Goal: Transaction & Acquisition: Obtain resource

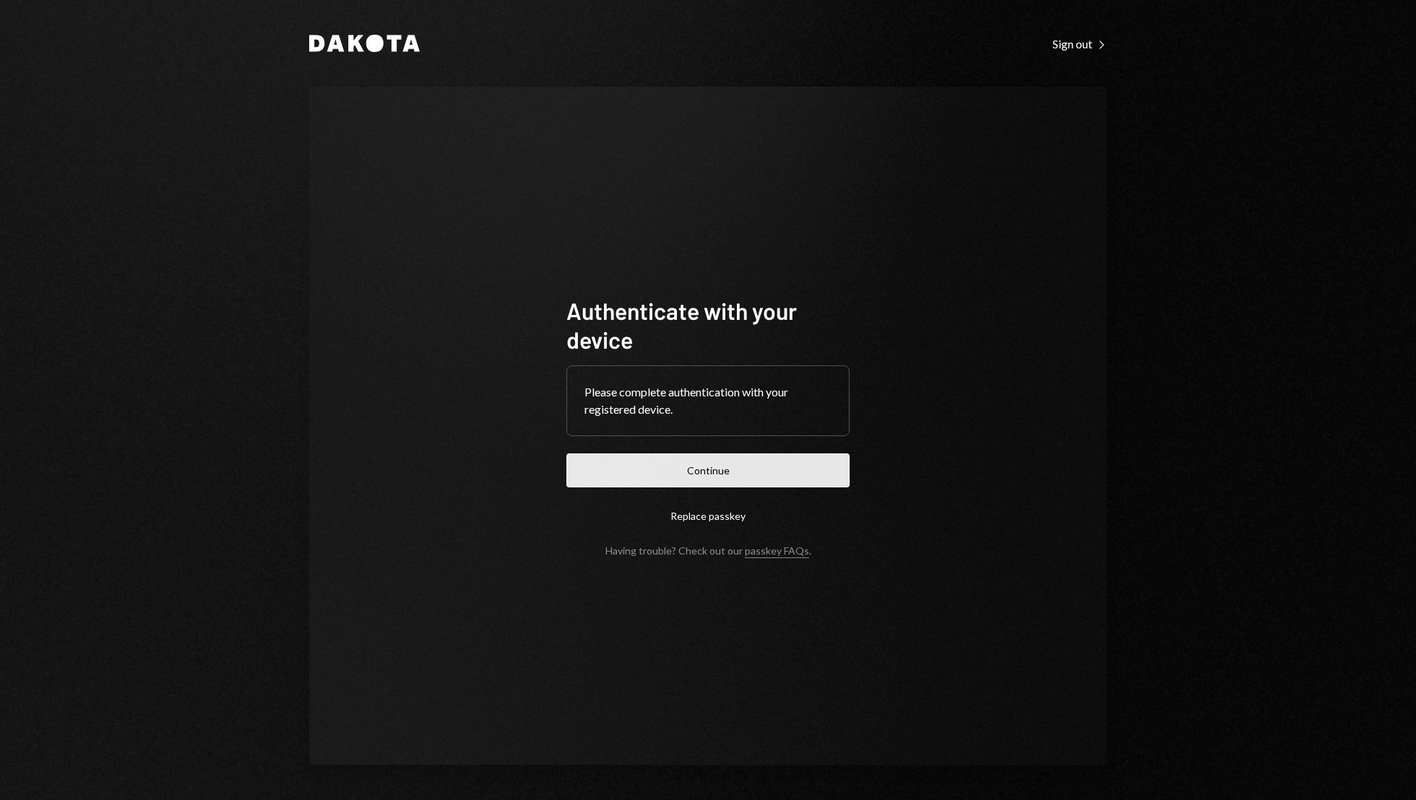
click at [631, 457] on button "Continue" at bounding box center [707, 471] width 283 height 34
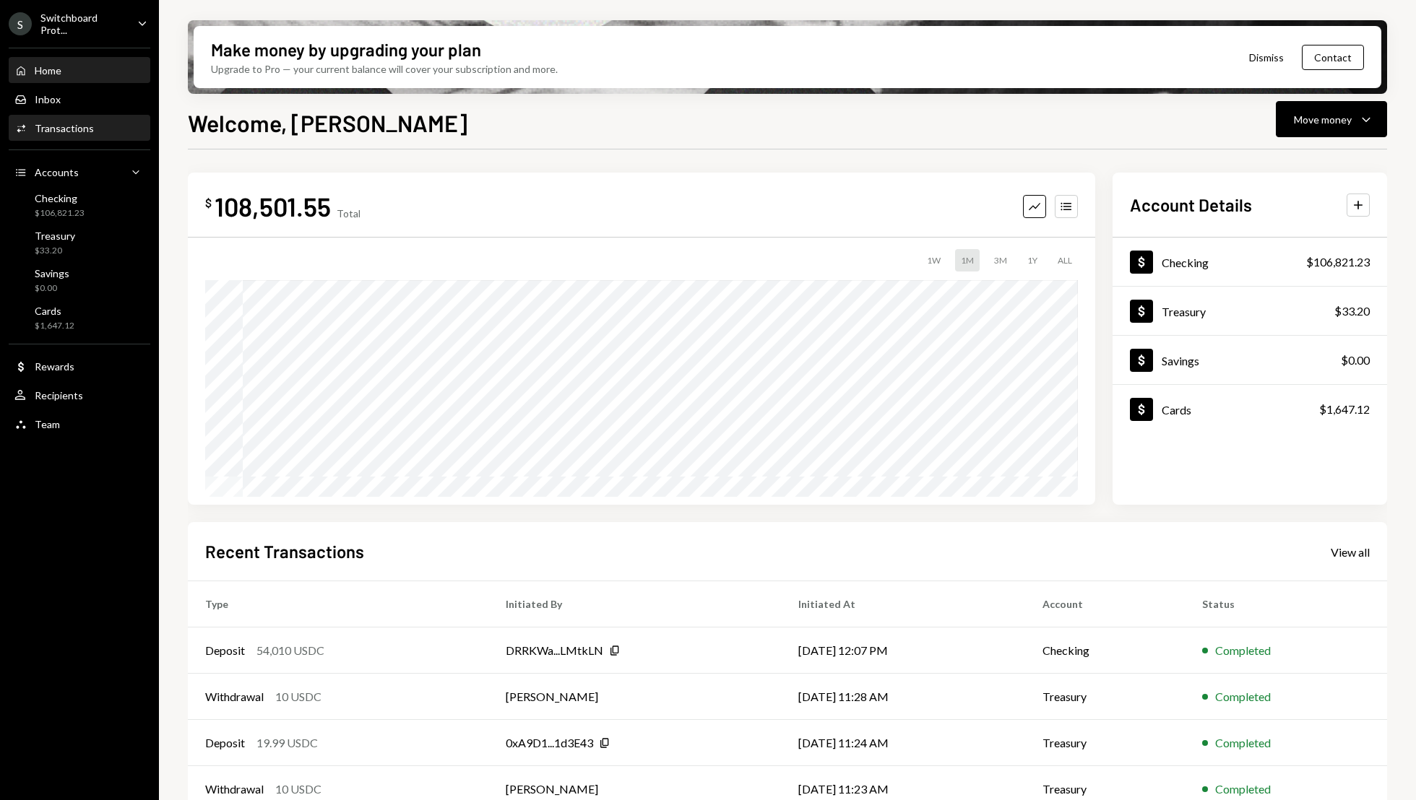
click at [76, 122] on div "Transactions" at bounding box center [64, 128] width 59 height 12
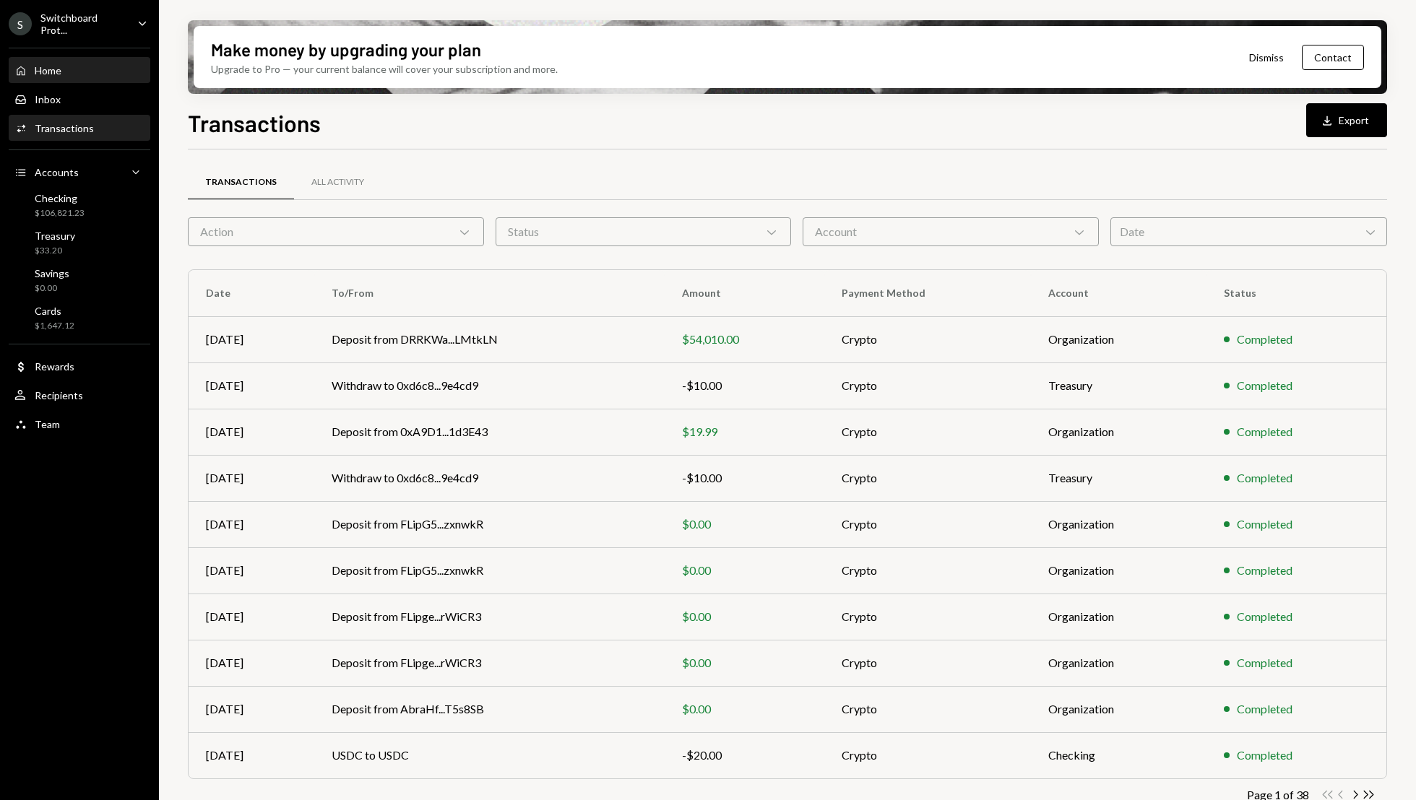
click at [83, 72] on div "Home Home" at bounding box center [79, 70] width 130 height 13
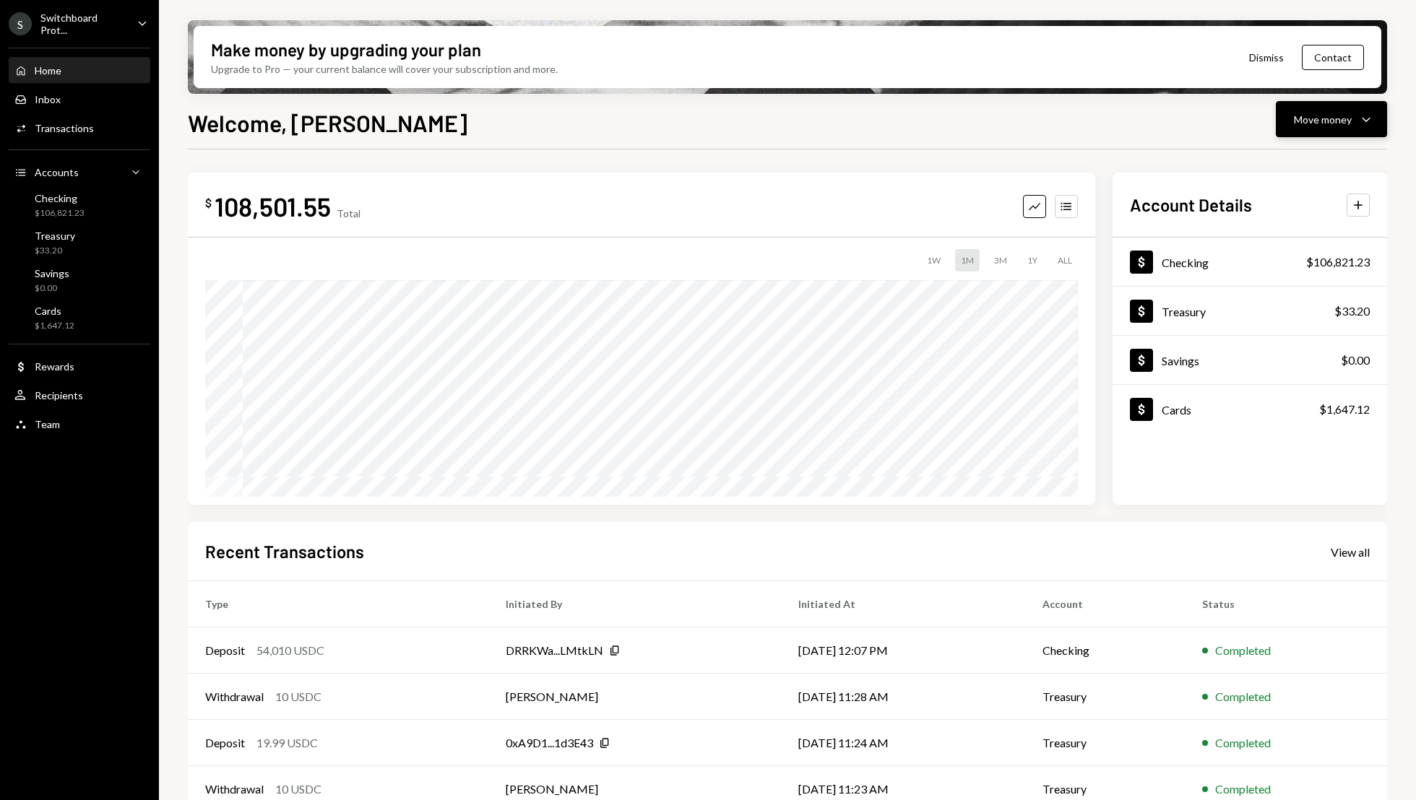
click at [1334, 109] on button "Move money Caret Down" at bounding box center [1331, 119] width 111 height 36
click at [1303, 264] on div "Swap Swap stablecoins" at bounding box center [1309, 272] width 144 height 33
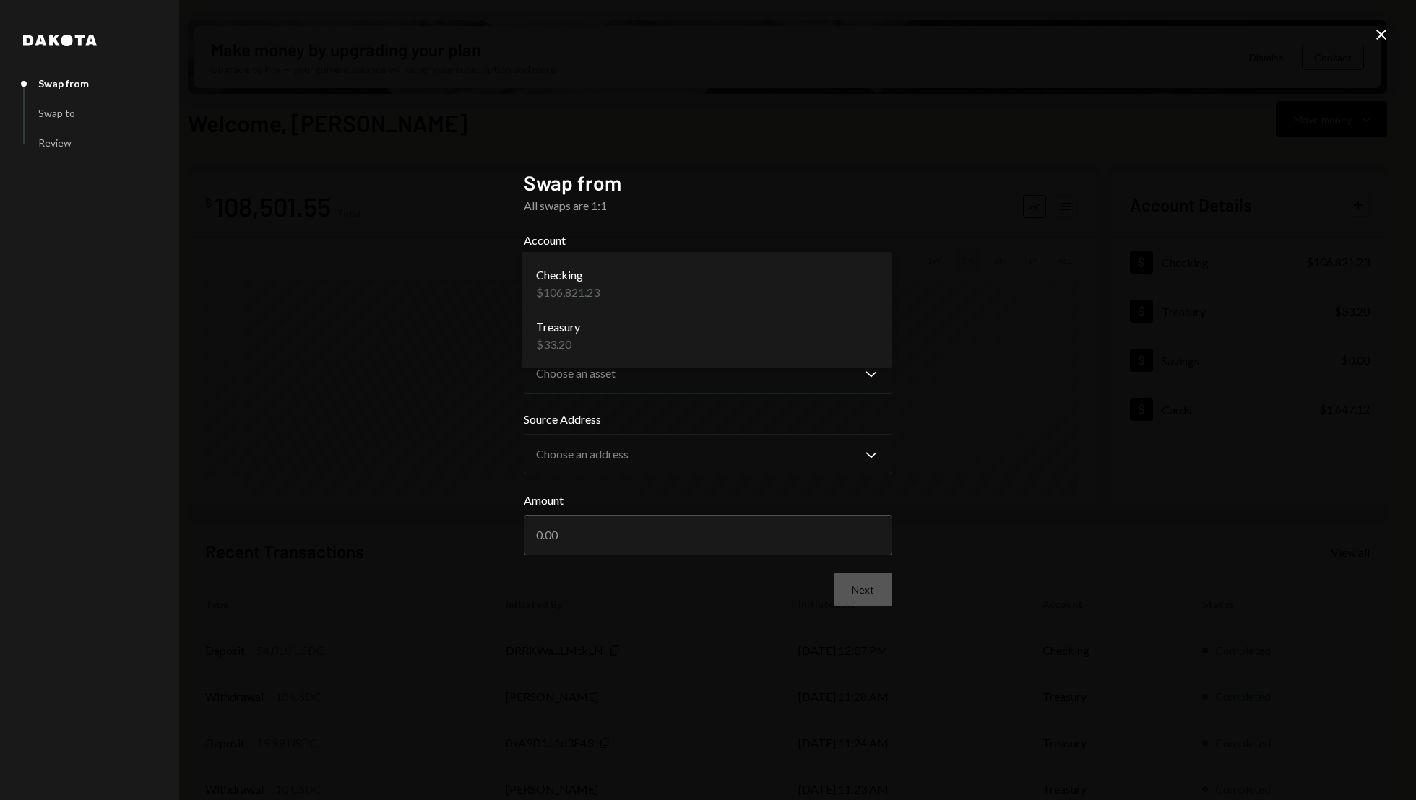
click at [753, 267] on body "S Switchboard Prot... Caret Down Home Home Inbox Inbox Activities Transactions …" at bounding box center [708, 400] width 1416 height 800
select select "**********"
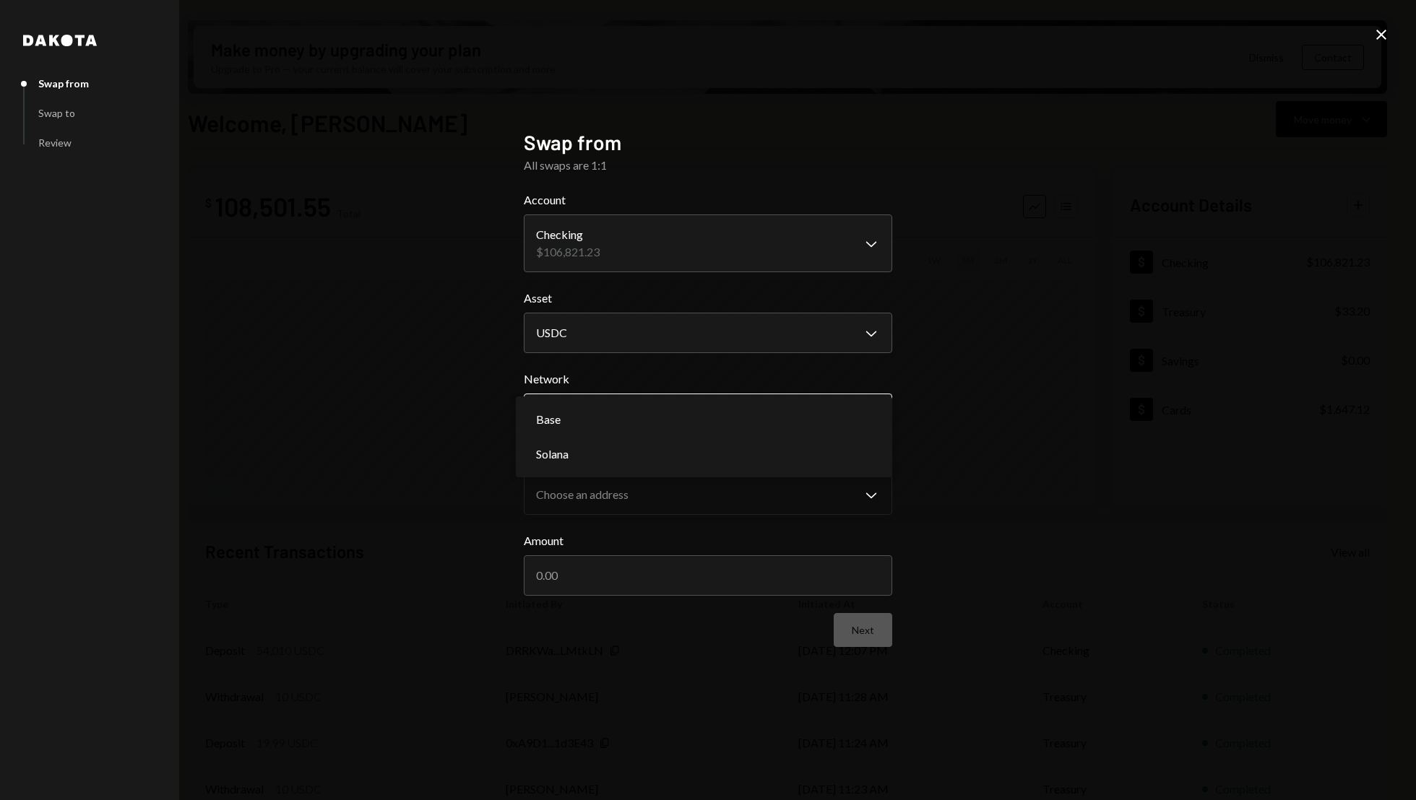
click at [730, 415] on body "S Switchboard Prot... Caret Down Home Home Inbox Inbox Activities Transactions …" at bounding box center [708, 400] width 1416 height 800
select select "**********"
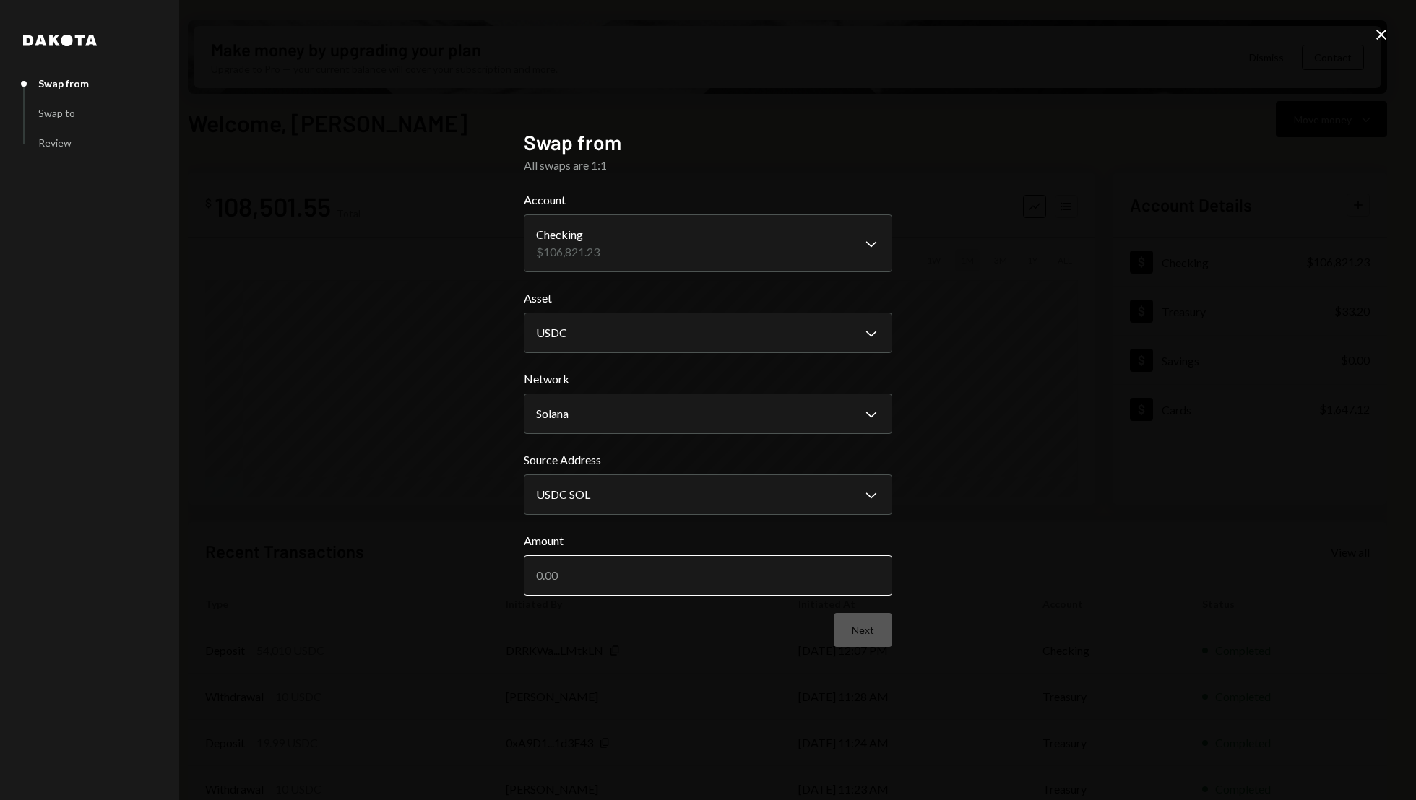
click at [725, 564] on input "Amount" at bounding box center [708, 576] width 368 height 40
type input "100000"
click at [851, 629] on button "Next" at bounding box center [863, 630] width 59 height 34
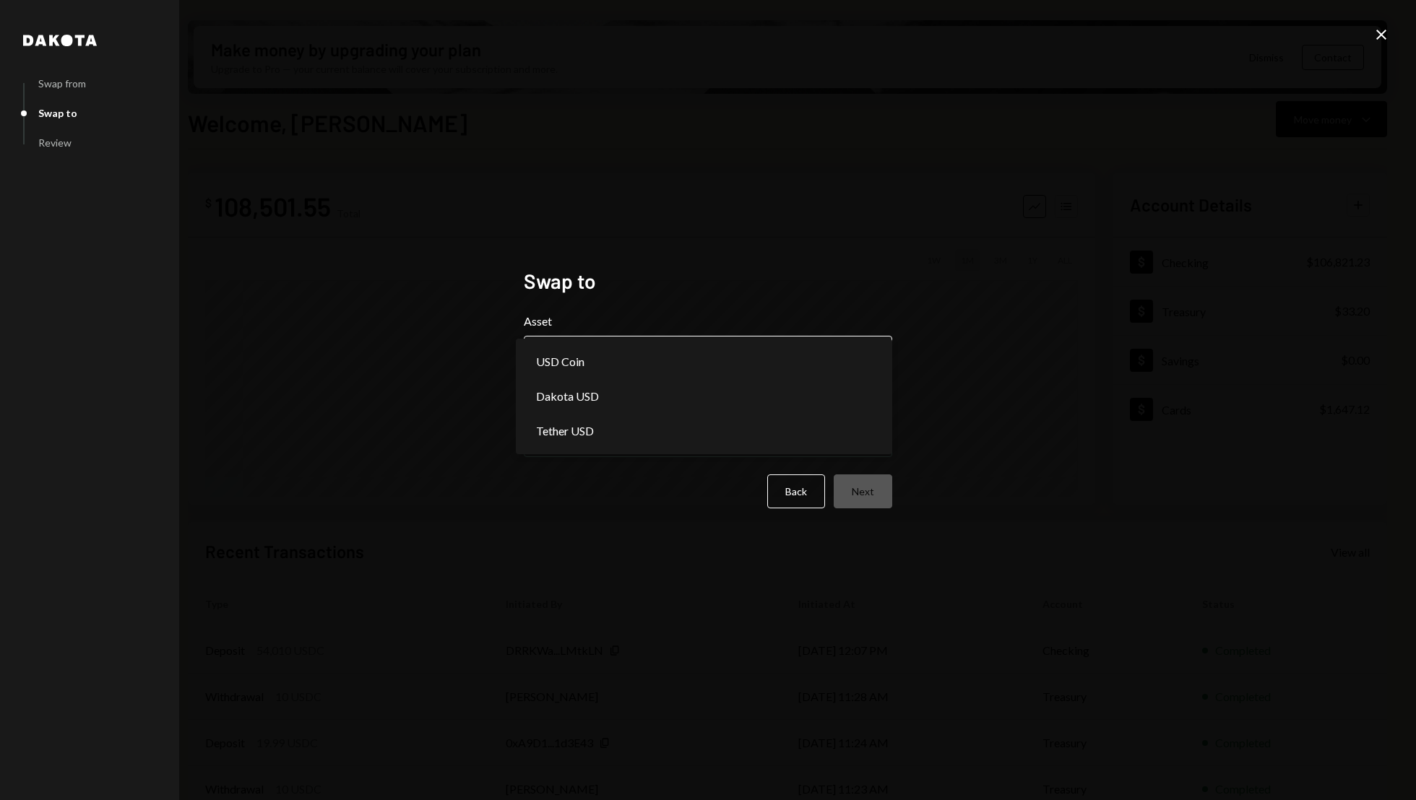
click at [658, 366] on body "S Switchboard Prot... Caret Down Home Home Inbox Inbox Activities Transactions …" at bounding box center [708, 400] width 1416 height 800
select select "****"
click at [635, 440] on body "S Switchboard Prot... Caret Down Home Home Inbox Inbox Activities Transactions …" at bounding box center [708, 400] width 1416 height 800
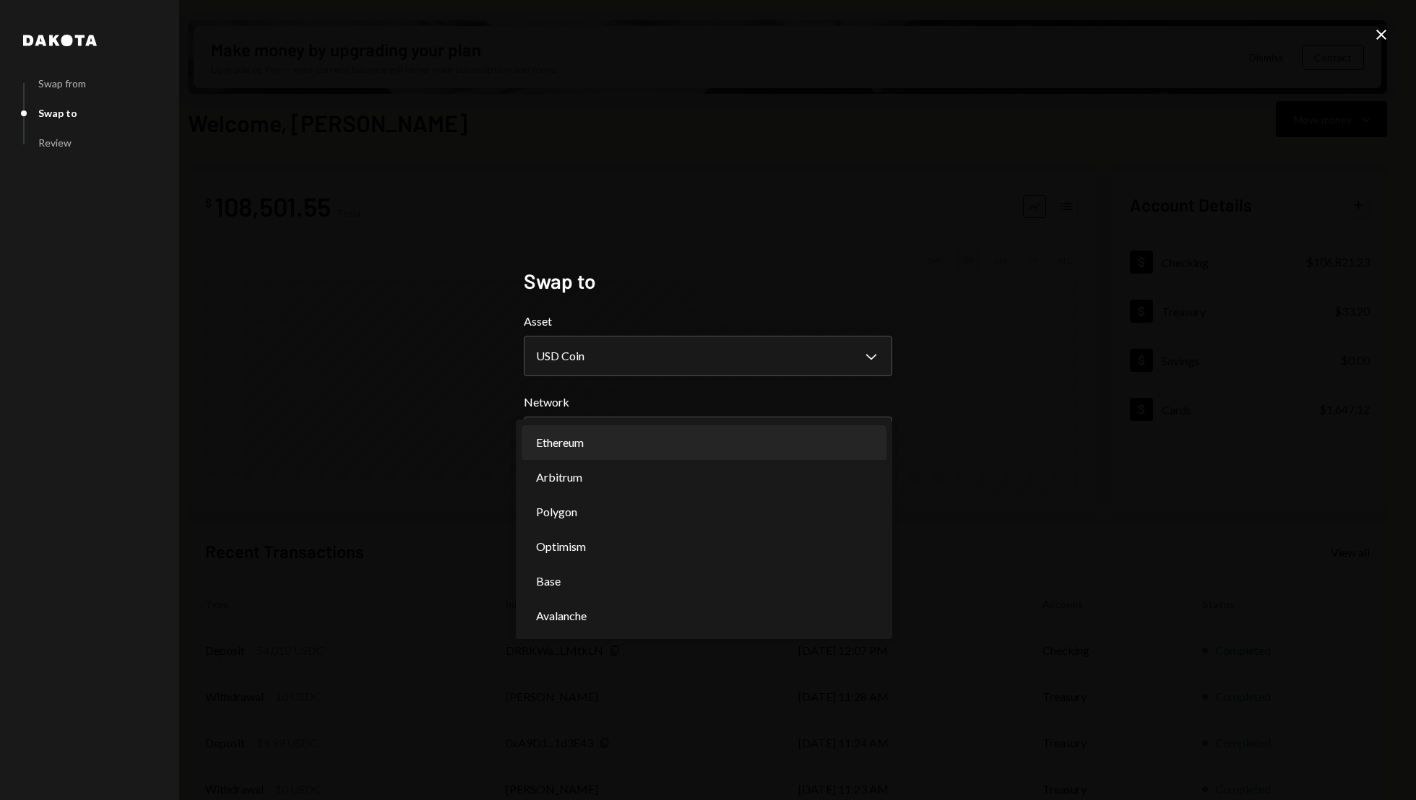
select select "**********"
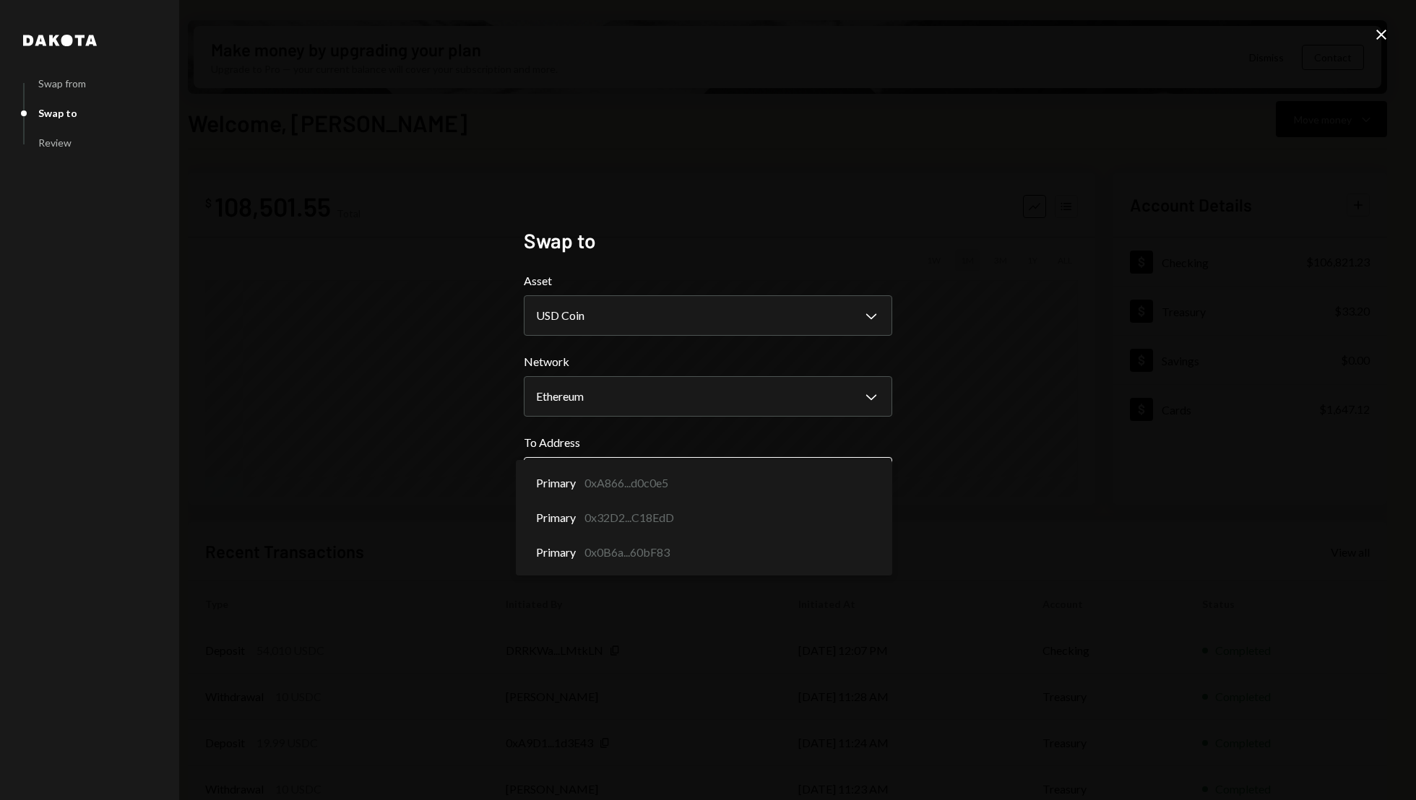
click at [748, 488] on body "S Switchboard Prot... Caret Down Home Home Inbox Inbox Activities Transactions …" at bounding box center [708, 400] width 1416 height 800
select select "**********"
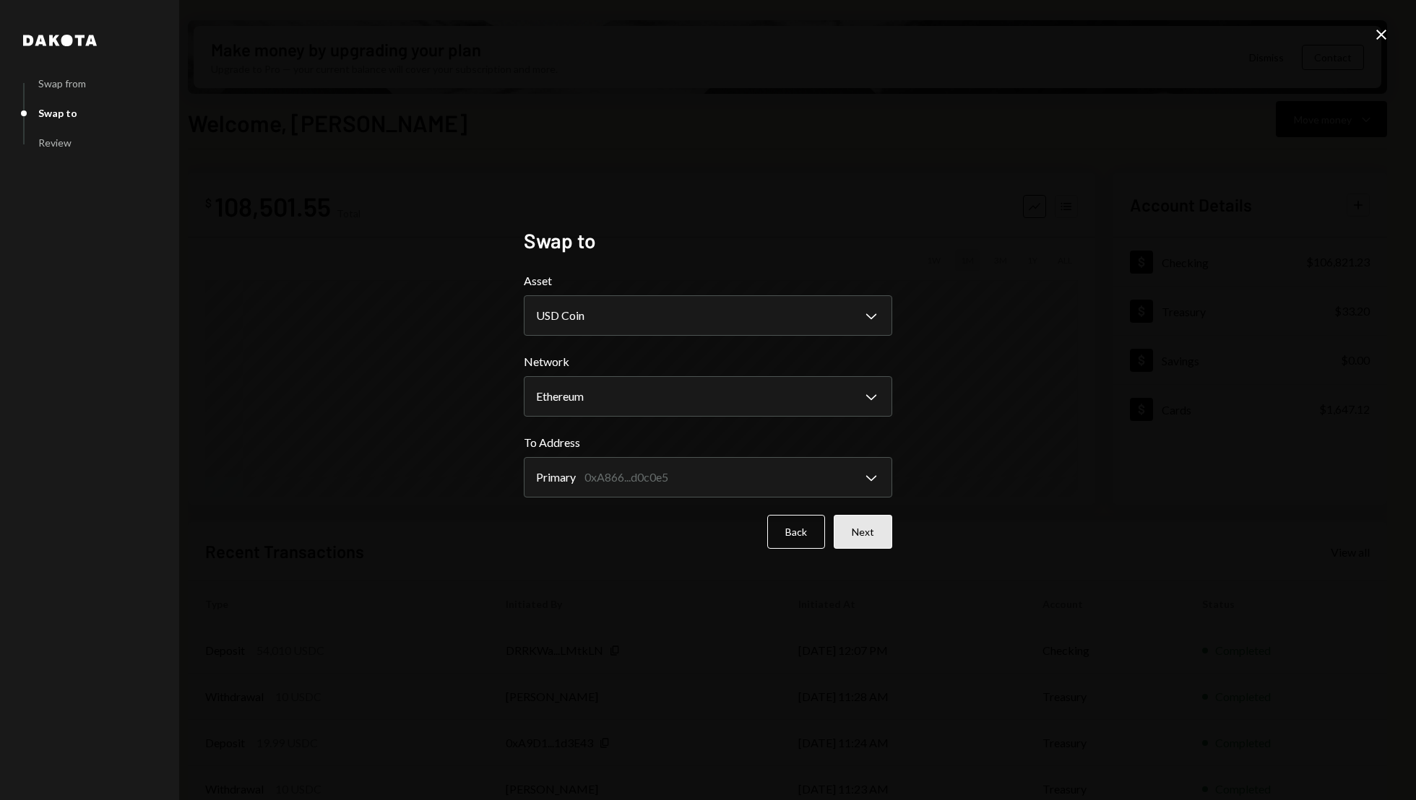
click at [866, 531] on button "Next" at bounding box center [863, 532] width 59 height 34
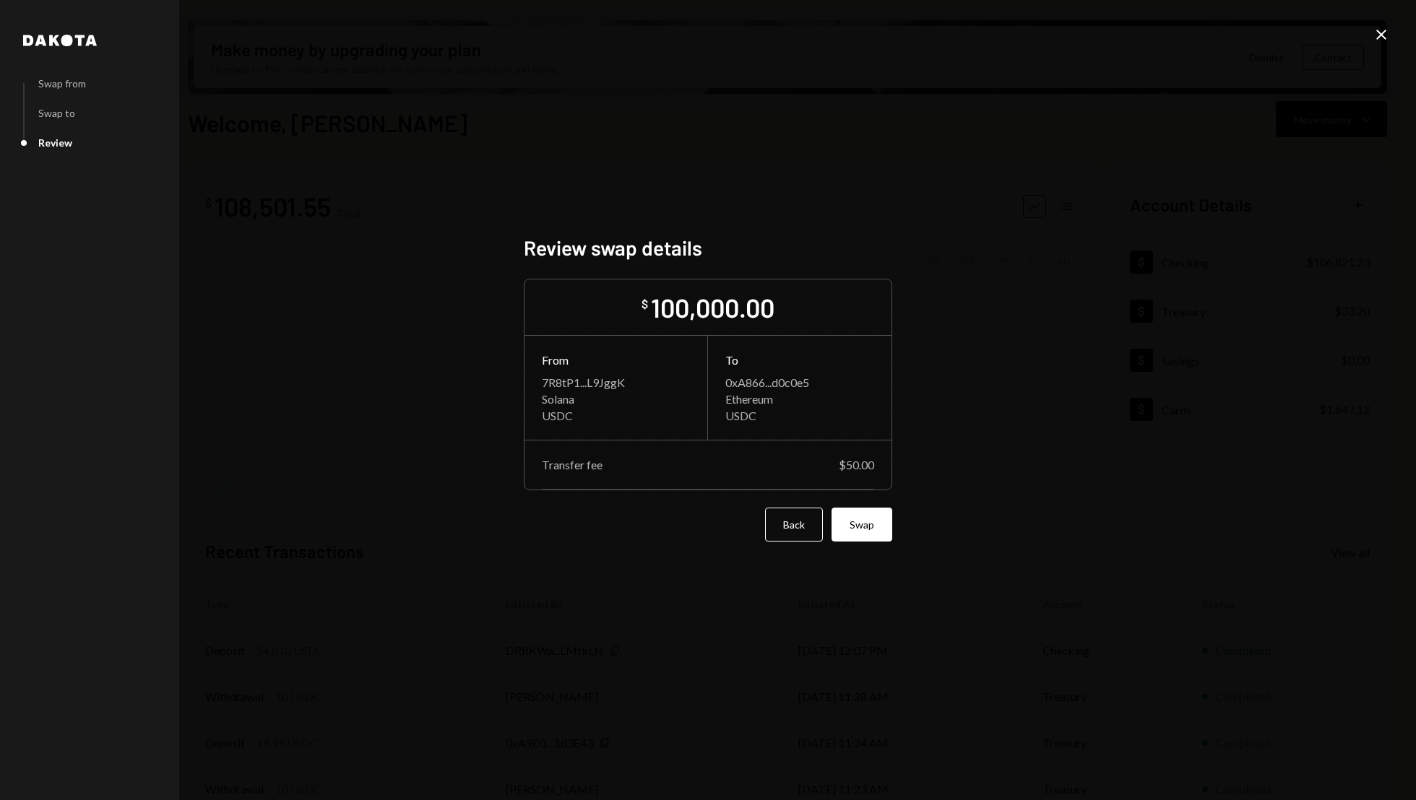
click at [866, 531] on button "Swap" at bounding box center [862, 525] width 61 height 34
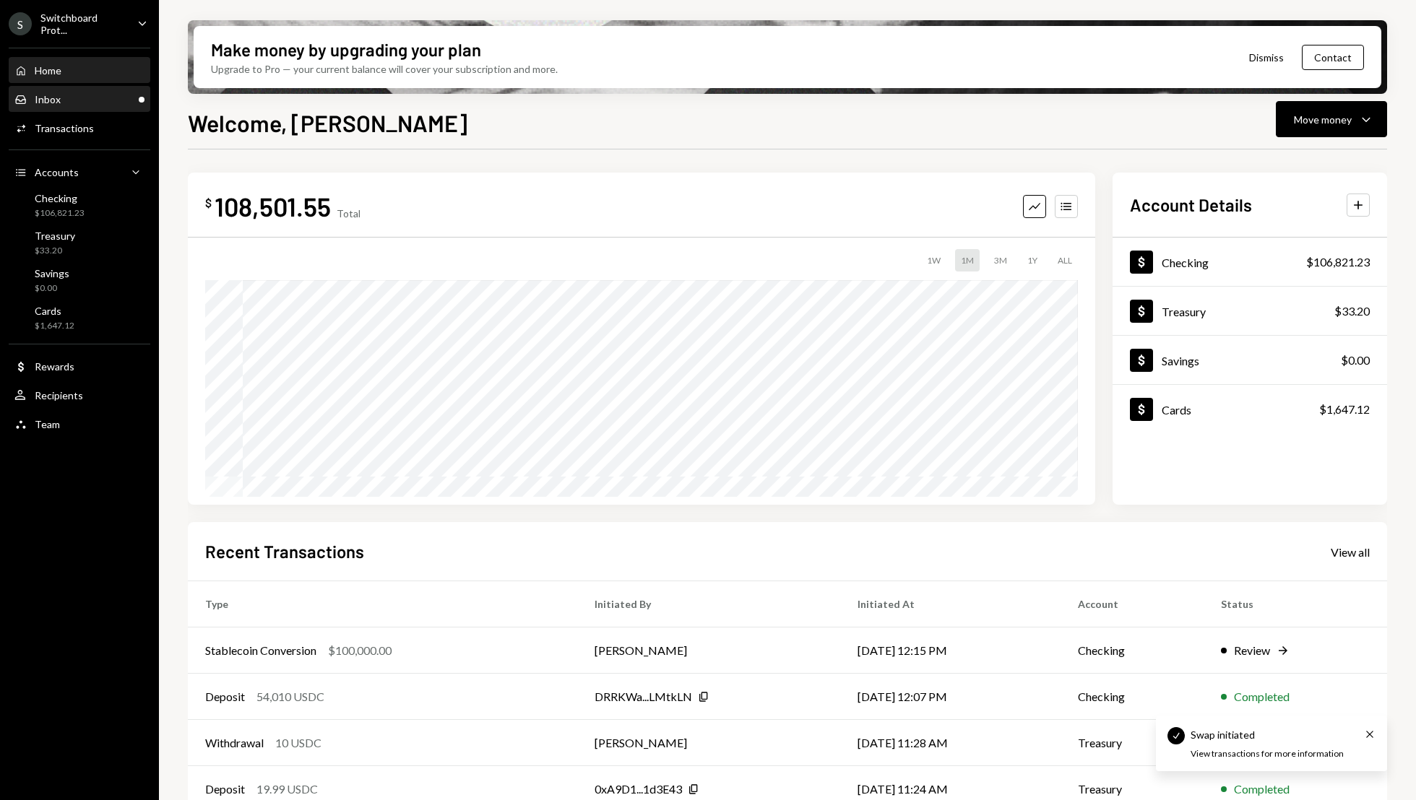
click at [99, 100] on div "Inbox Inbox" at bounding box center [79, 99] width 130 height 13
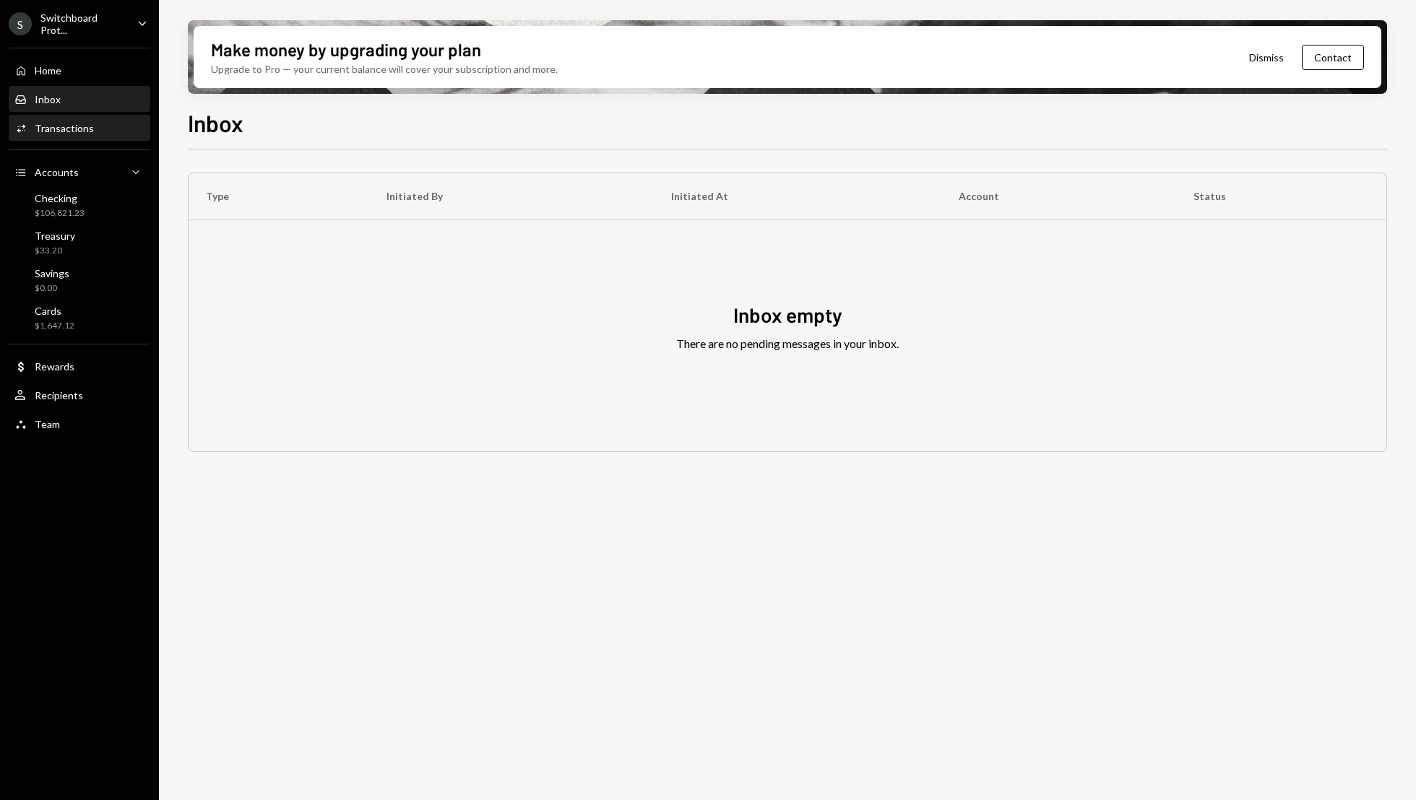
click at [107, 131] on div "Activities Transactions" at bounding box center [79, 128] width 130 height 13
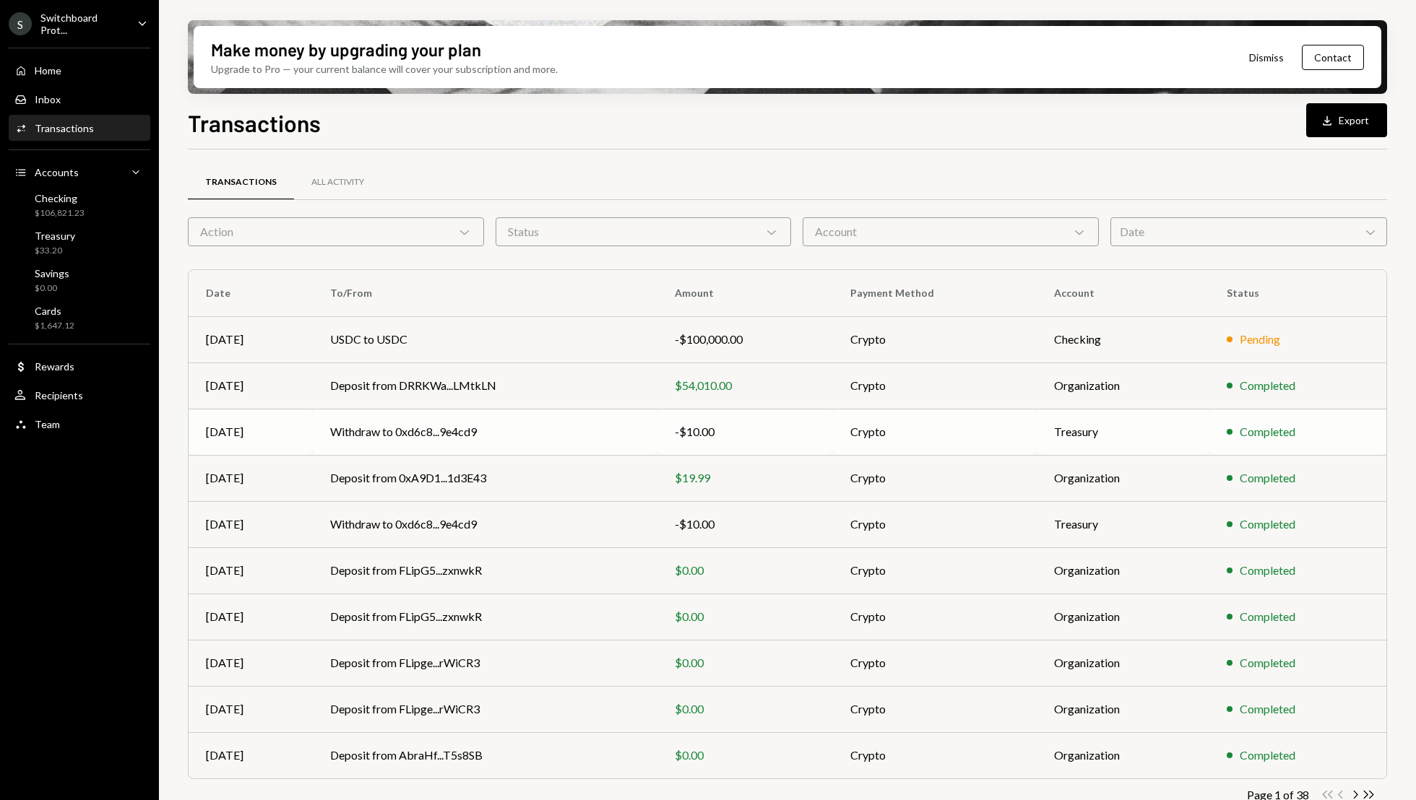
click at [980, 426] on td "Crypto" at bounding box center [934, 432] width 203 height 46
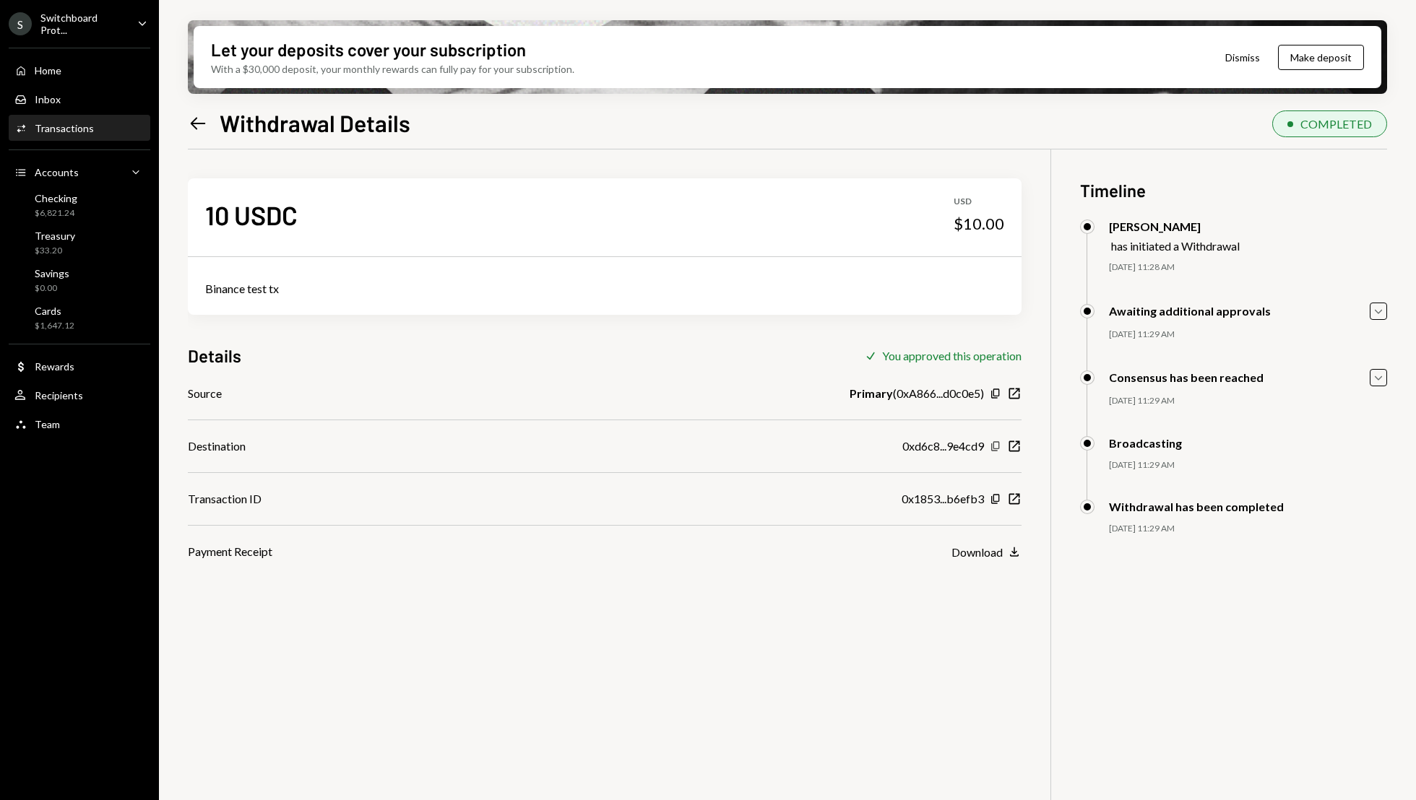
click at [998, 449] on icon "button" at bounding box center [995, 445] width 8 height 9
click at [77, 64] on div "Home Home" at bounding box center [79, 70] width 130 height 13
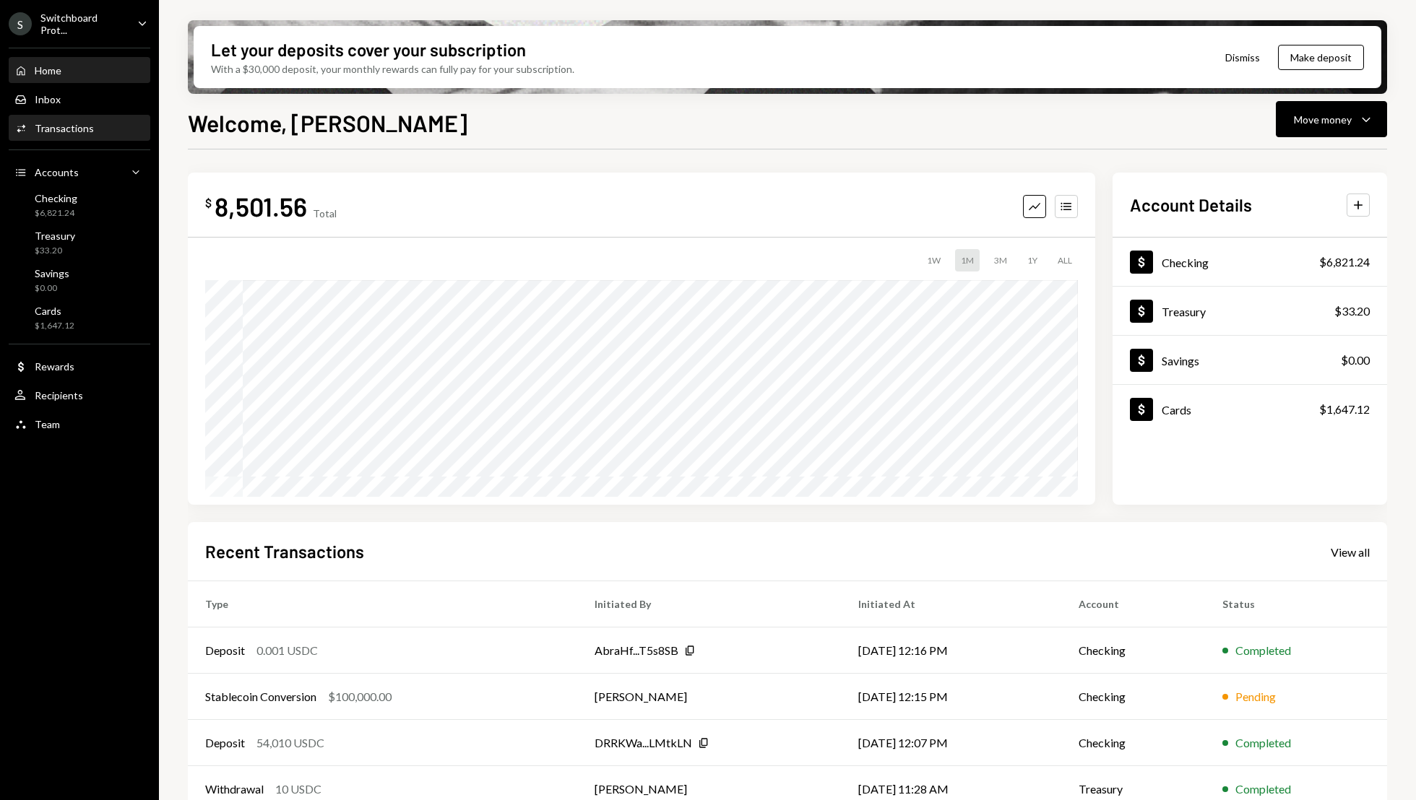
click at [96, 126] on div "Activities Transactions" at bounding box center [79, 128] width 130 height 13
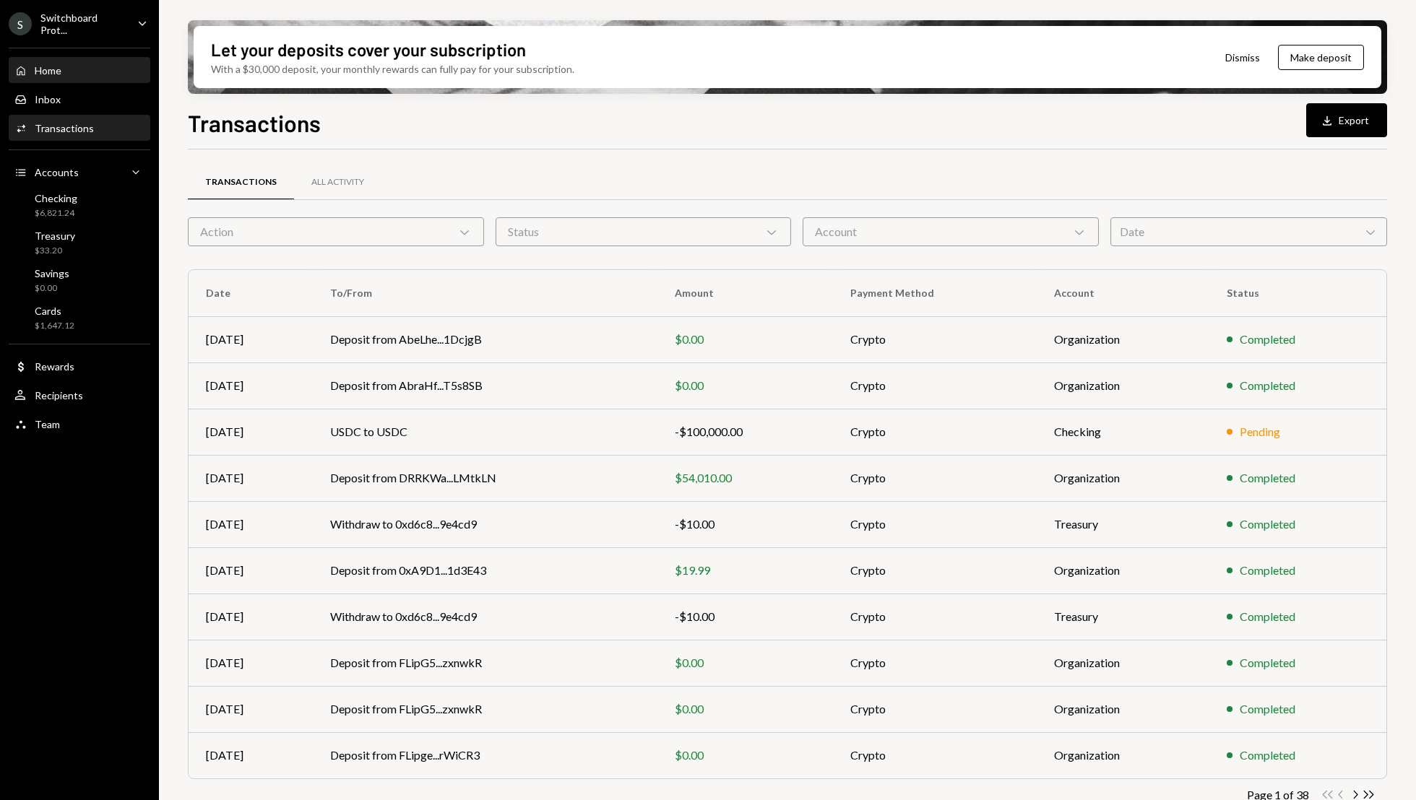
click at [102, 68] on div "Home Home" at bounding box center [79, 70] width 130 height 13
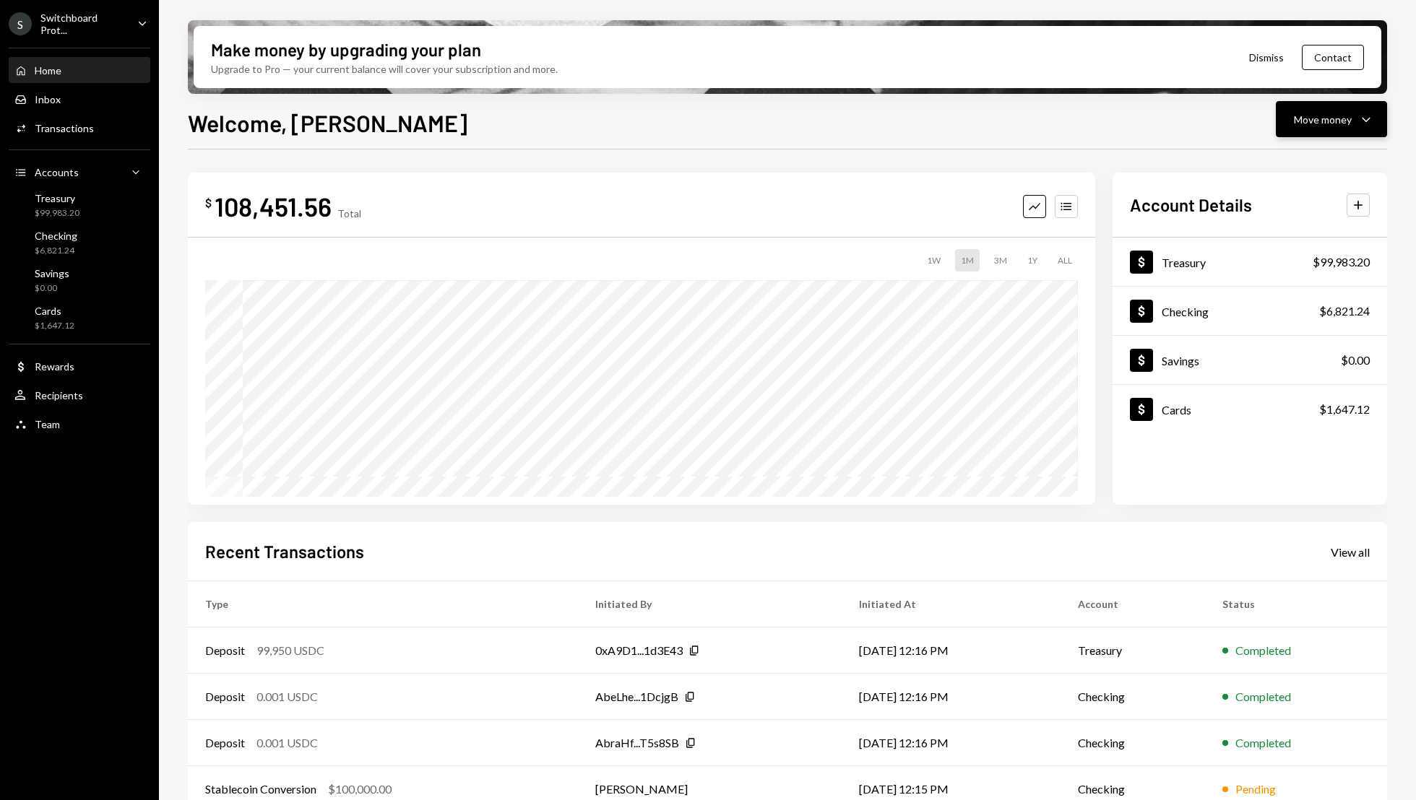
click at [1354, 116] on div "Move money Caret Down" at bounding box center [1331, 119] width 75 height 17
click at [1291, 165] on div "Send" at bounding box center [1319, 162] width 105 height 15
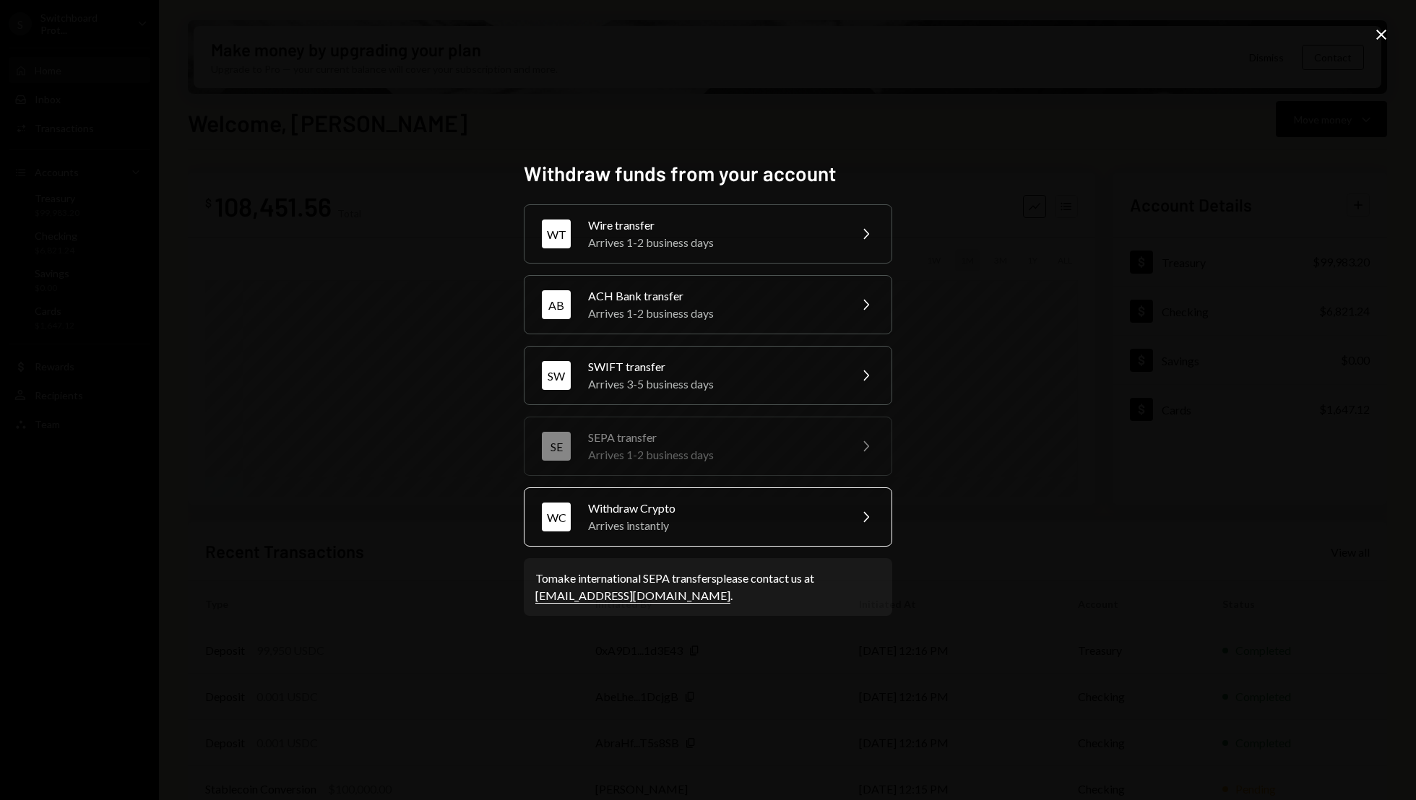
click at [741, 514] on div "Withdraw Crypto" at bounding box center [713, 508] width 251 height 17
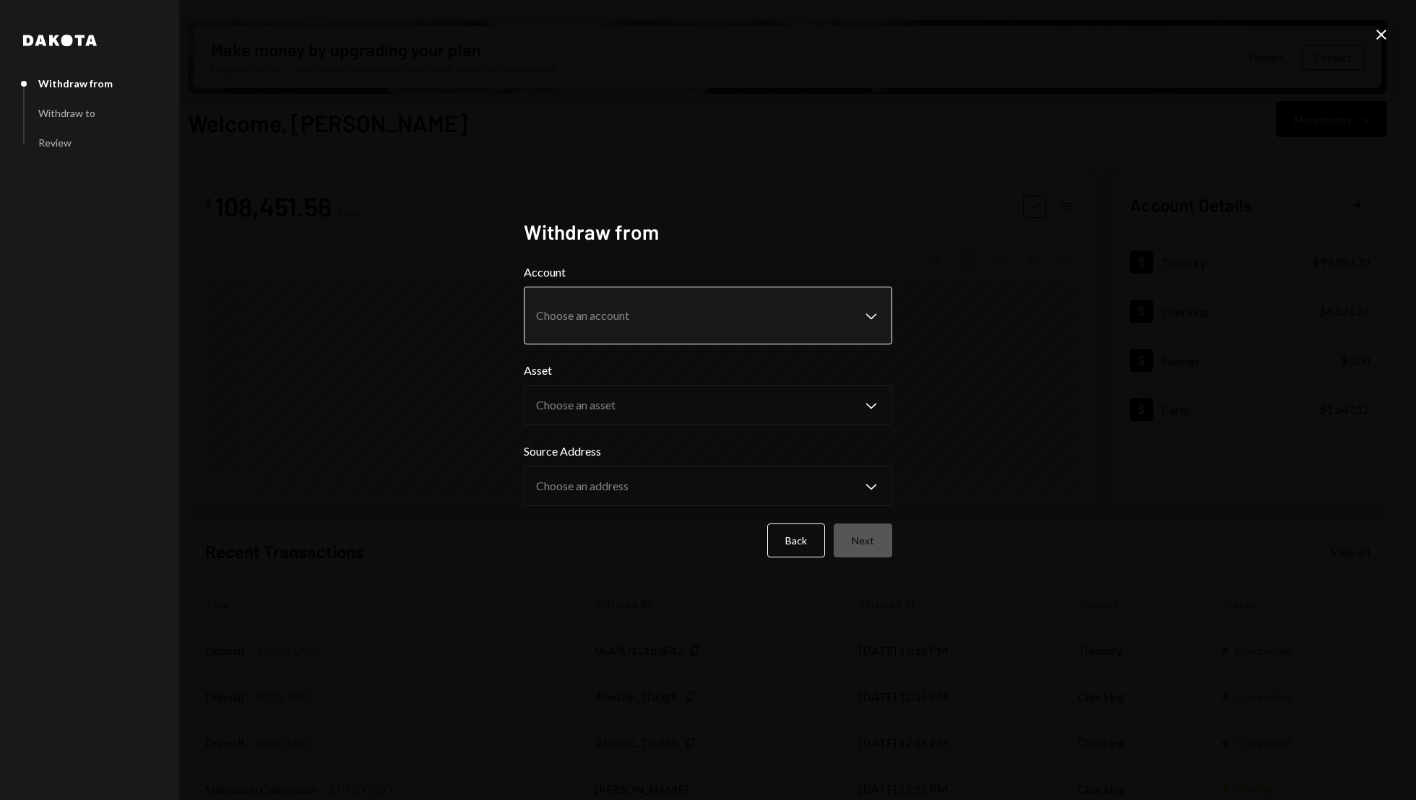
click at [605, 317] on body "S Switchboard Prot... Caret Down Home Home Inbox Inbox Activities Transactions …" at bounding box center [708, 400] width 1416 height 800
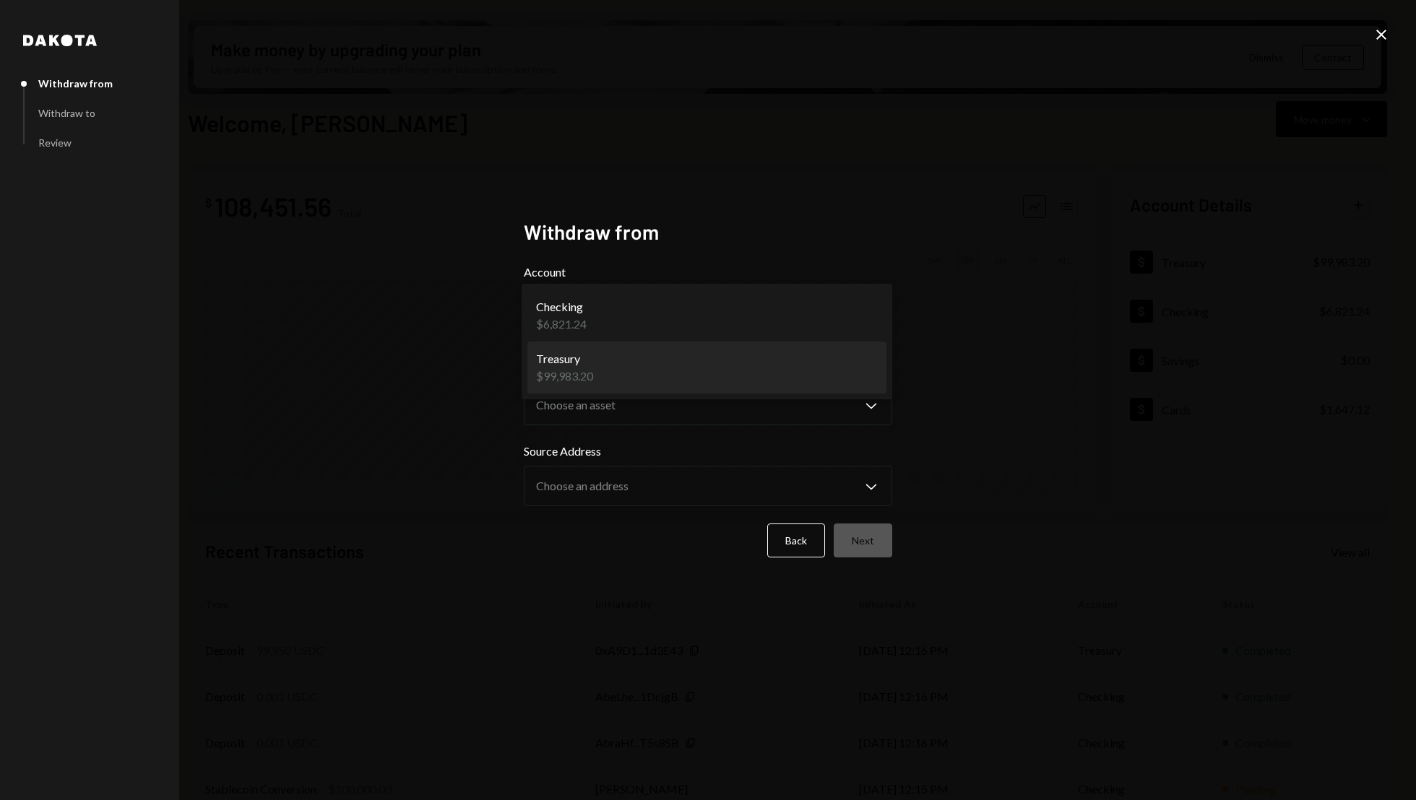
select select "**********"
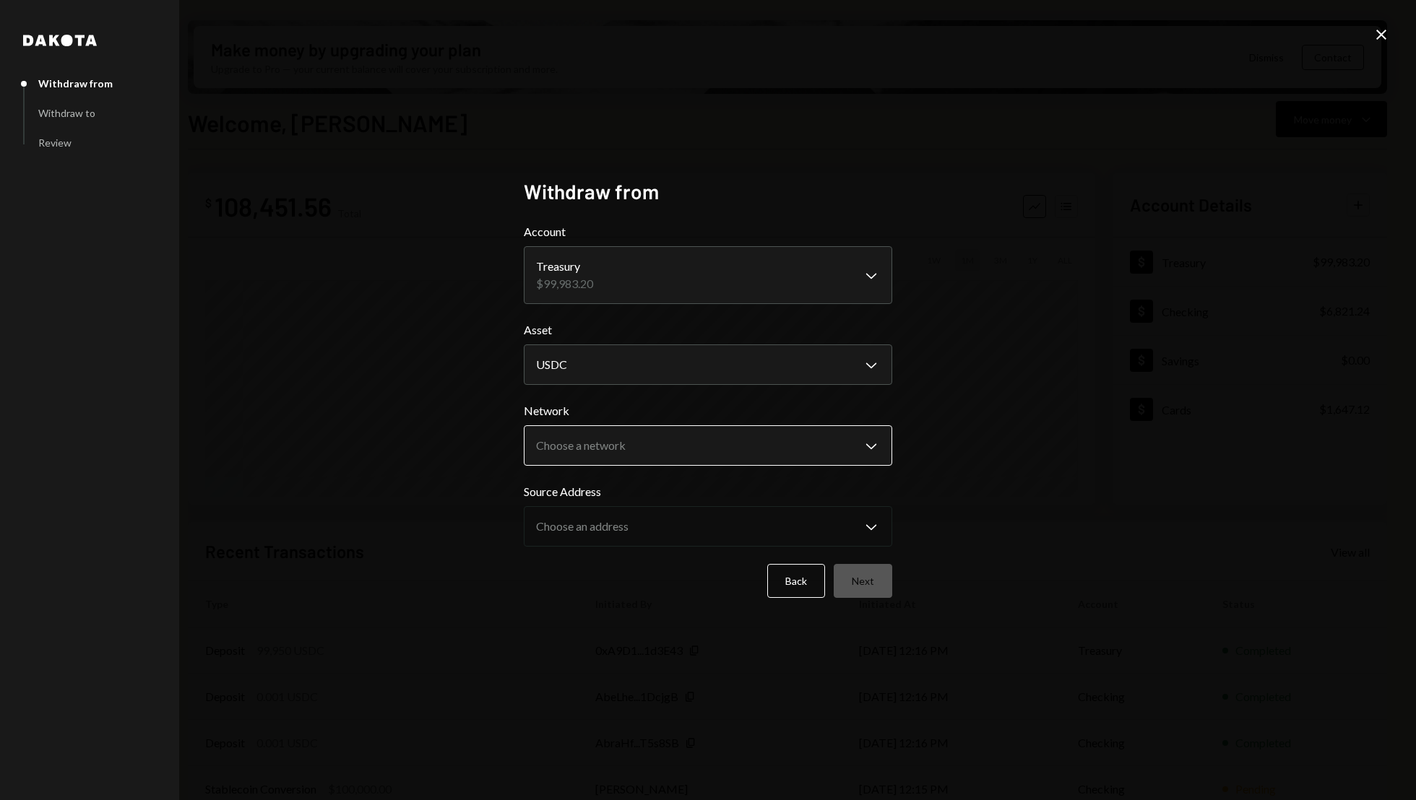
click at [619, 446] on body "S Switchboard Prot... Caret Down Home Home Inbox Inbox Activities Transactions …" at bounding box center [708, 400] width 1416 height 800
select select "**********"
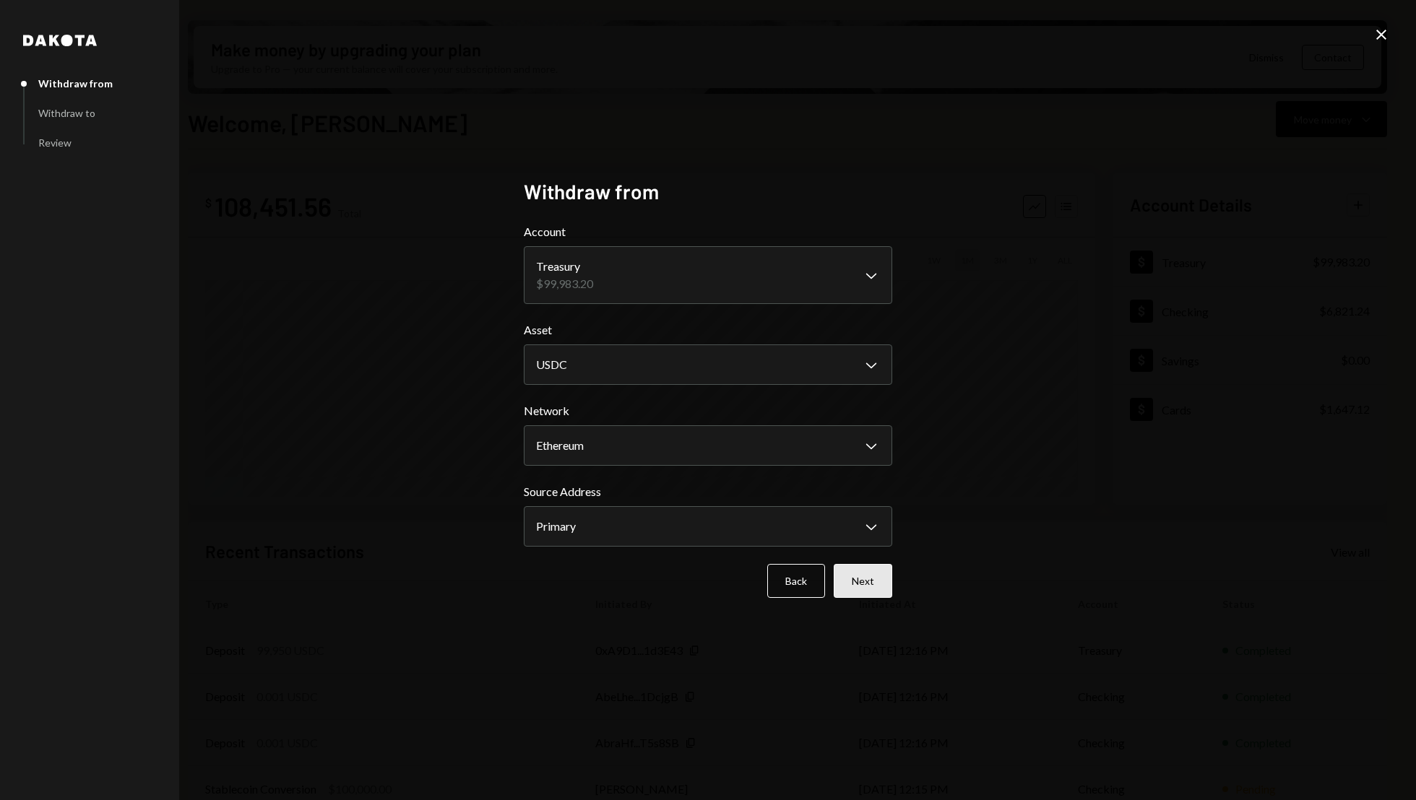
click at [873, 583] on button "Next" at bounding box center [863, 581] width 59 height 34
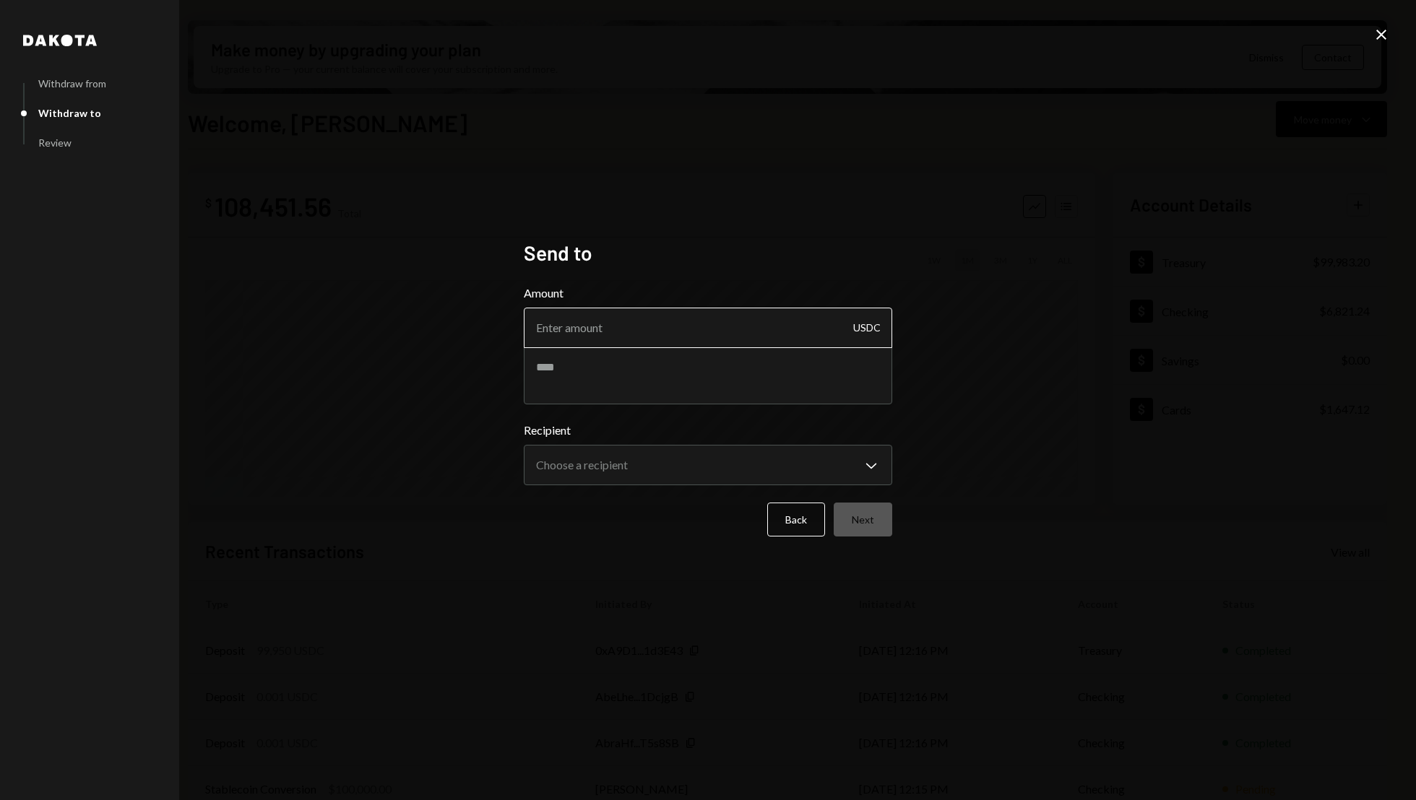
click at [608, 317] on input "Amount" at bounding box center [708, 328] width 368 height 40
type input "99990"
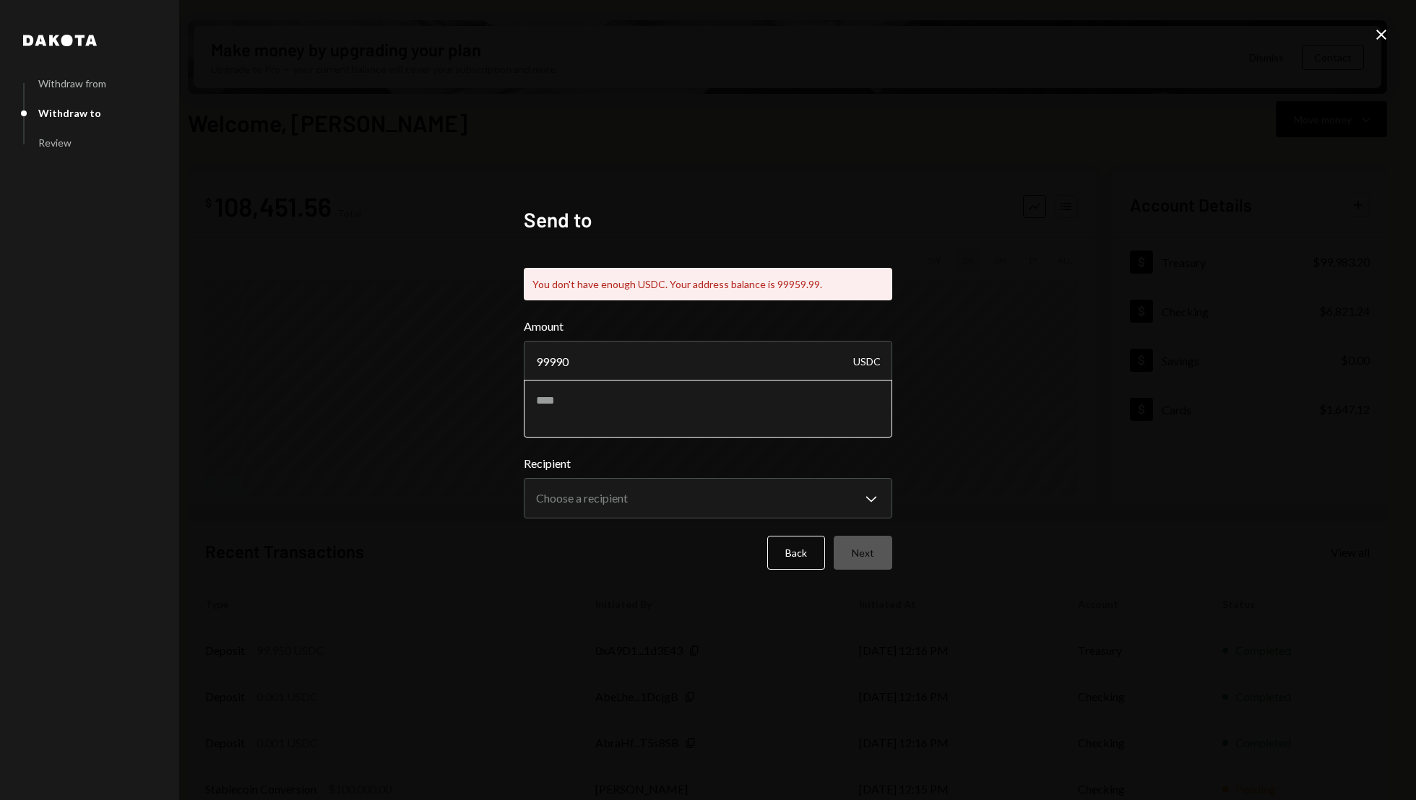
click at [602, 358] on div "Amount 99990 USDC" at bounding box center [708, 378] width 368 height 120
click at [800, 562] on button "Back" at bounding box center [796, 553] width 58 height 34
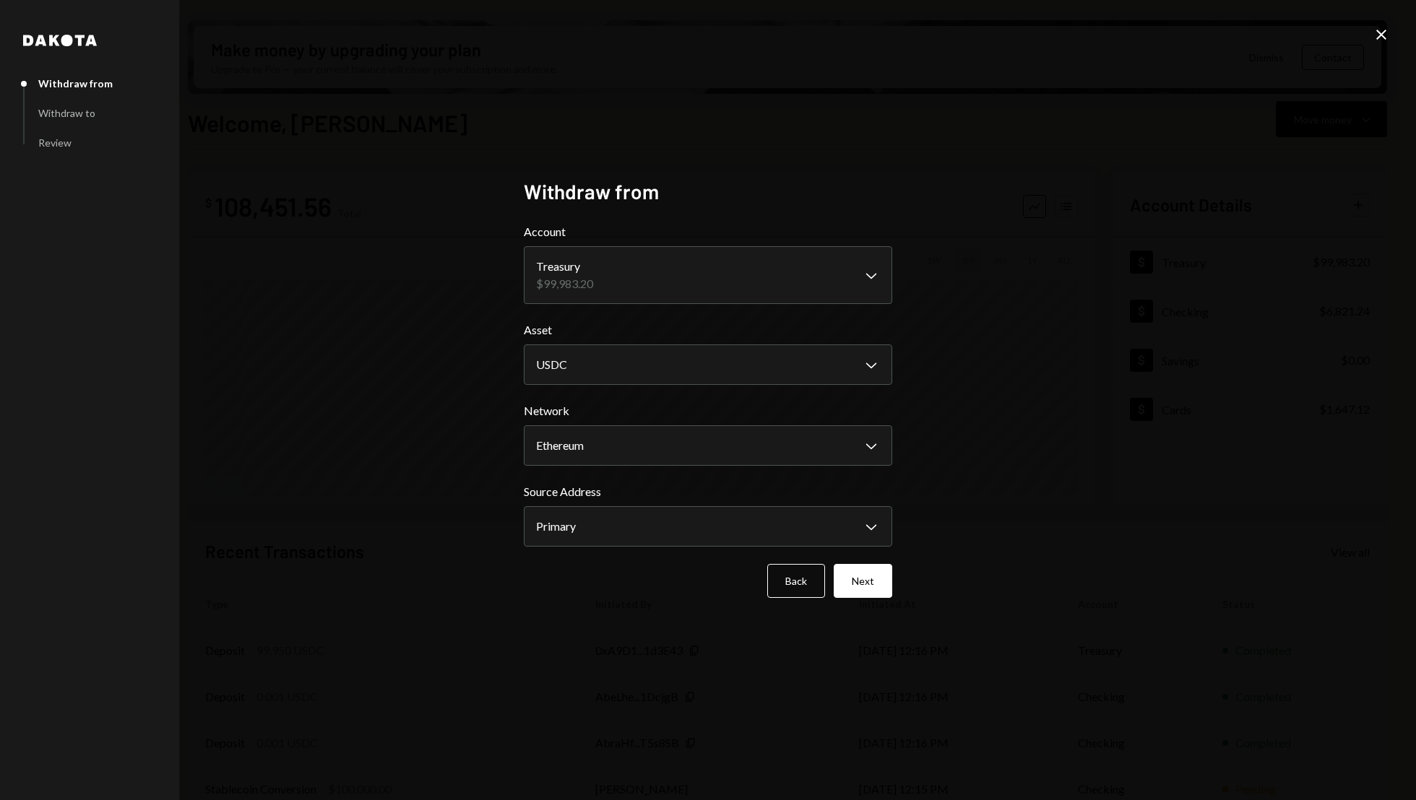
click at [1381, 41] on icon "Close" at bounding box center [1381, 34] width 17 height 17
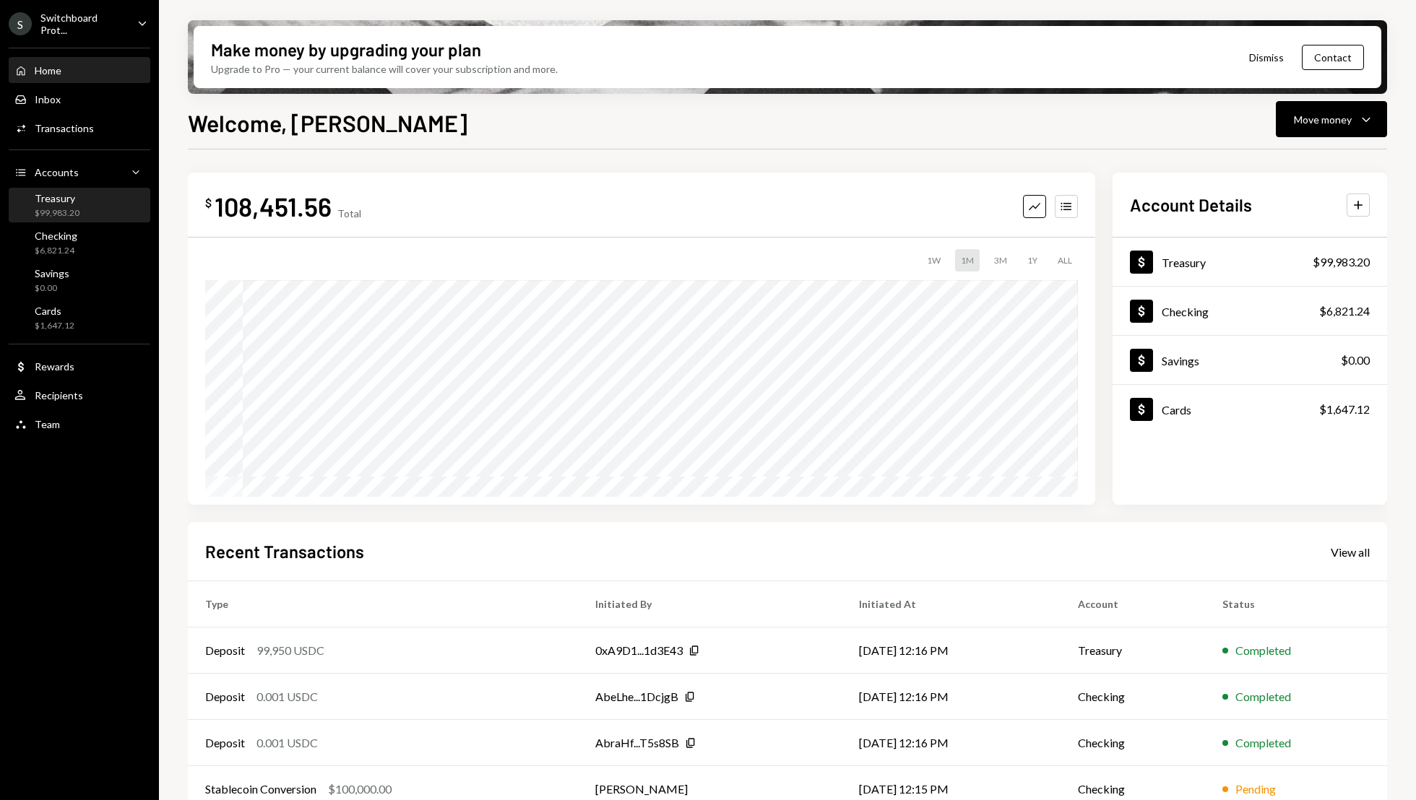
click at [53, 199] on div "Treasury" at bounding box center [57, 198] width 45 height 12
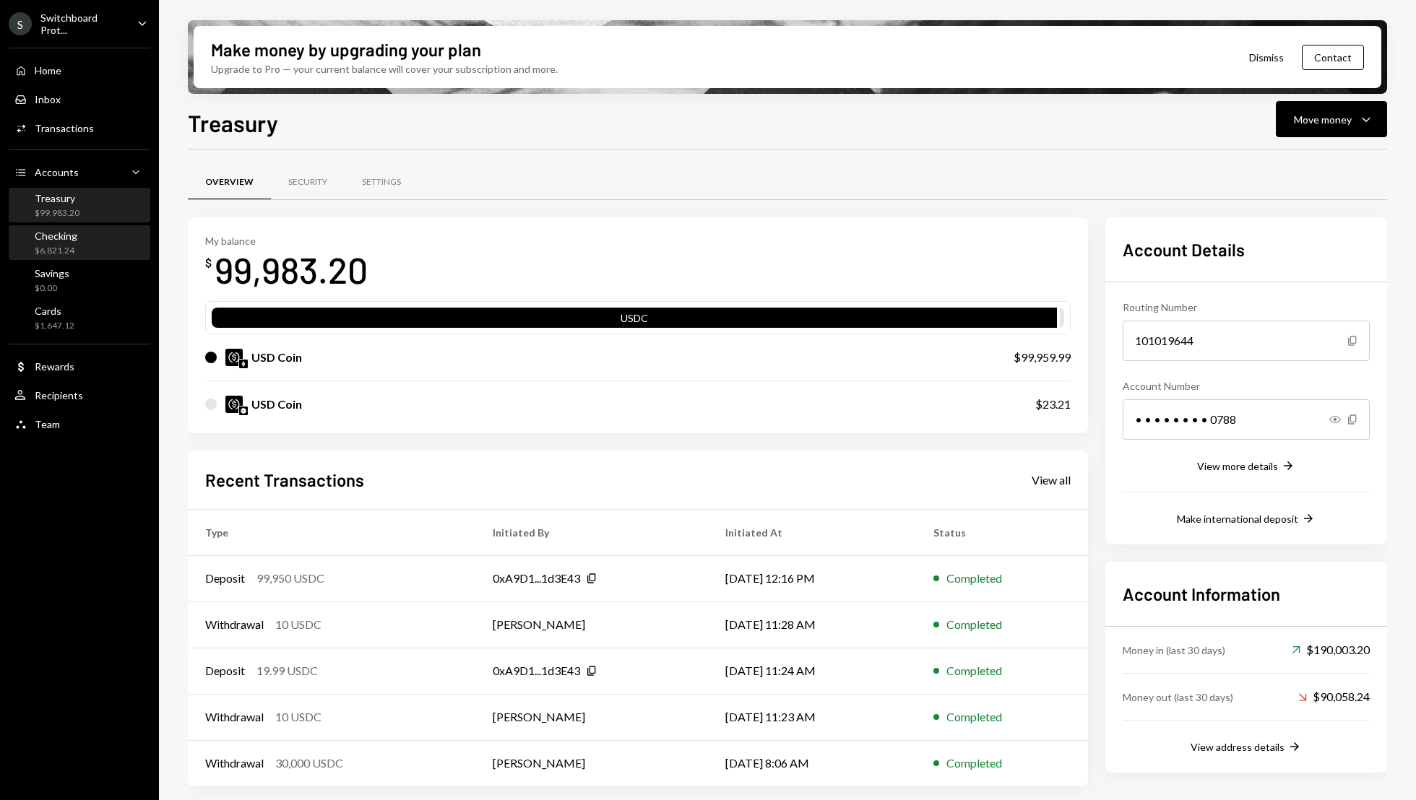
click at [59, 238] on div "Checking" at bounding box center [56, 236] width 43 height 12
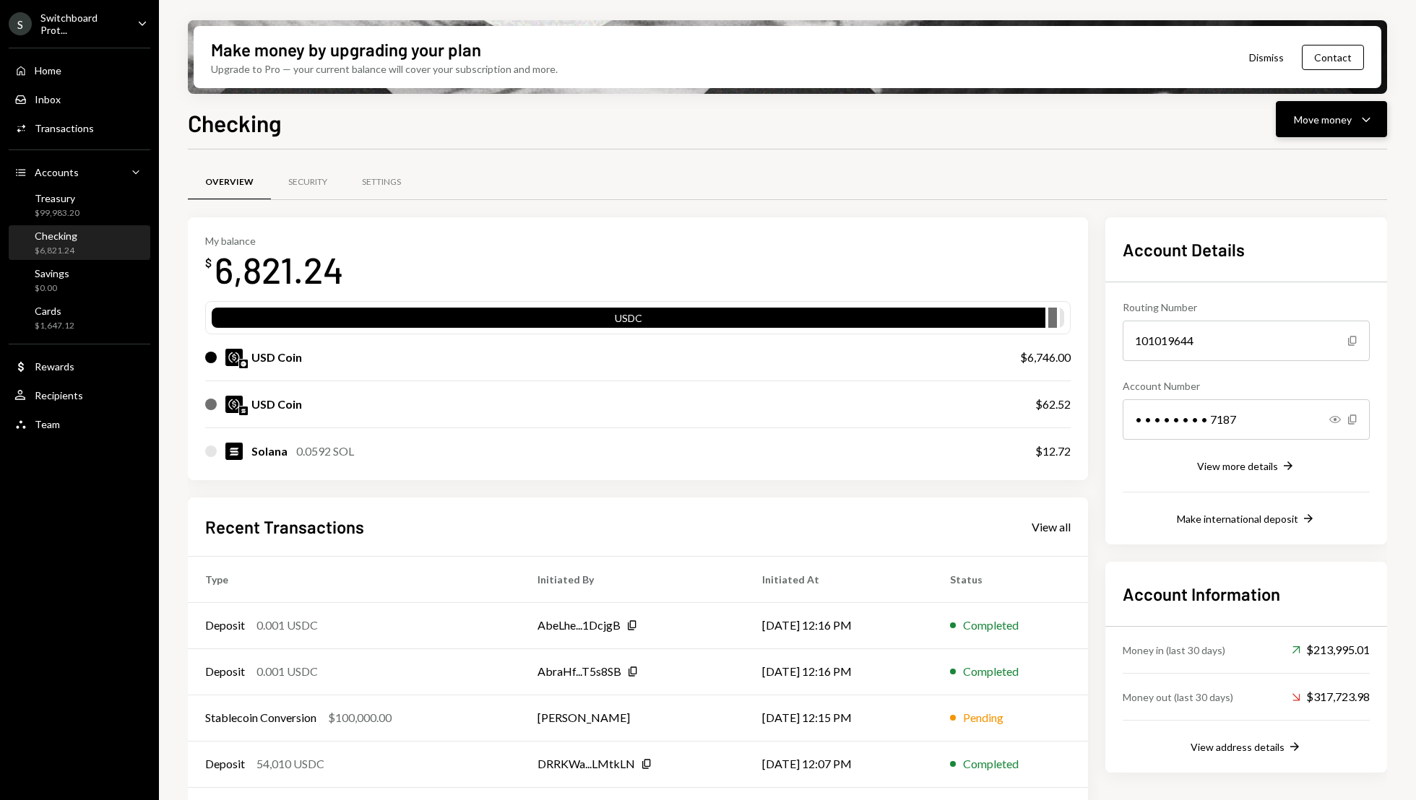
click at [1334, 125] on div "Move money" at bounding box center [1323, 119] width 58 height 15
click at [1329, 278] on div "Swap stablecoins" at bounding box center [1319, 272] width 105 height 15
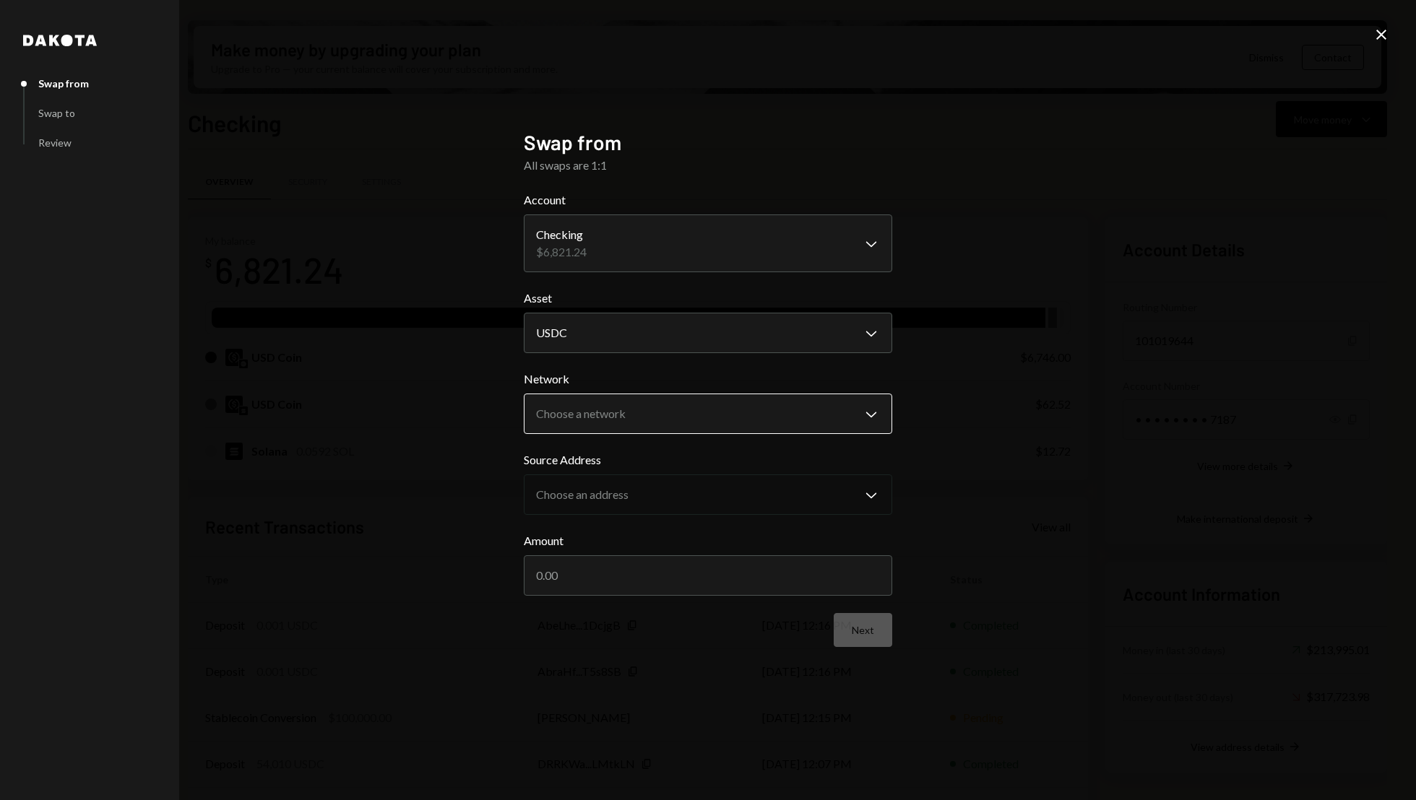
click at [645, 404] on body "S Switchboard Prot... Caret Down Home Home Inbox Inbox Activities Transactions …" at bounding box center [708, 400] width 1416 height 800
select select "**********"
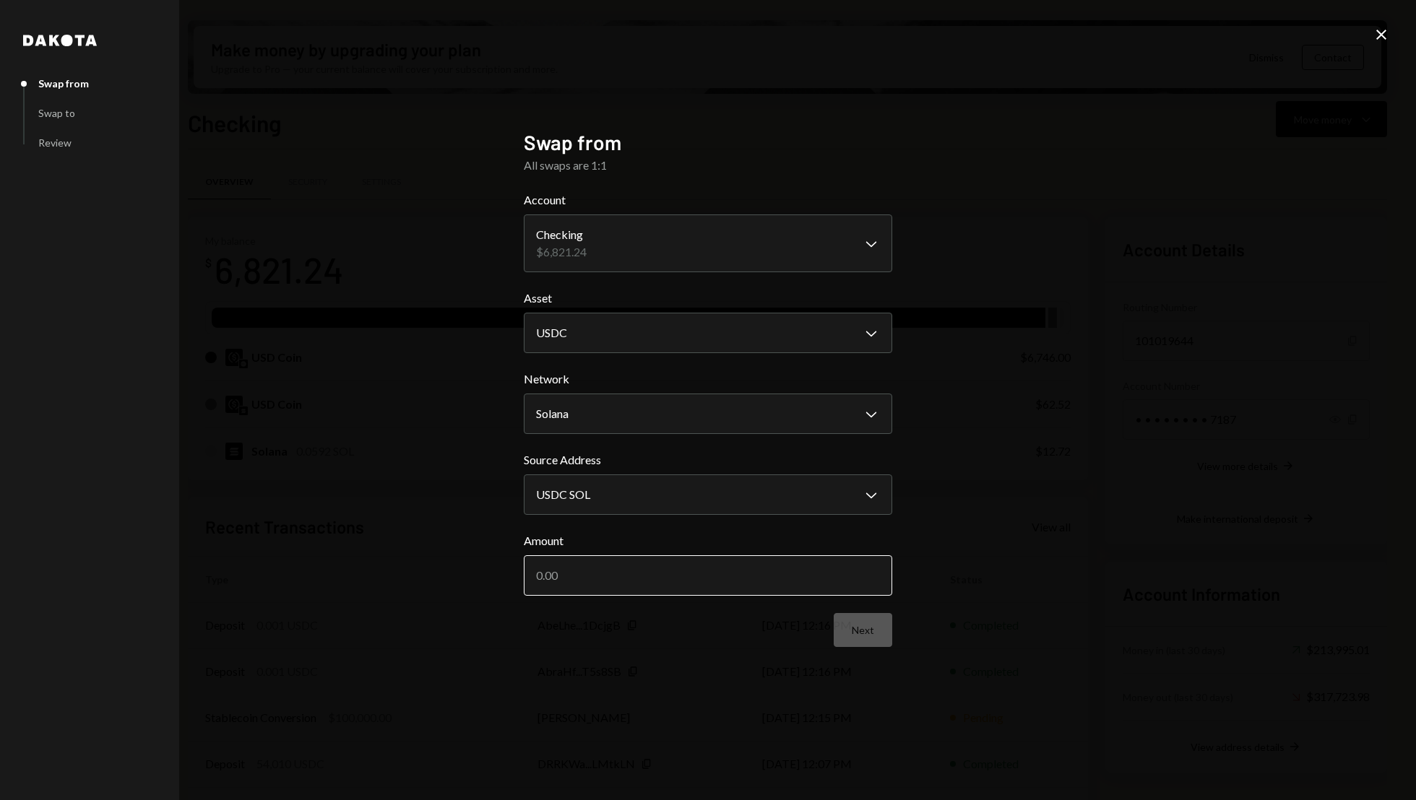
click at [652, 582] on input "Amount" at bounding box center [708, 576] width 368 height 40
type input "100"
click at [868, 634] on button "Next" at bounding box center [863, 630] width 59 height 34
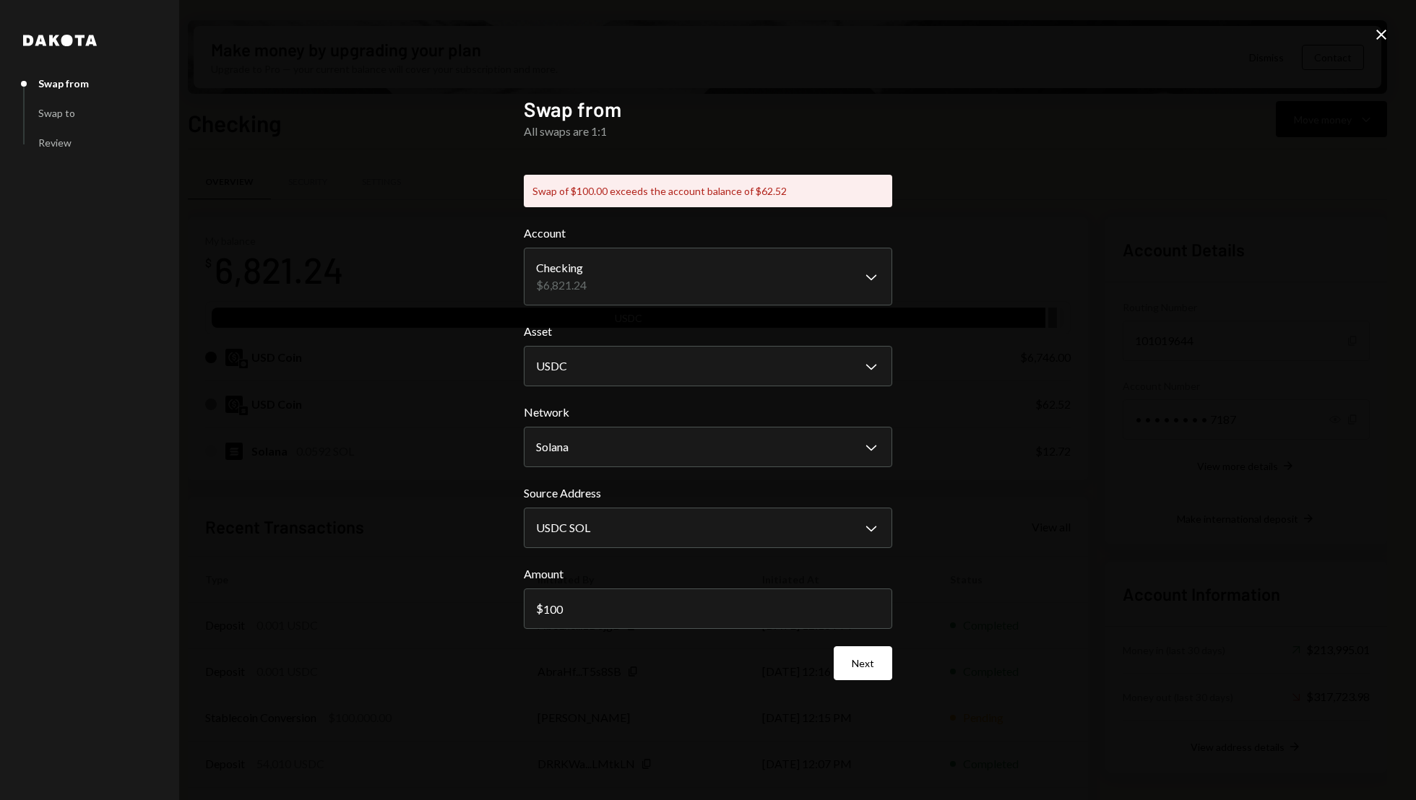
click at [1388, 32] on icon "Close" at bounding box center [1381, 34] width 17 height 17
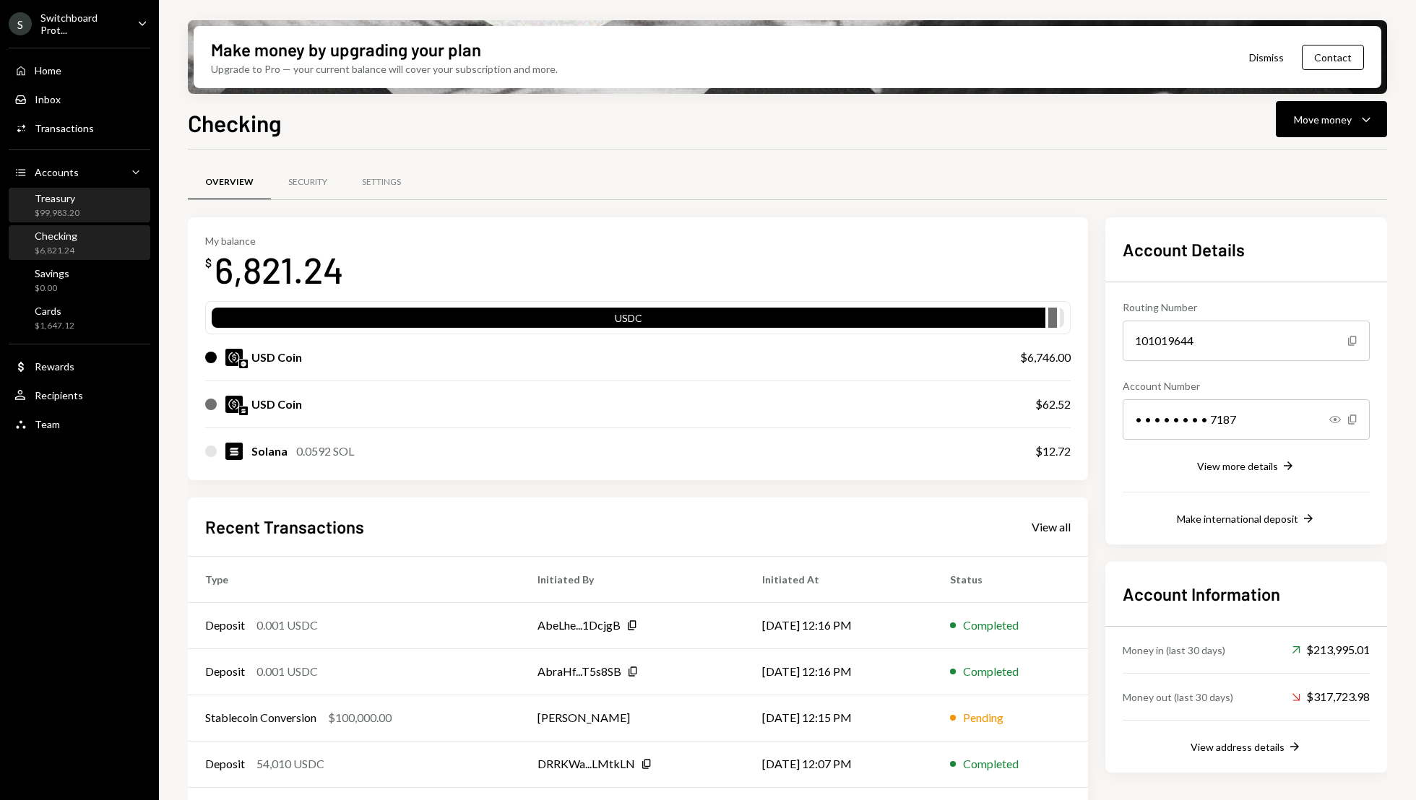
click at [84, 199] on div "Treasury $99,983.20" at bounding box center [79, 205] width 130 height 27
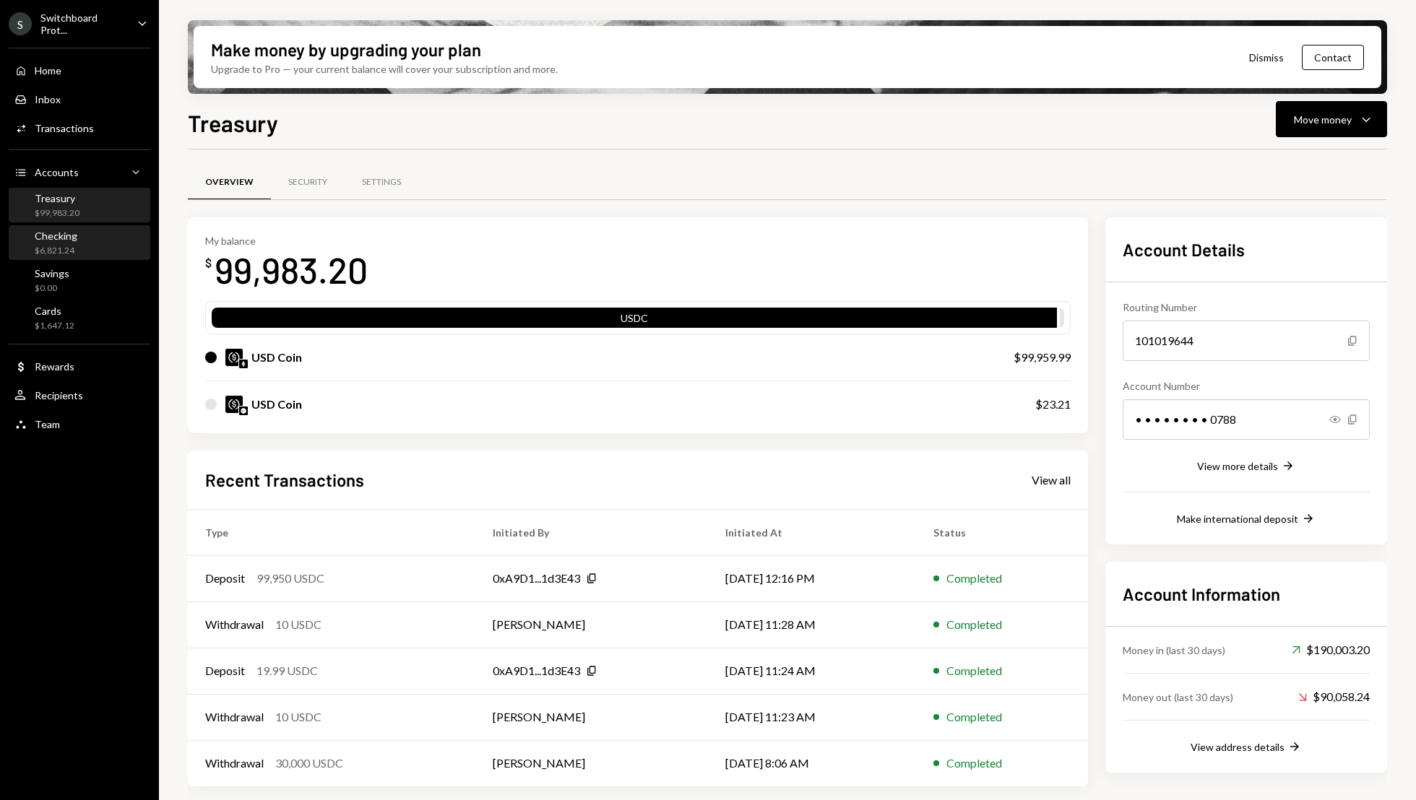
click at [62, 248] on div "$6,821.24" at bounding box center [56, 251] width 43 height 12
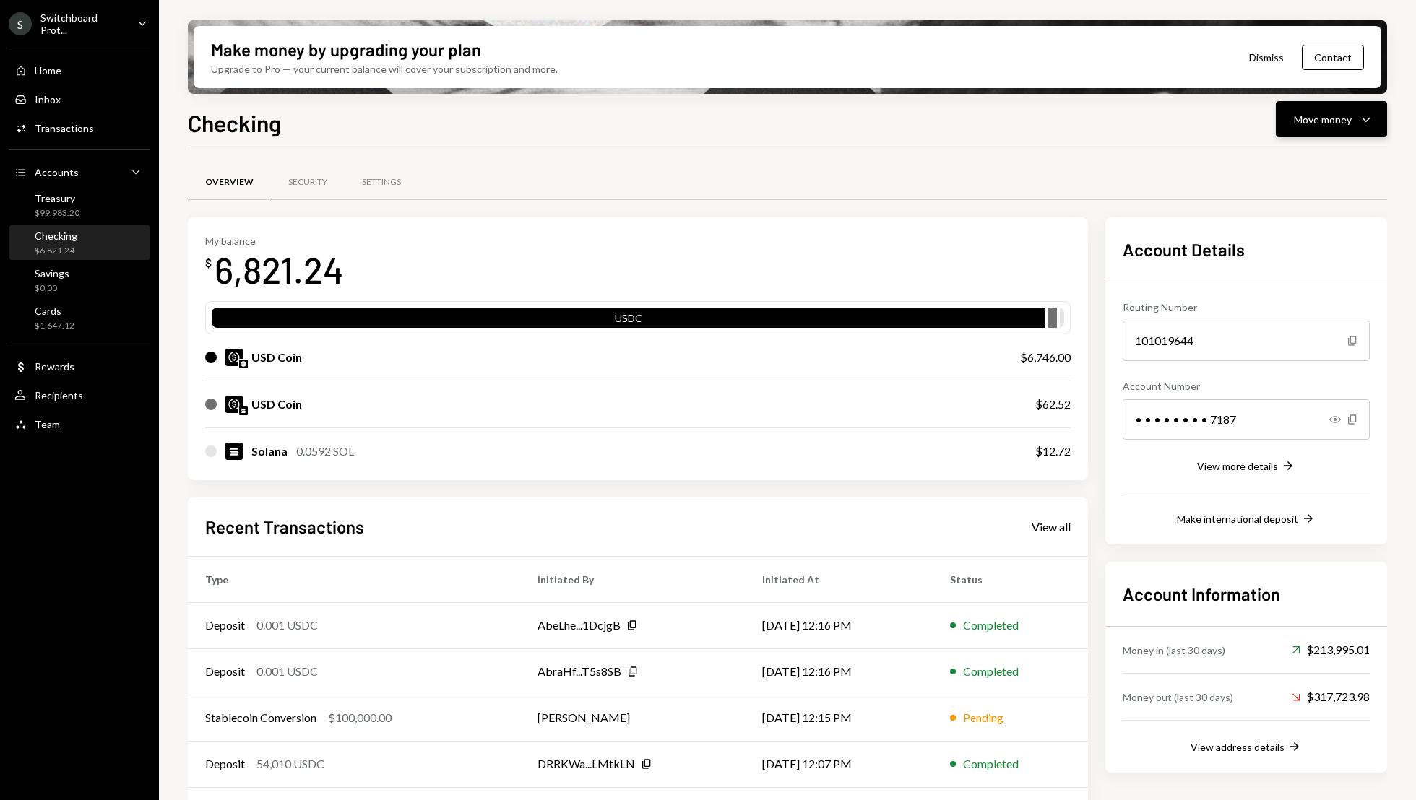
click at [1366, 126] on icon "Caret Down" at bounding box center [1365, 119] width 17 height 17
click at [1317, 190] on div "Transfer" at bounding box center [1319, 195] width 105 height 15
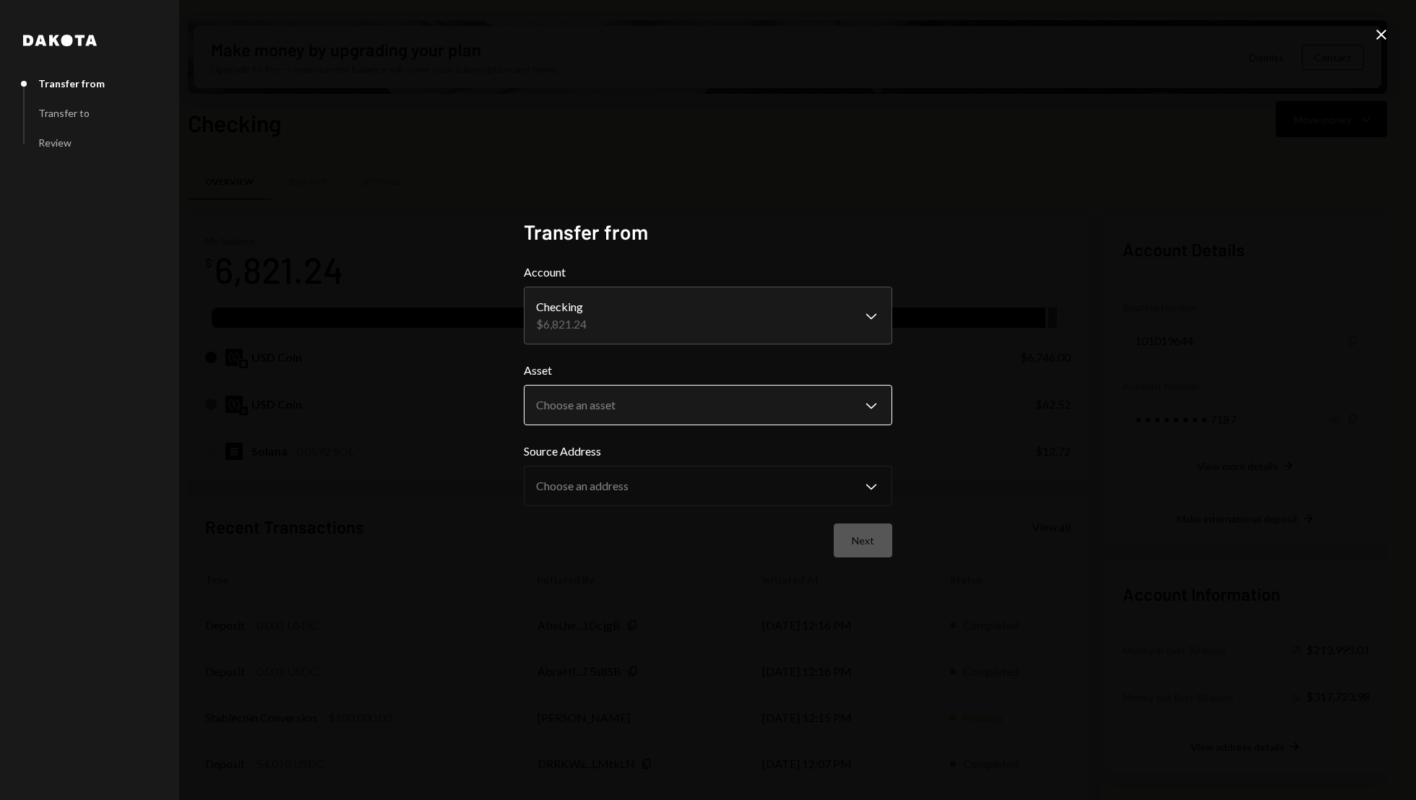
click at [711, 404] on body "S Switchboard Prot... Caret Down Home Home Inbox Inbox Activities Transactions …" at bounding box center [708, 400] width 1416 height 800
select select "****"
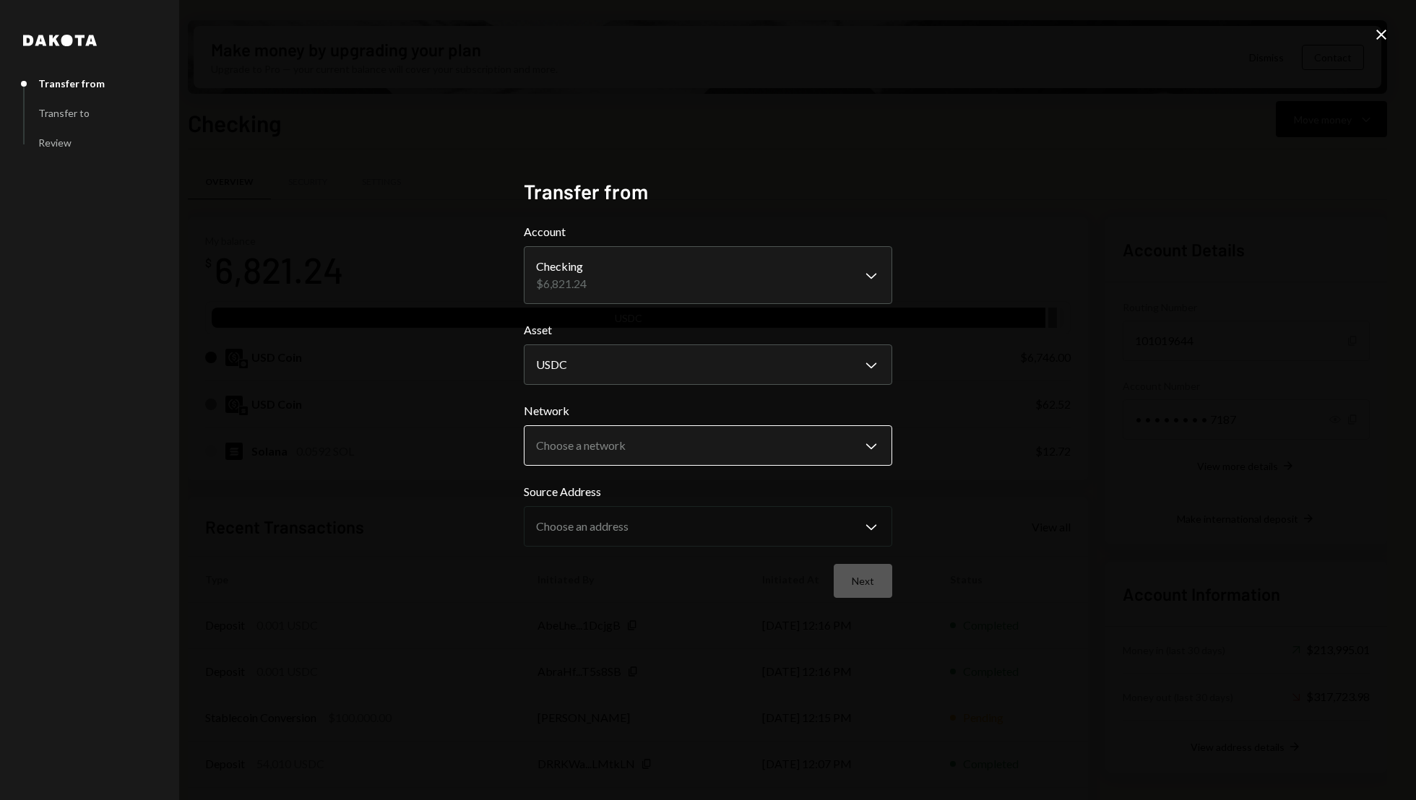
click at [706, 436] on body "S Switchboard Prot... Caret Down Home Home Inbox Inbox Activities Transactions …" at bounding box center [708, 400] width 1416 height 800
click at [1381, 35] on icon at bounding box center [1381, 35] width 10 height 10
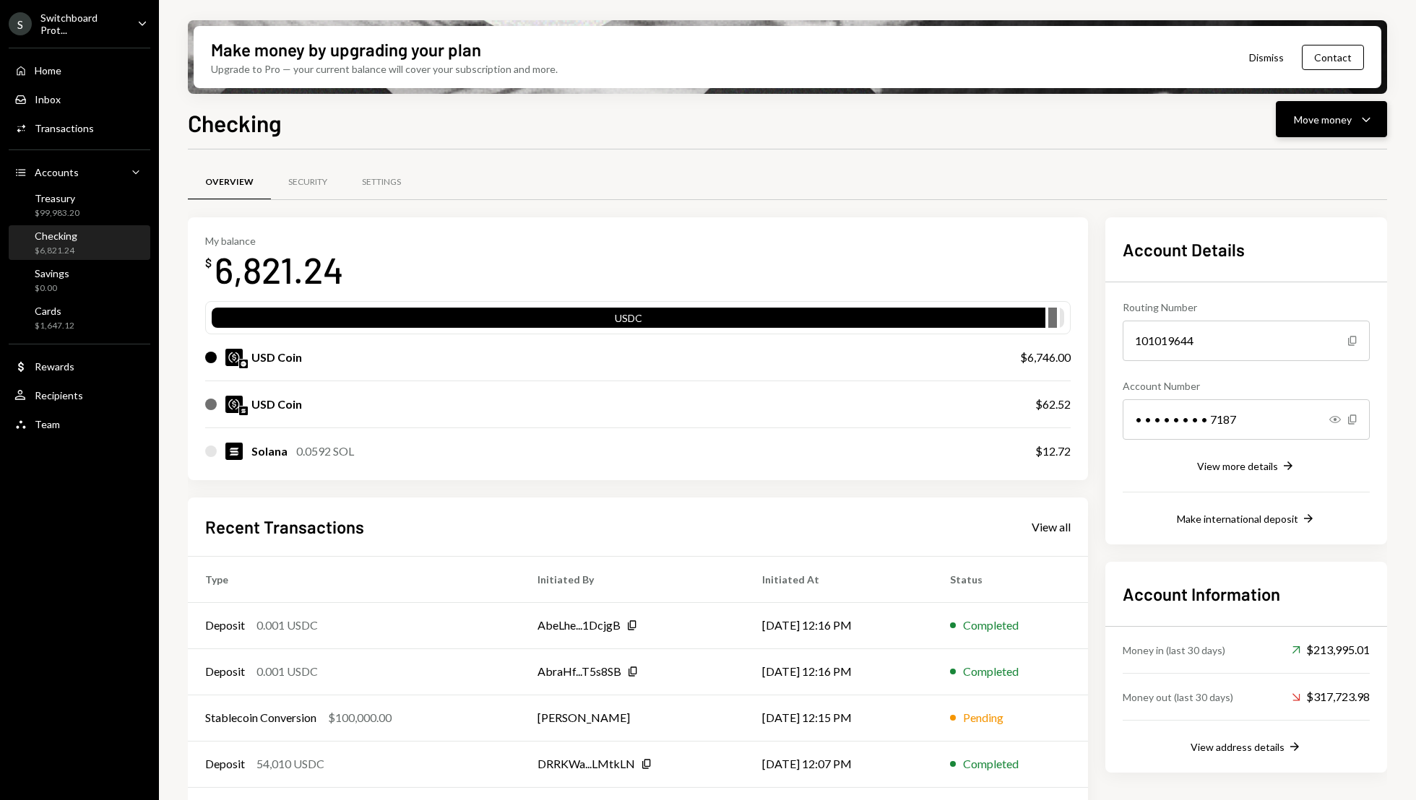
click at [1323, 118] on div "Move money" at bounding box center [1323, 119] width 58 height 15
click at [1300, 277] on div "Swap stablecoins" at bounding box center [1319, 272] width 105 height 15
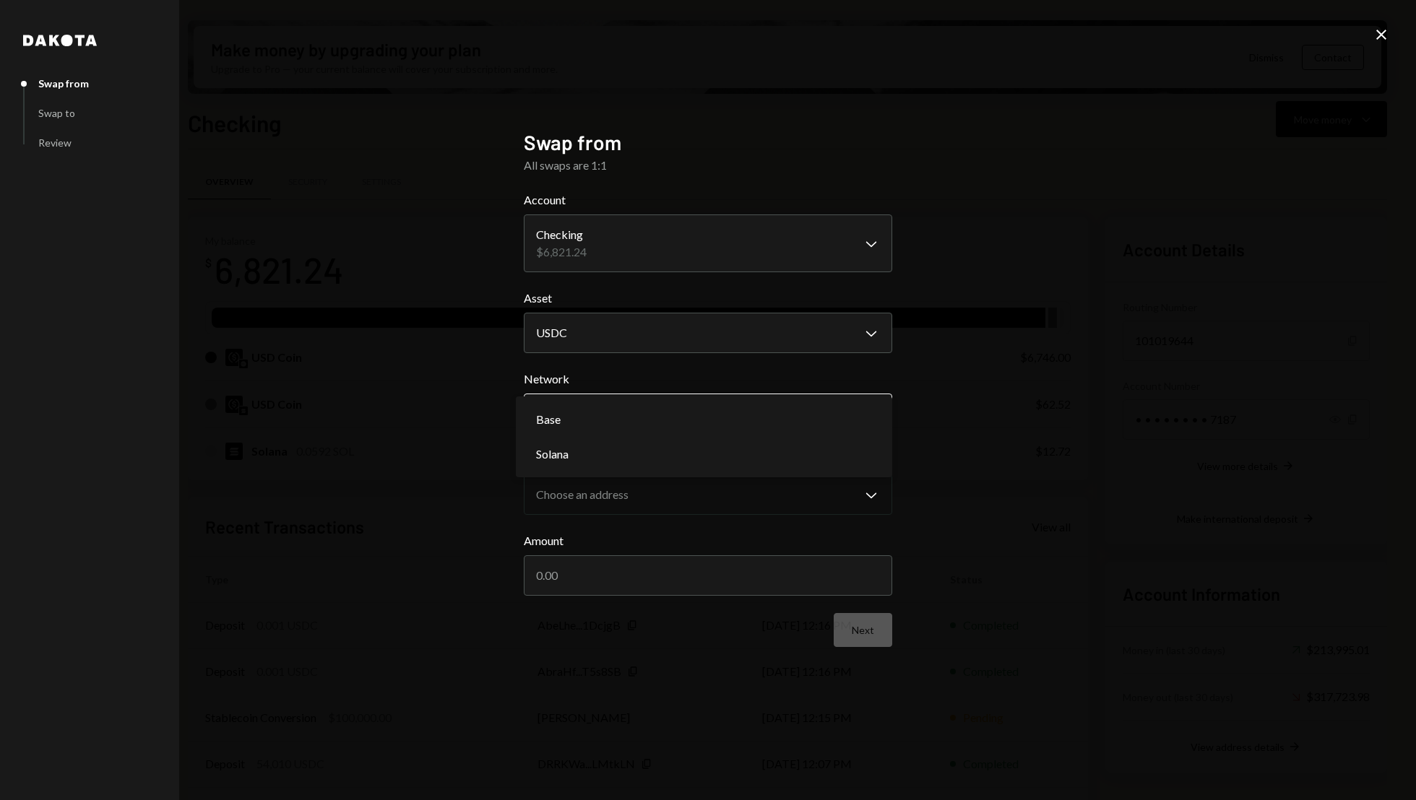
click at [717, 405] on body "S Switchboard Prot... Caret Down Home Home Inbox Inbox Activities Transactions …" at bounding box center [708, 400] width 1416 height 800
select select "**********"
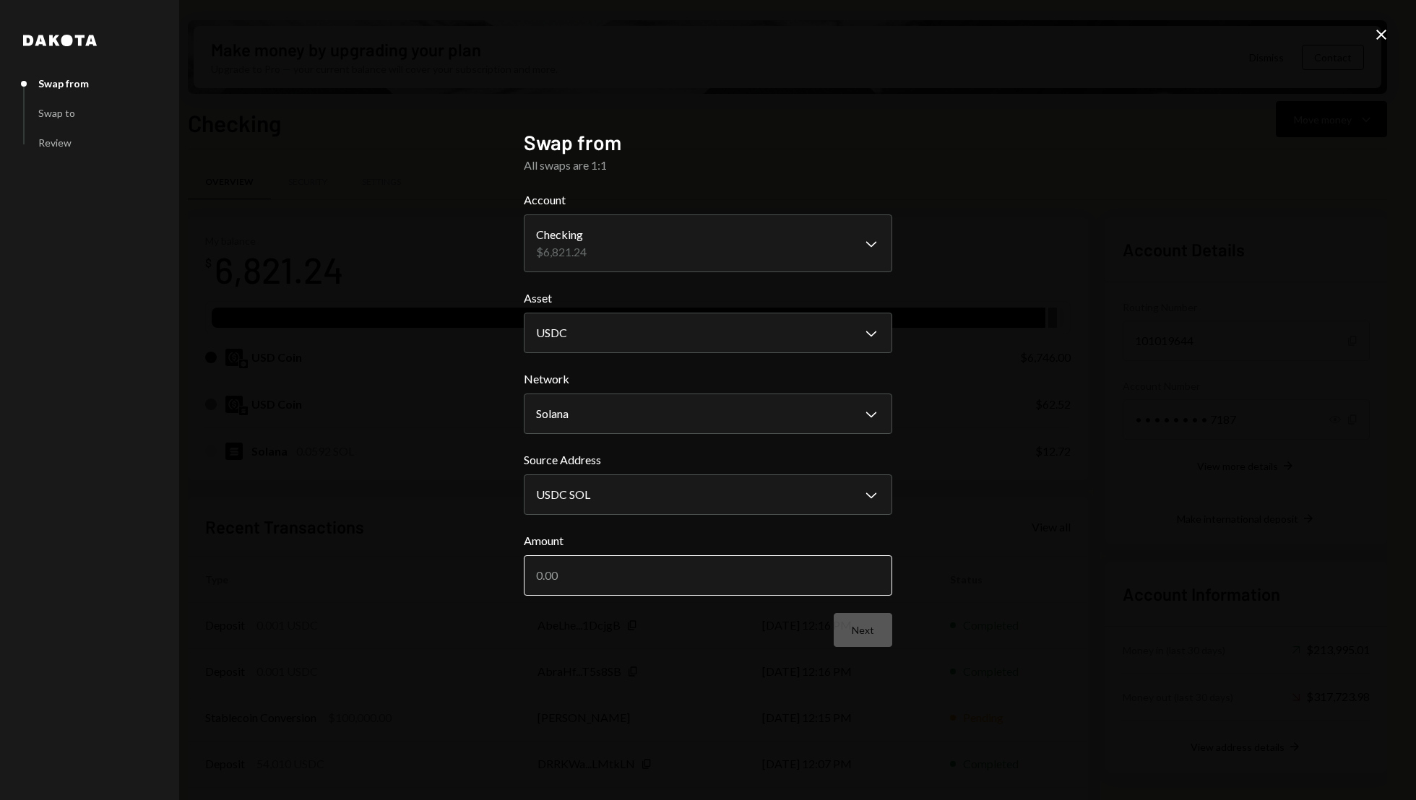
click at [695, 584] on input "Amount" at bounding box center [708, 576] width 368 height 40
type input "60"
click at [877, 631] on button "Next" at bounding box center [863, 630] width 59 height 34
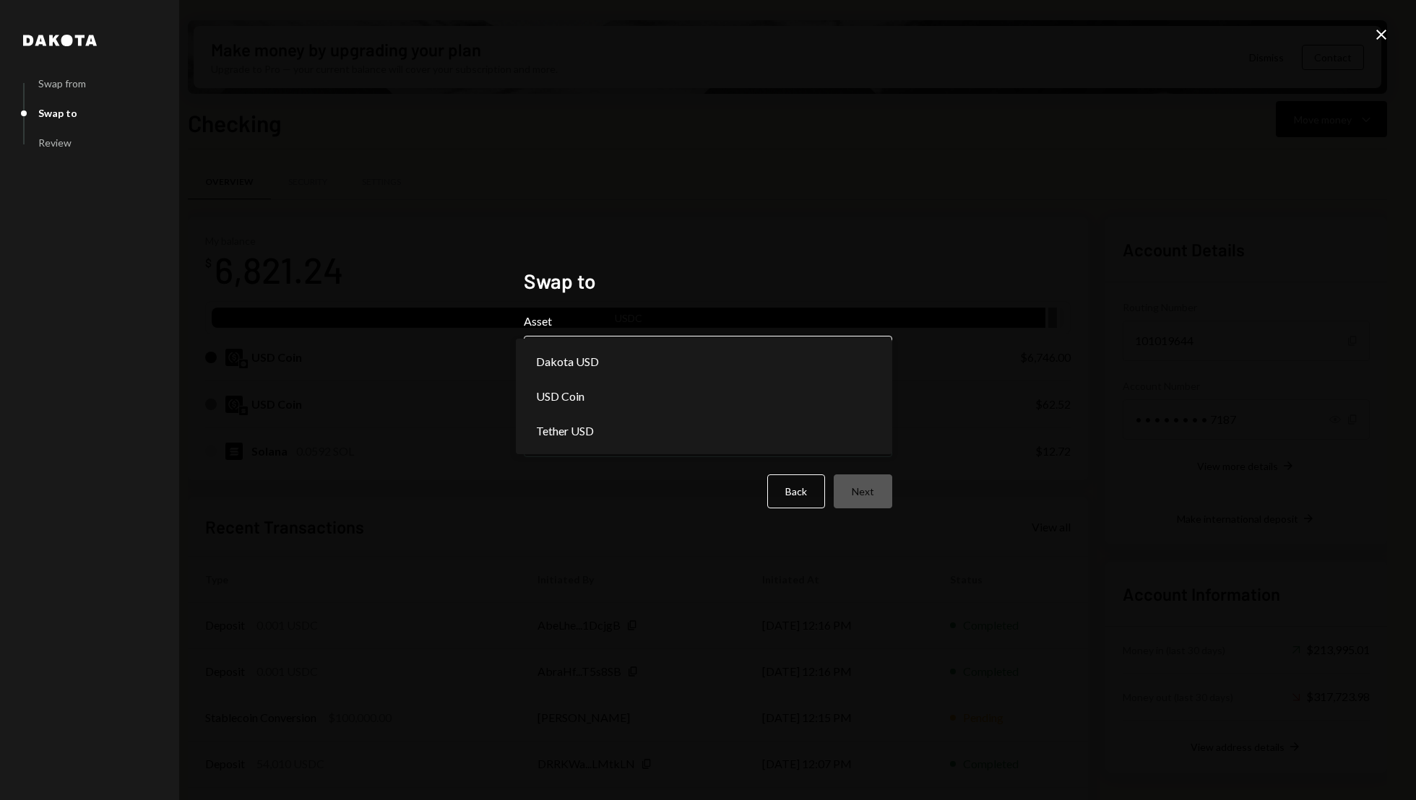
click at [735, 346] on body "S Switchboard Prot... Caret Down Home Home Inbox Inbox Activities Transactions …" at bounding box center [708, 400] width 1416 height 800
select select "****"
click at [681, 436] on body "S Switchboard Prot... Caret Down Home Home Inbox Inbox Activities Transactions …" at bounding box center [708, 400] width 1416 height 800
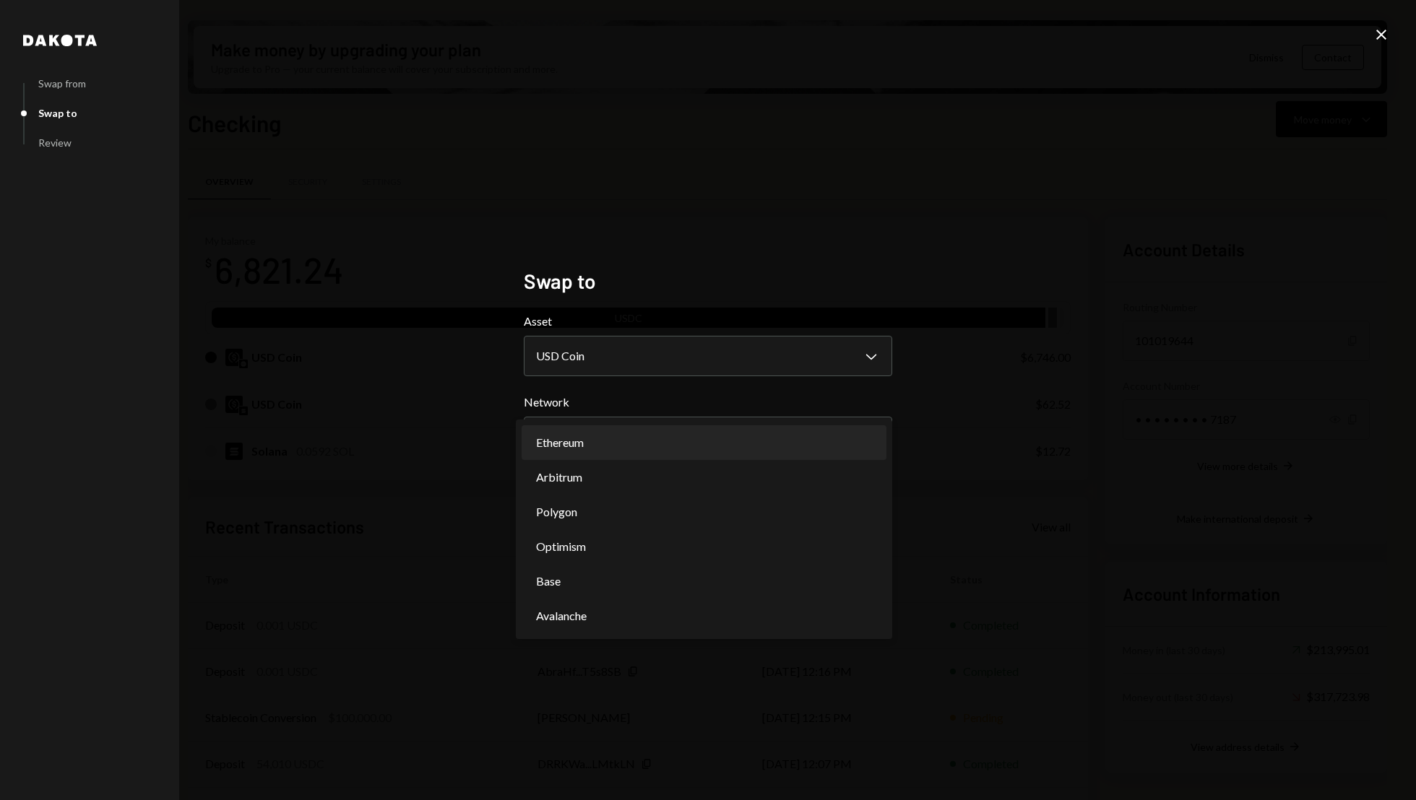
select select "**********"
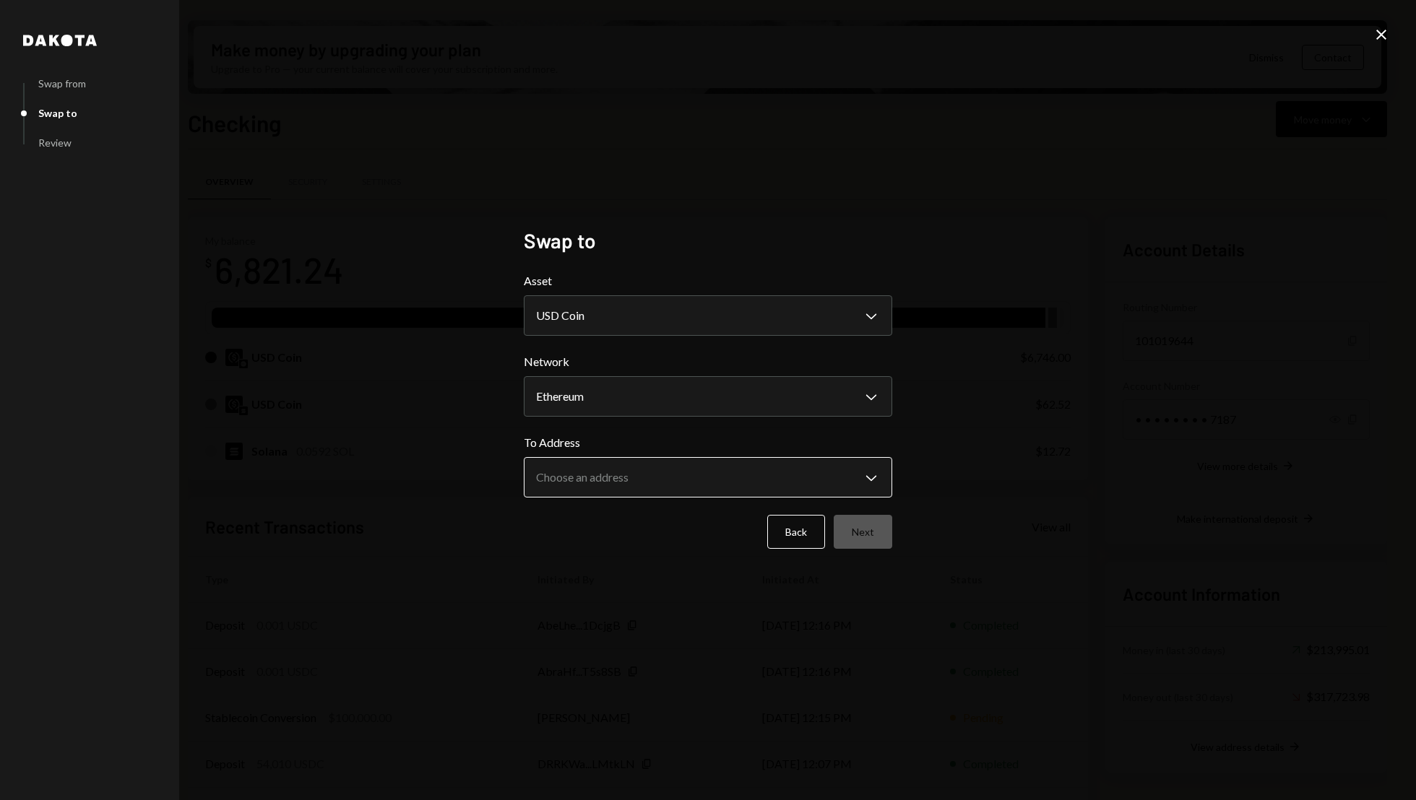
click at [850, 485] on body "S Switchboard Prot... Caret Down Home Home Inbox Inbox Activities Transactions …" at bounding box center [708, 400] width 1416 height 800
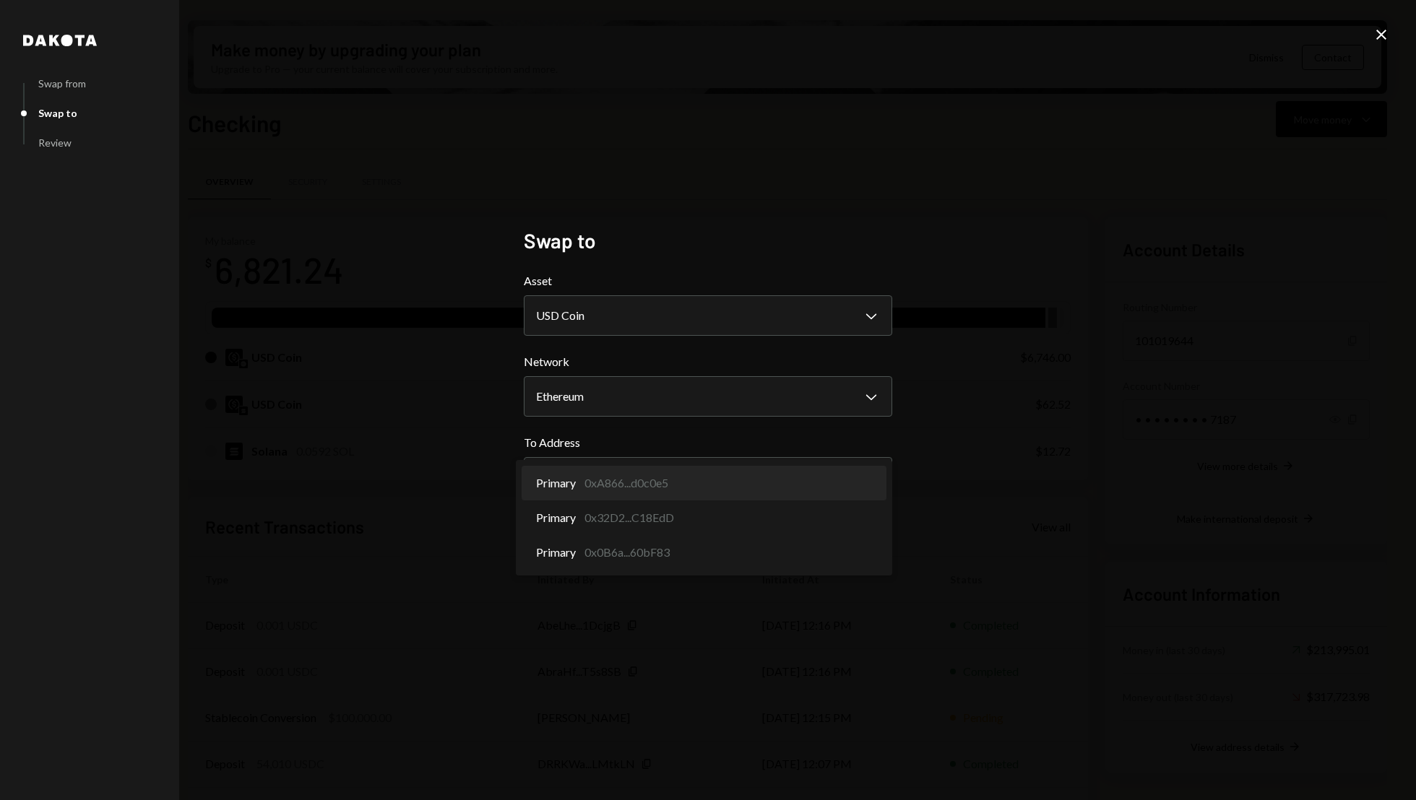
select select "**********"
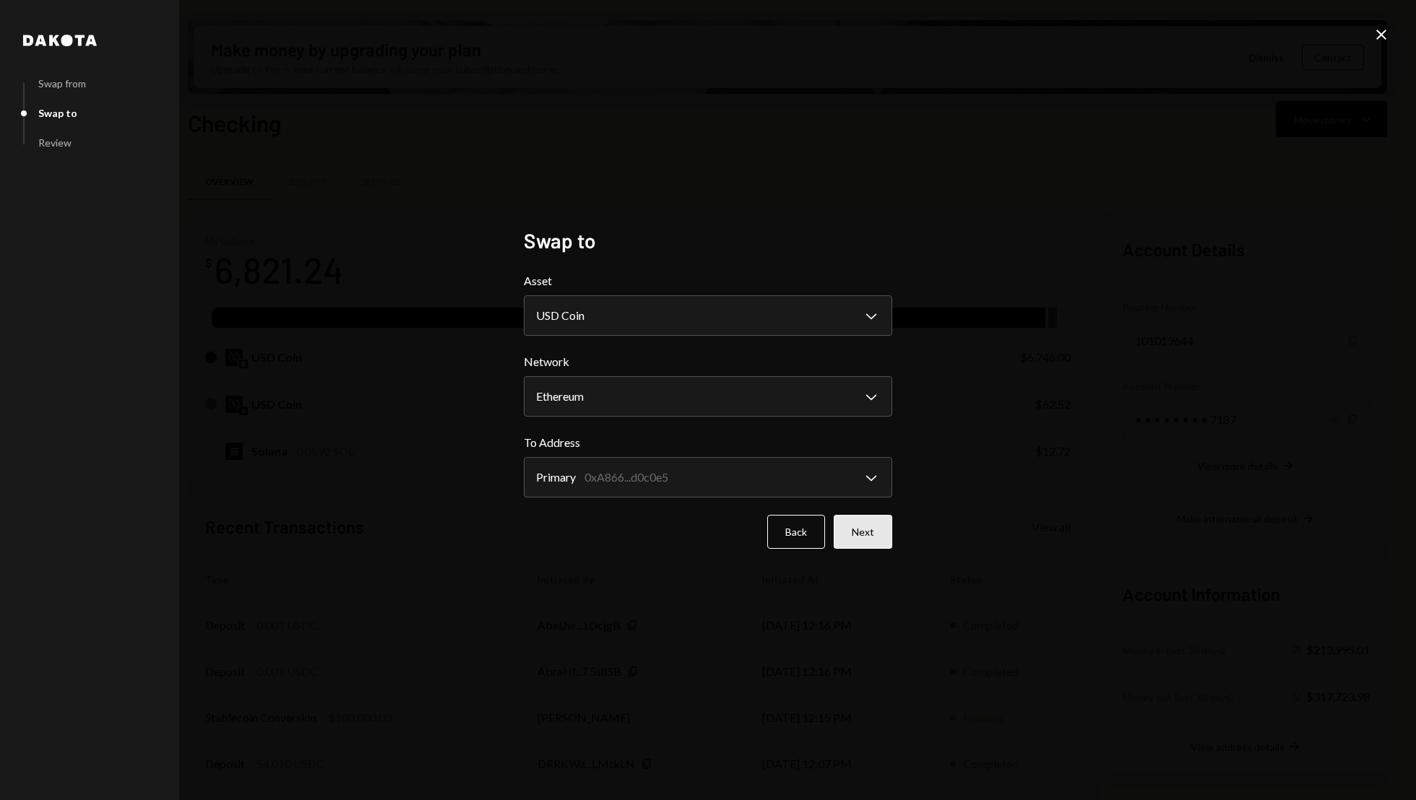
click at [881, 528] on button "Next" at bounding box center [863, 532] width 59 height 34
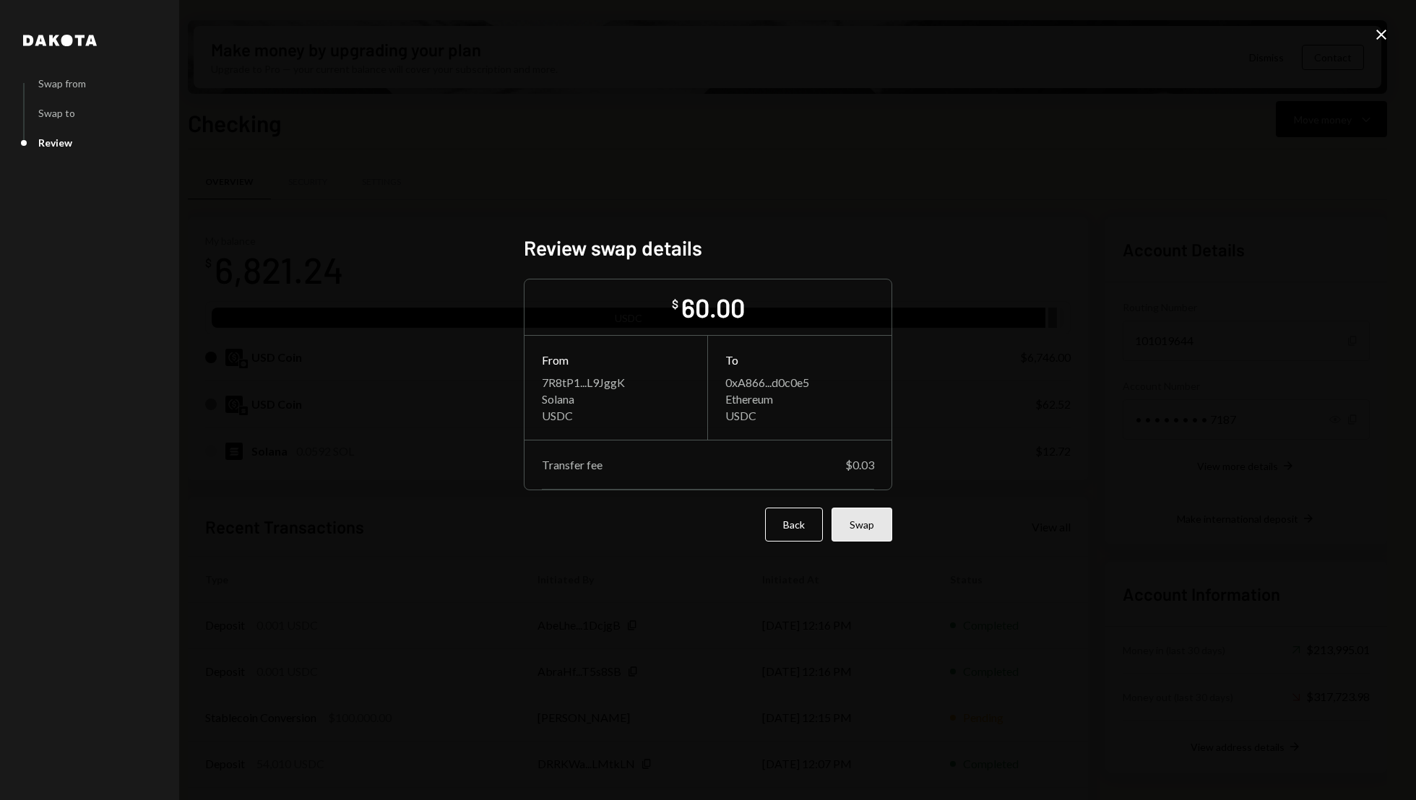
click at [867, 515] on button "Swap" at bounding box center [862, 525] width 61 height 34
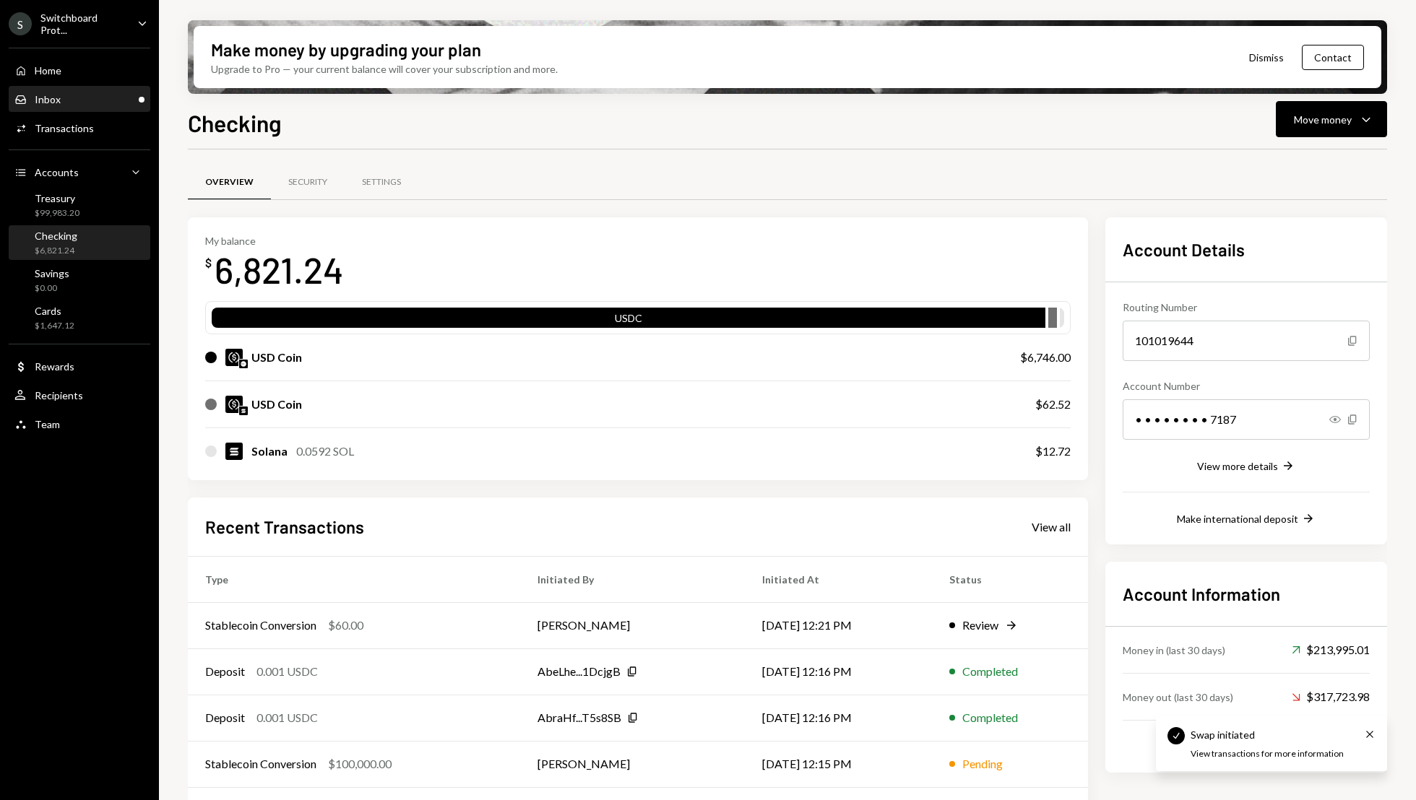
click at [65, 94] on div "Inbox Inbox" at bounding box center [79, 99] width 130 height 13
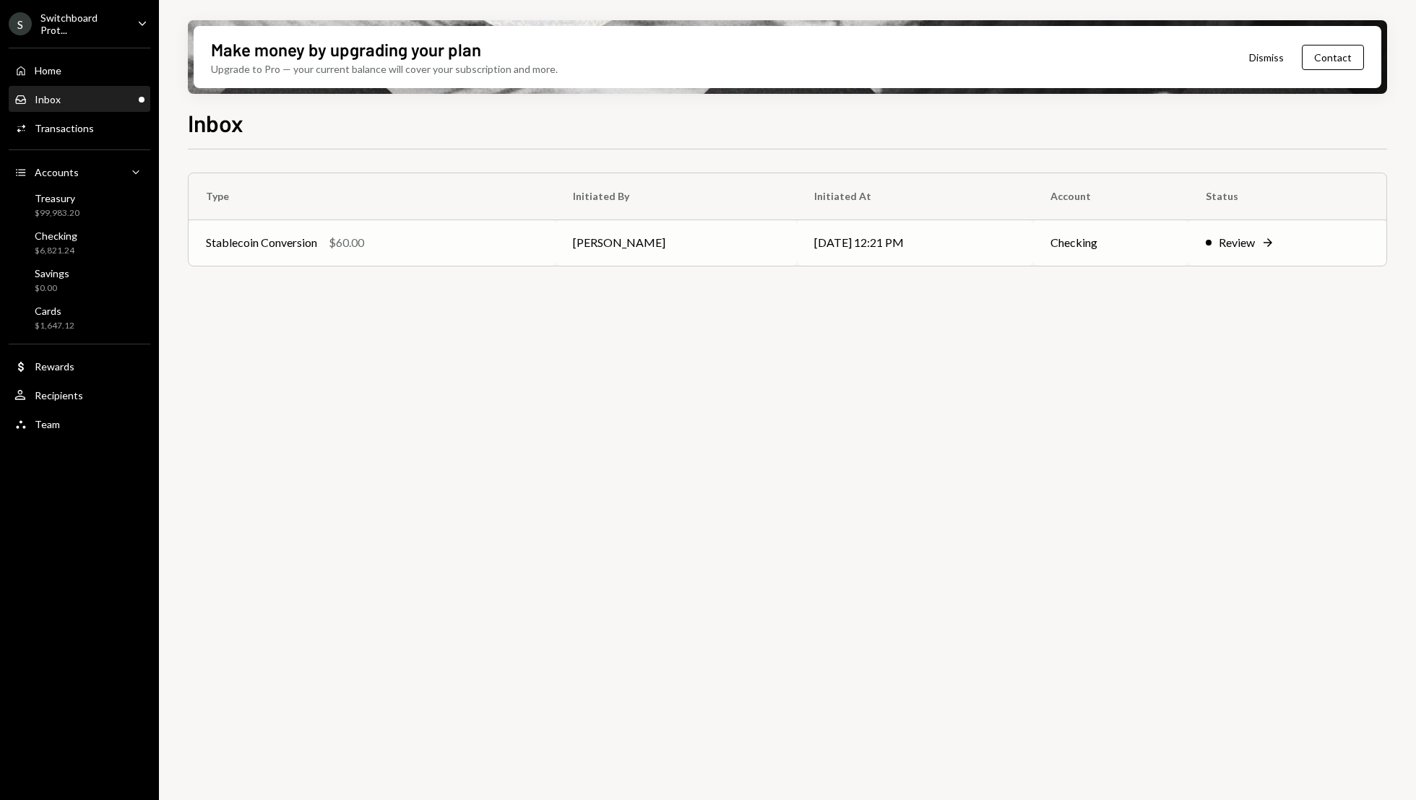
click at [1266, 246] on icon "Right Arrow" at bounding box center [1268, 243] width 14 height 14
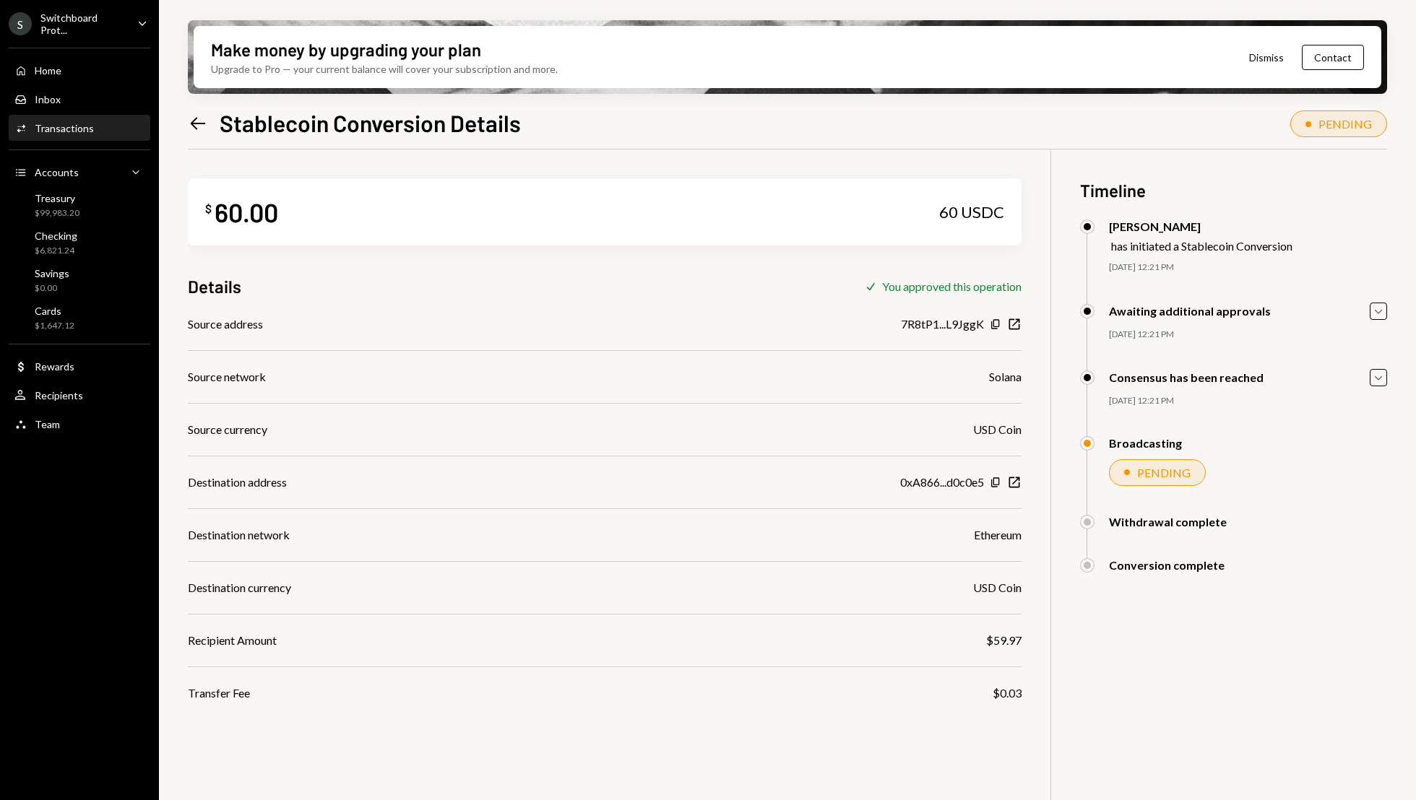
click at [199, 133] on icon "Left Arrow" at bounding box center [198, 123] width 20 height 20
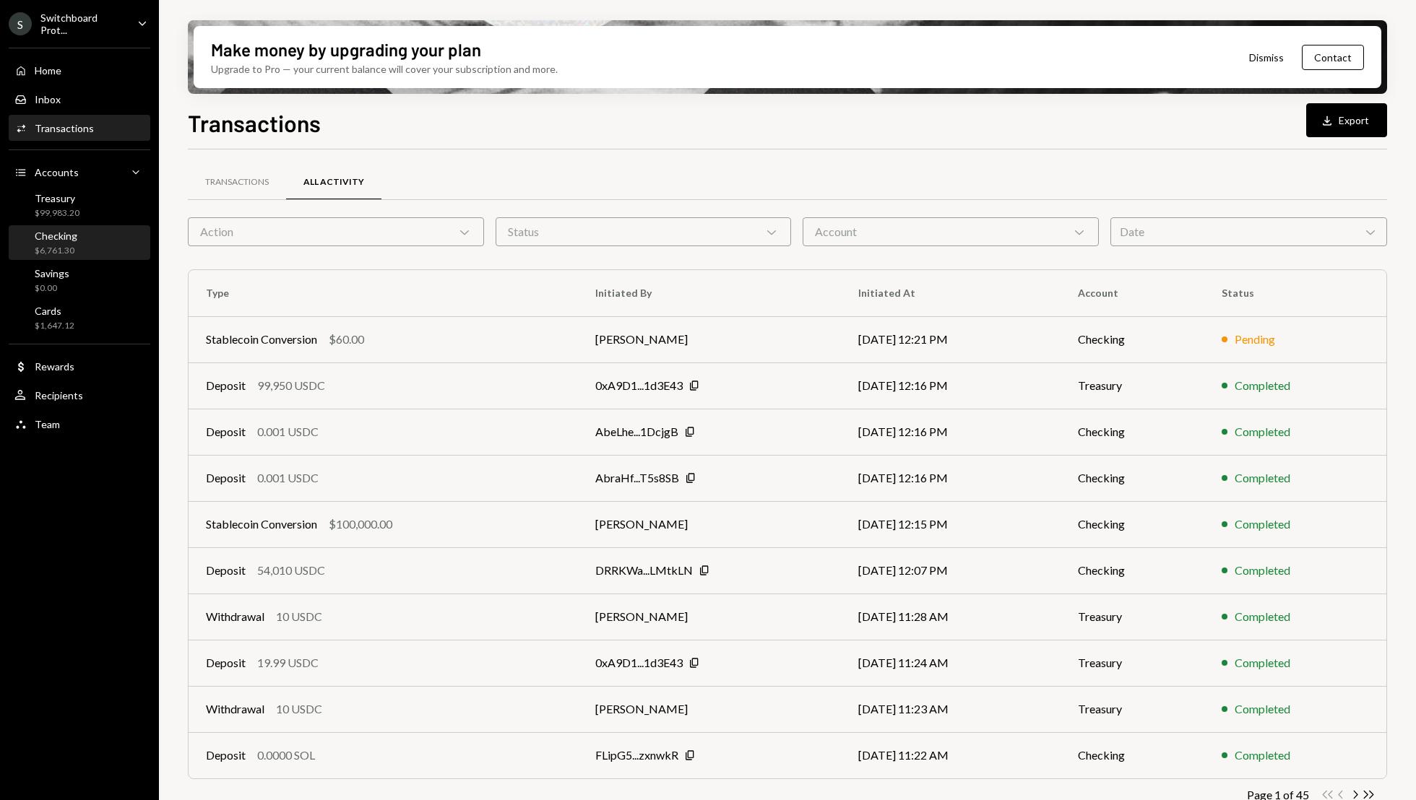
click at [88, 233] on div "Checking $6,761.30" at bounding box center [79, 243] width 130 height 27
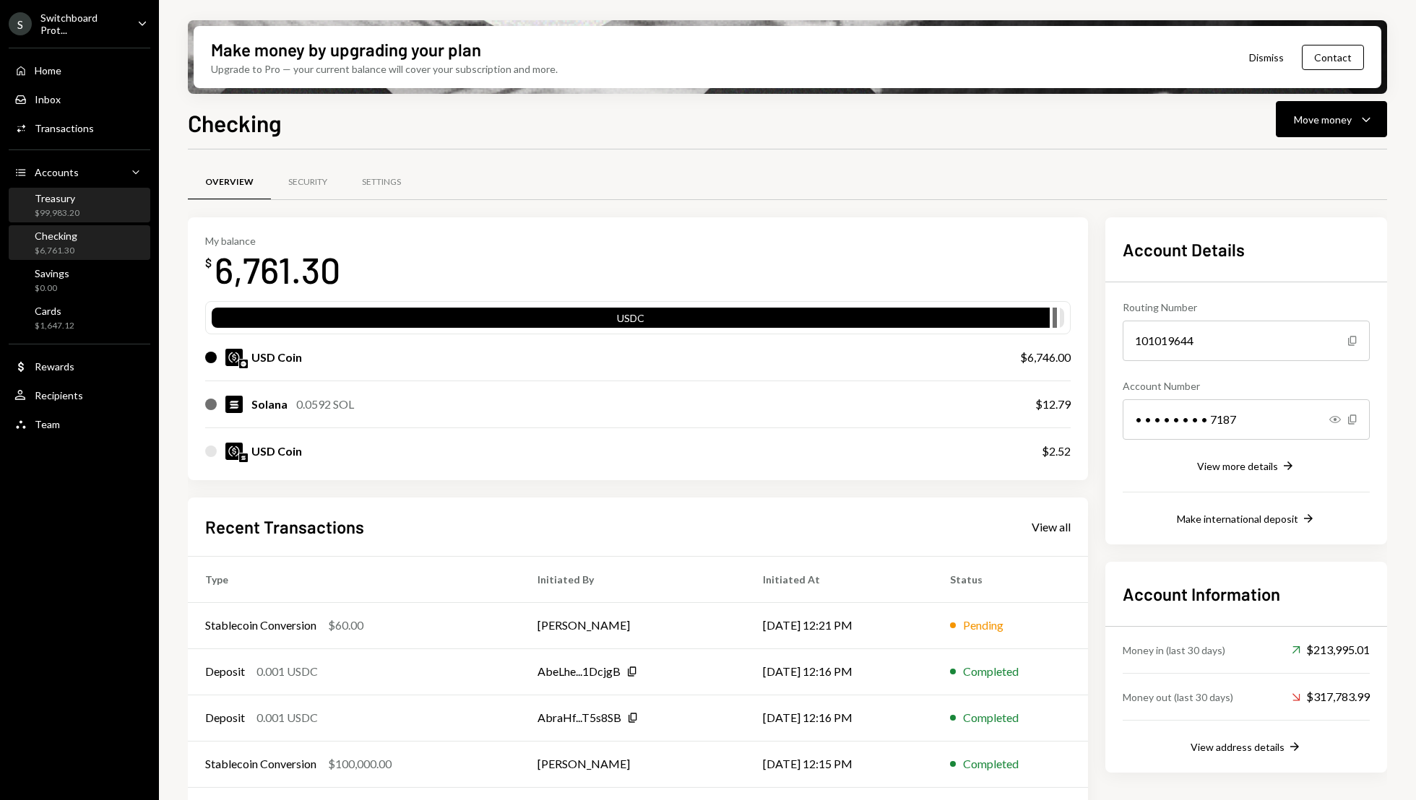
click at [94, 212] on div "Treasury $99,983.20" at bounding box center [79, 205] width 130 height 27
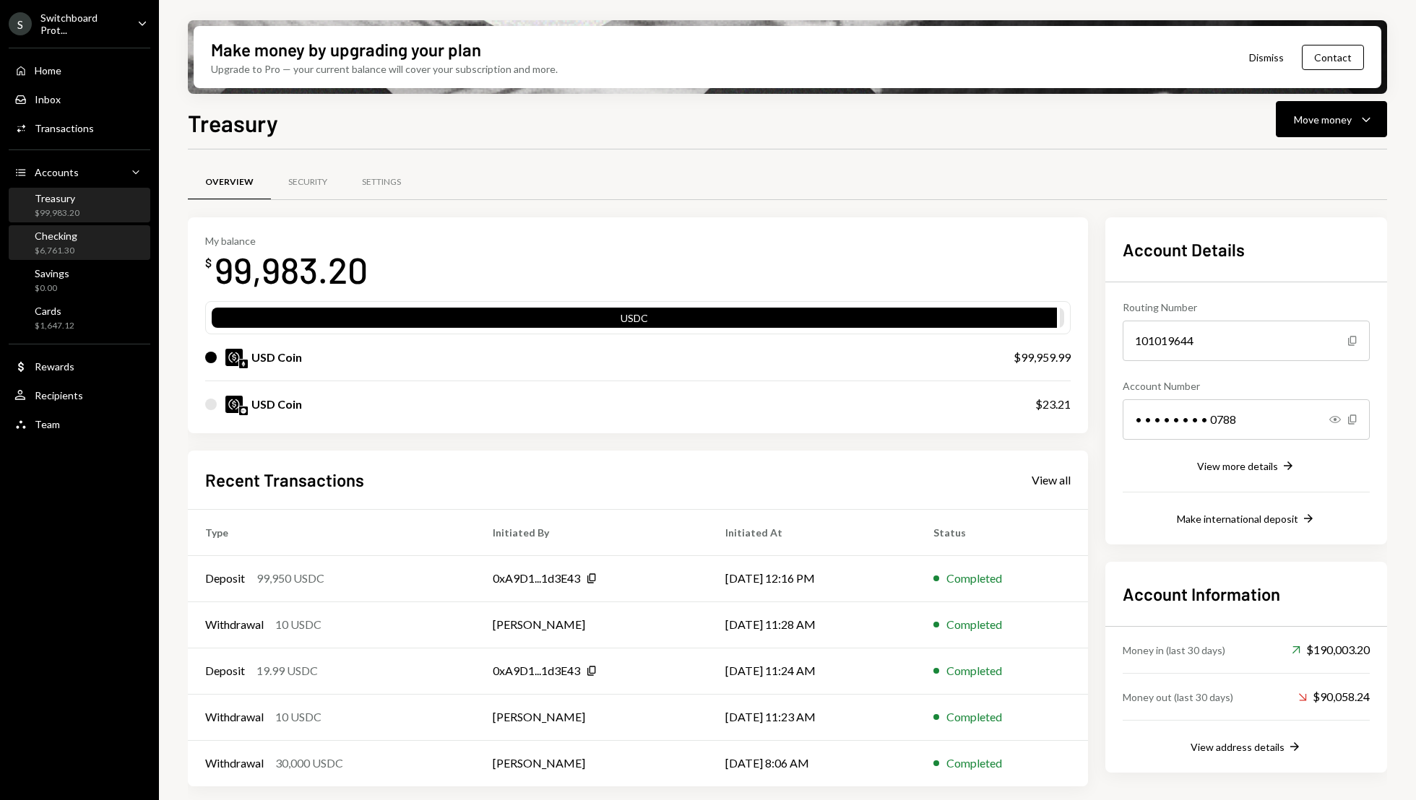
click at [58, 235] on div "Checking" at bounding box center [56, 236] width 43 height 12
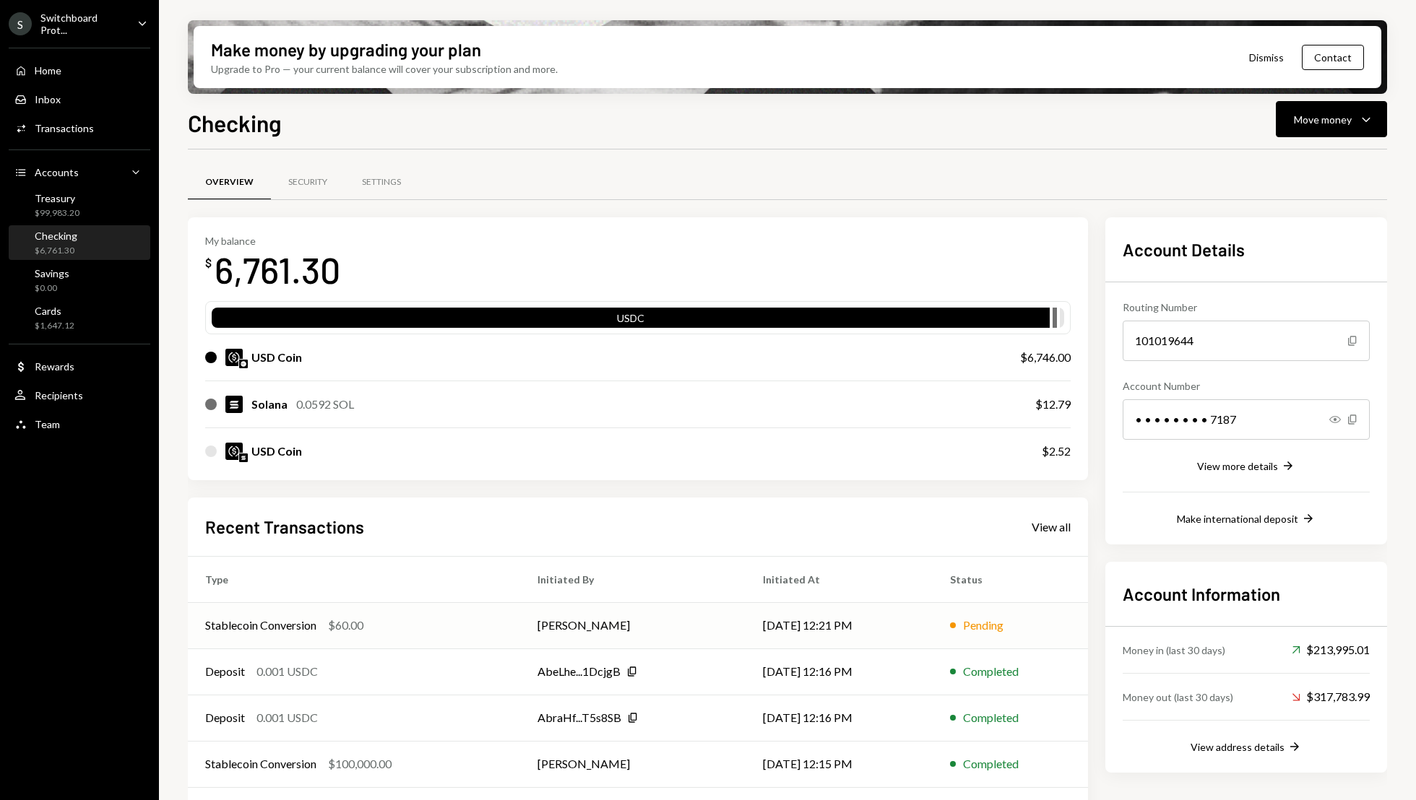
click at [501, 611] on td "Stablecoin Conversion $60.00" at bounding box center [354, 626] width 332 height 46
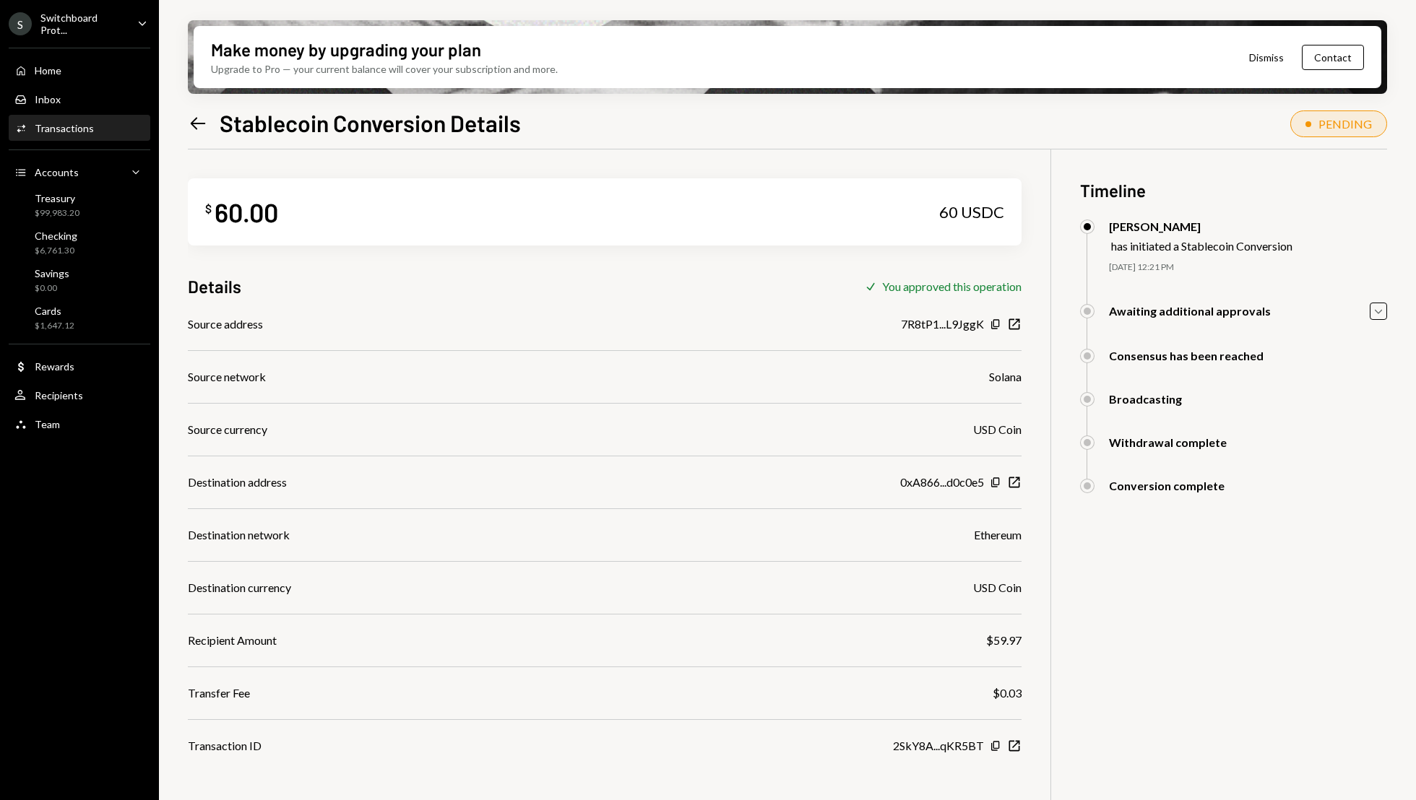
click at [106, 84] on div "Home Home Inbox Inbox Activities Transactions Accounts Accounts Caret Down Trea…" at bounding box center [79, 239] width 159 height 401
click at [109, 74] on div "Home Home" at bounding box center [79, 70] width 130 height 13
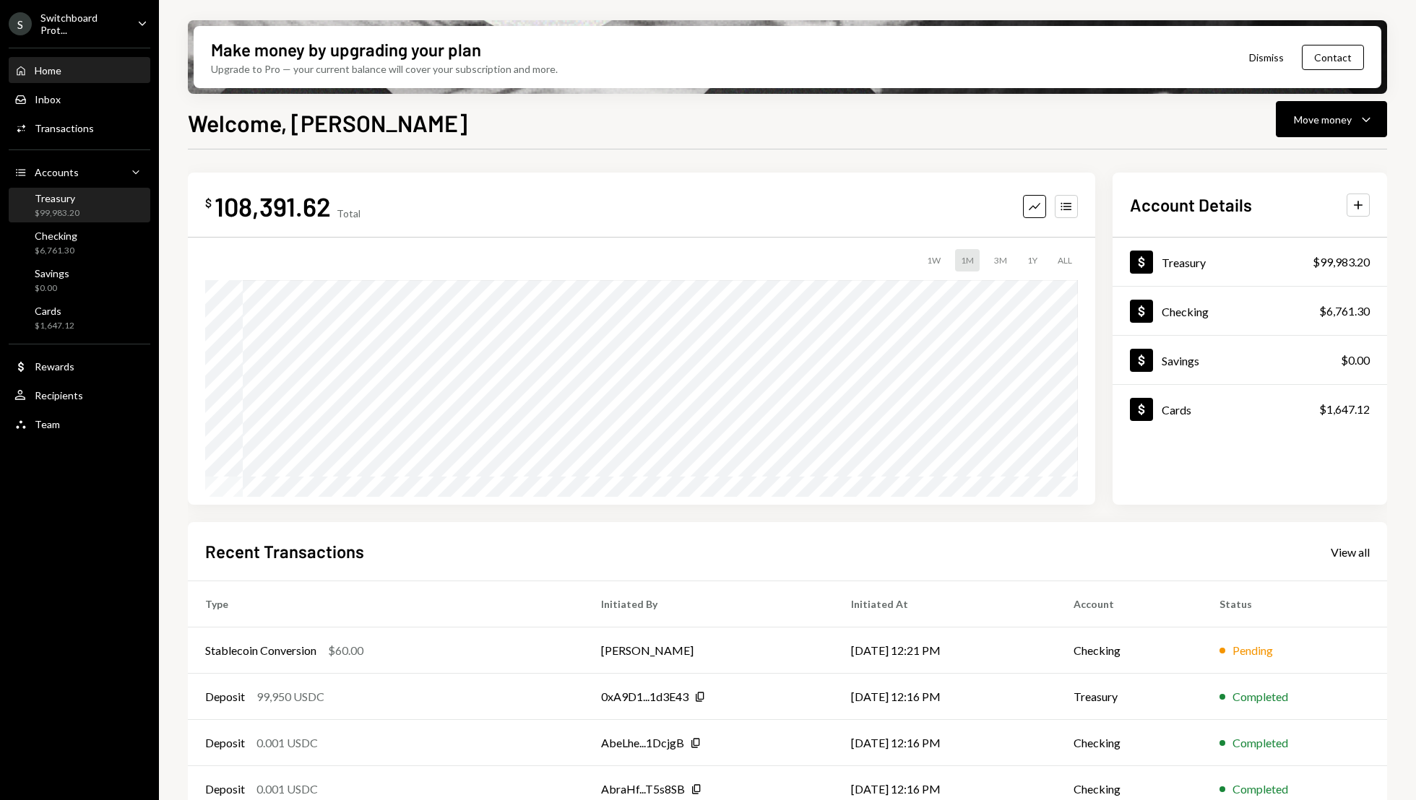
click at [116, 201] on div "Treasury $99,983.20" at bounding box center [79, 205] width 130 height 27
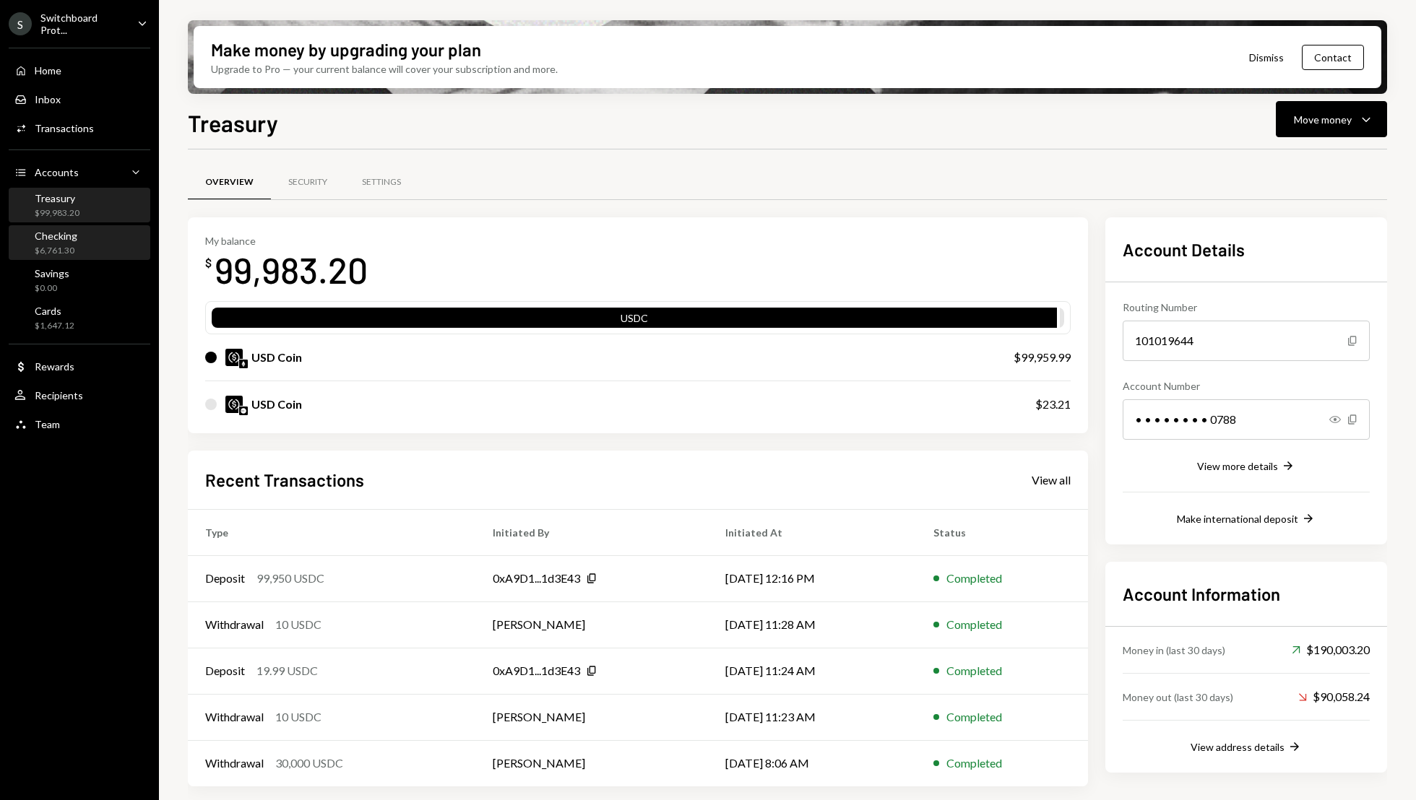
click at [72, 230] on div "Checking" at bounding box center [56, 236] width 43 height 12
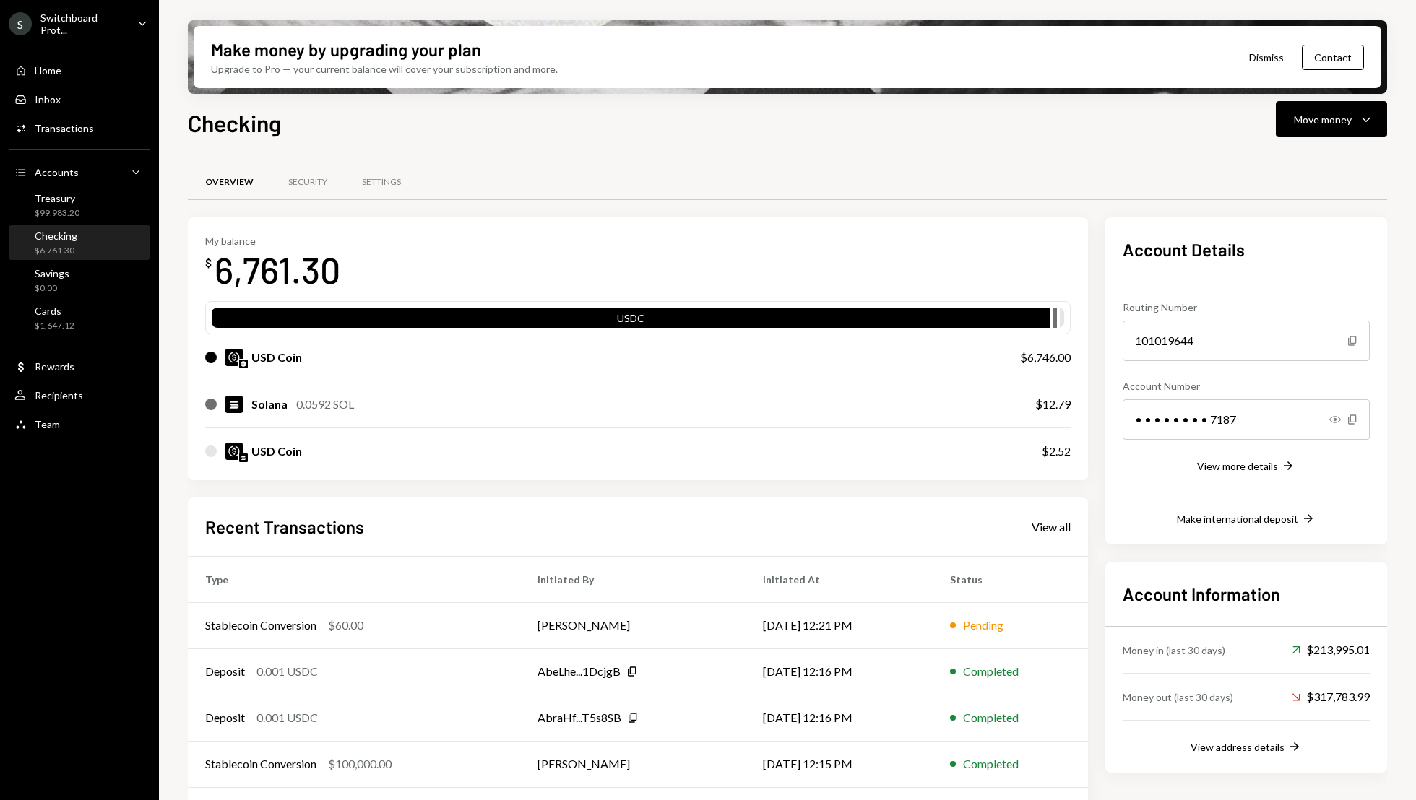
click at [72, 237] on div "Checking" at bounding box center [56, 236] width 43 height 12
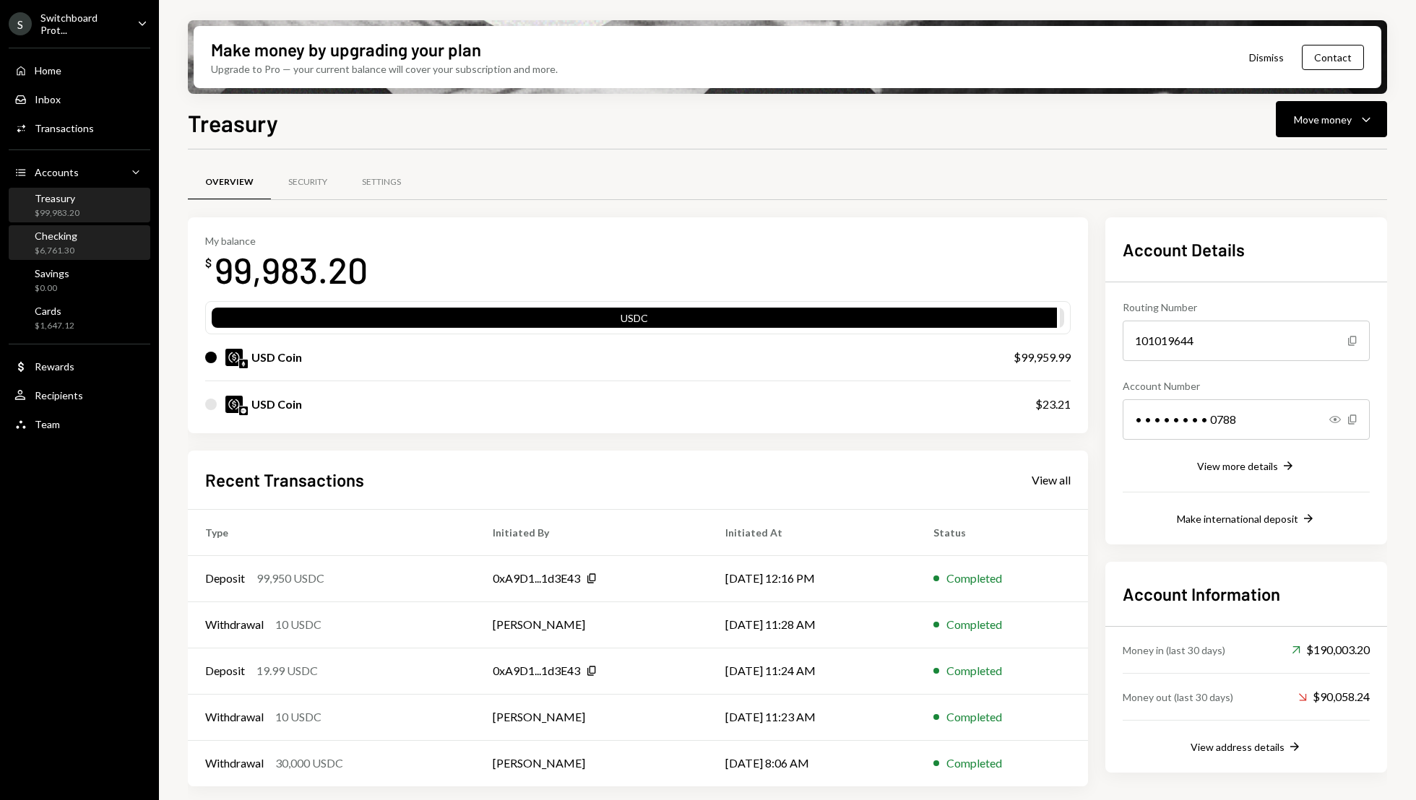
click at [79, 251] on div "Checking $6,761.30" at bounding box center [79, 243] width 130 height 27
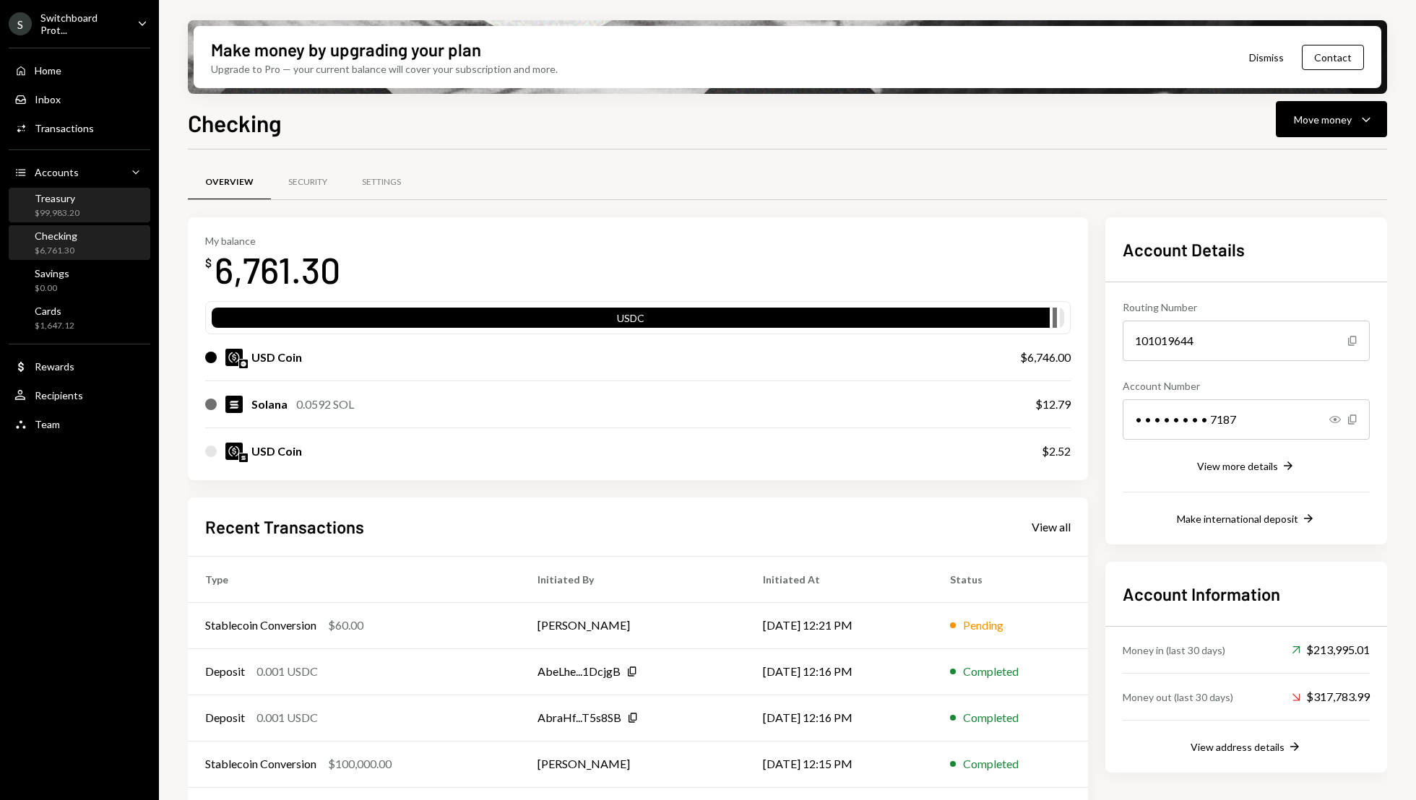
click at [82, 212] on div "Treasury $99,983.20" at bounding box center [79, 205] width 130 height 27
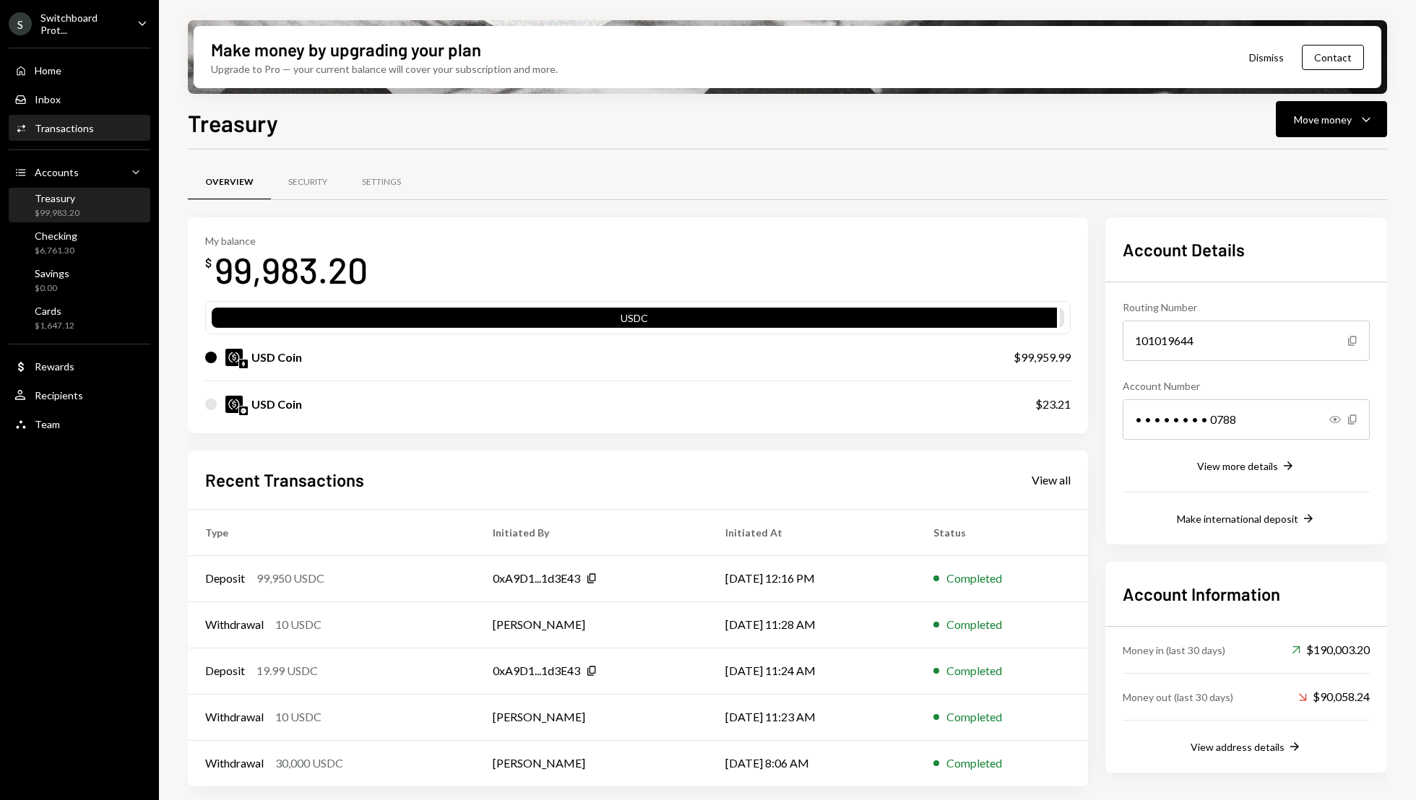
click at [69, 129] on div "Transactions" at bounding box center [64, 128] width 59 height 12
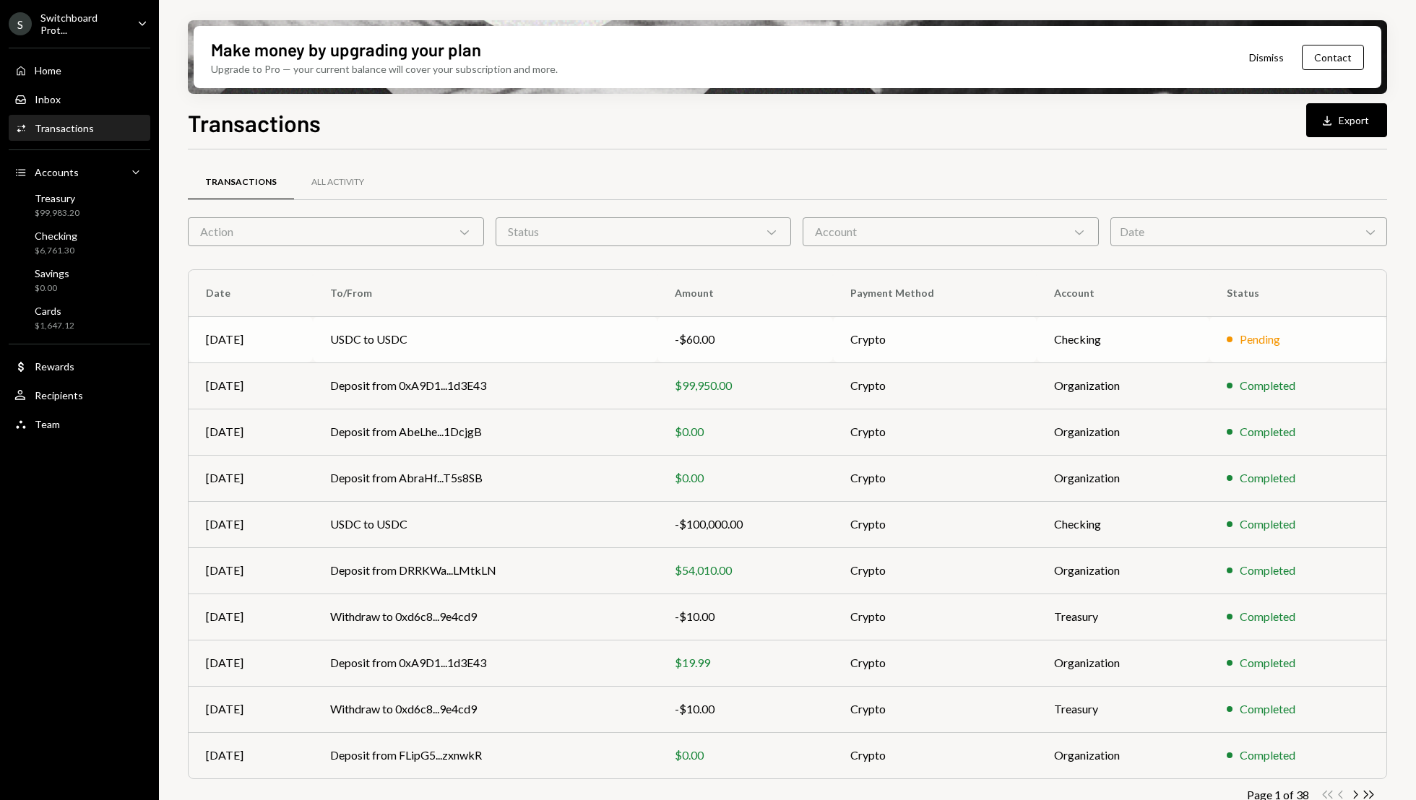
click at [571, 337] on td "USDC to USDC" at bounding box center [485, 339] width 345 height 46
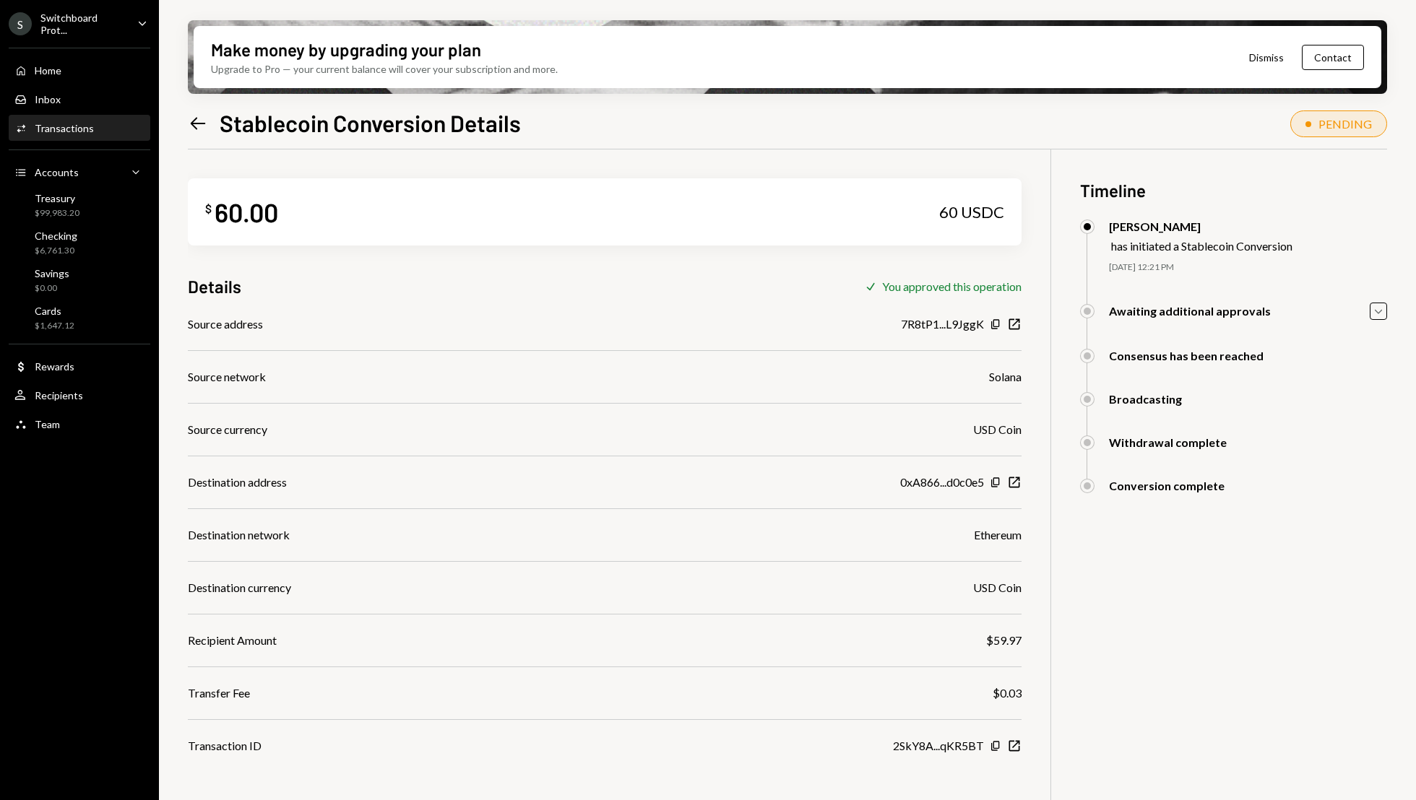
click at [1325, 620] on div "$ 60.00 60 USDC Details Check You approved this operation Source address 7R8tP1…" at bounding box center [787, 550] width 1199 height 800
click at [68, 202] on div "Treasury" at bounding box center [57, 198] width 45 height 12
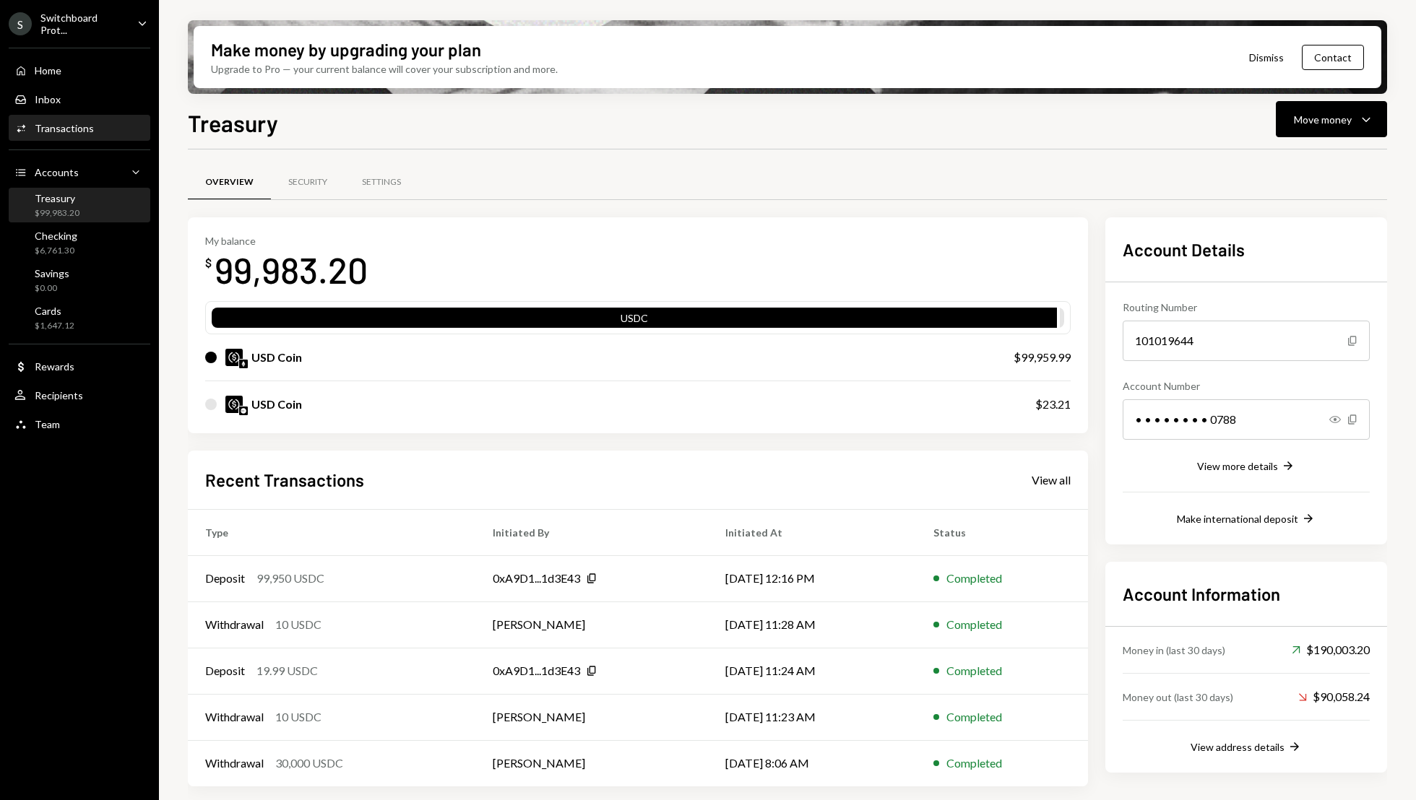
click at [86, 126] on div "Transactions" at bounding box center [64, 128] width 59 height 12
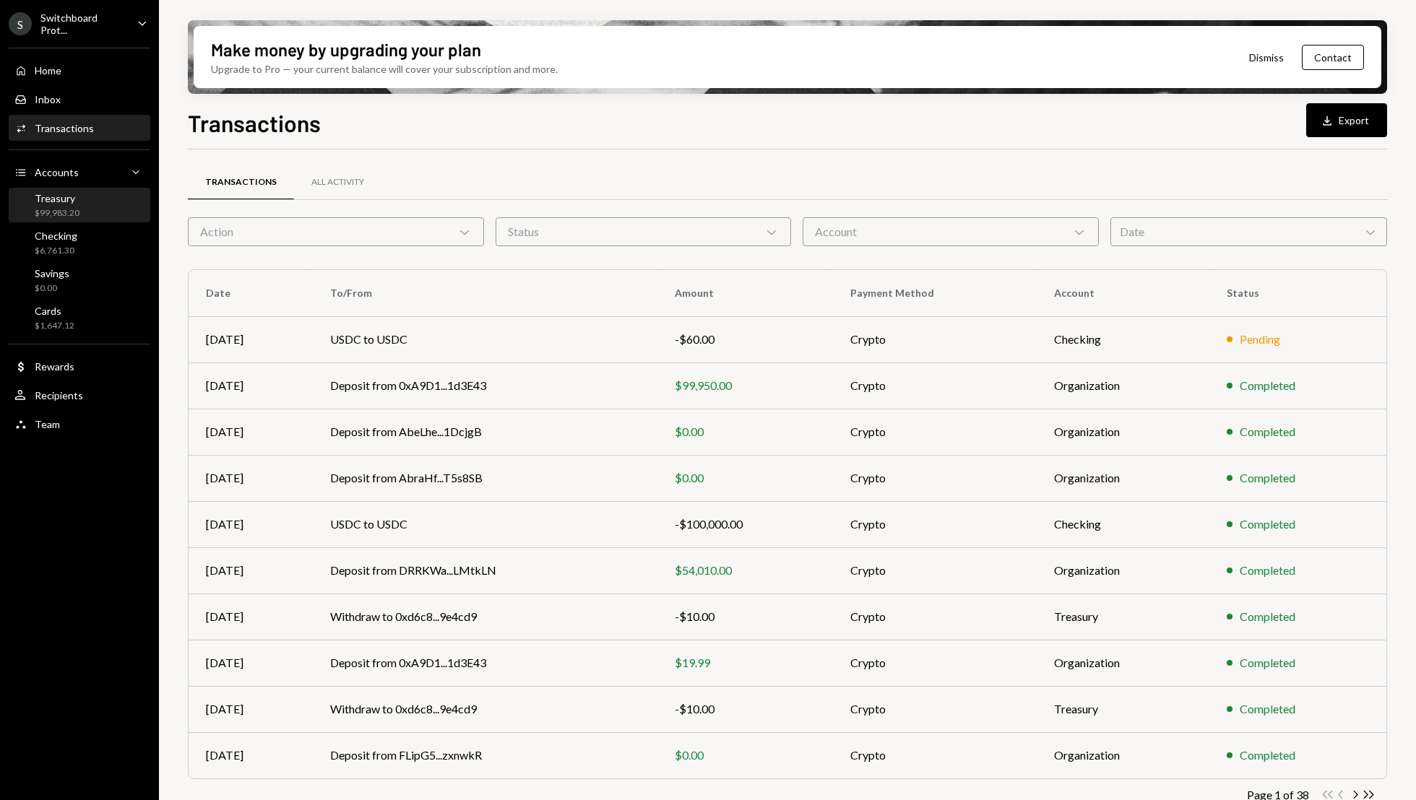
click at [91, 205] on div "Treasury $99,983.20" at bounding box center [79, 205] width 130 height 27
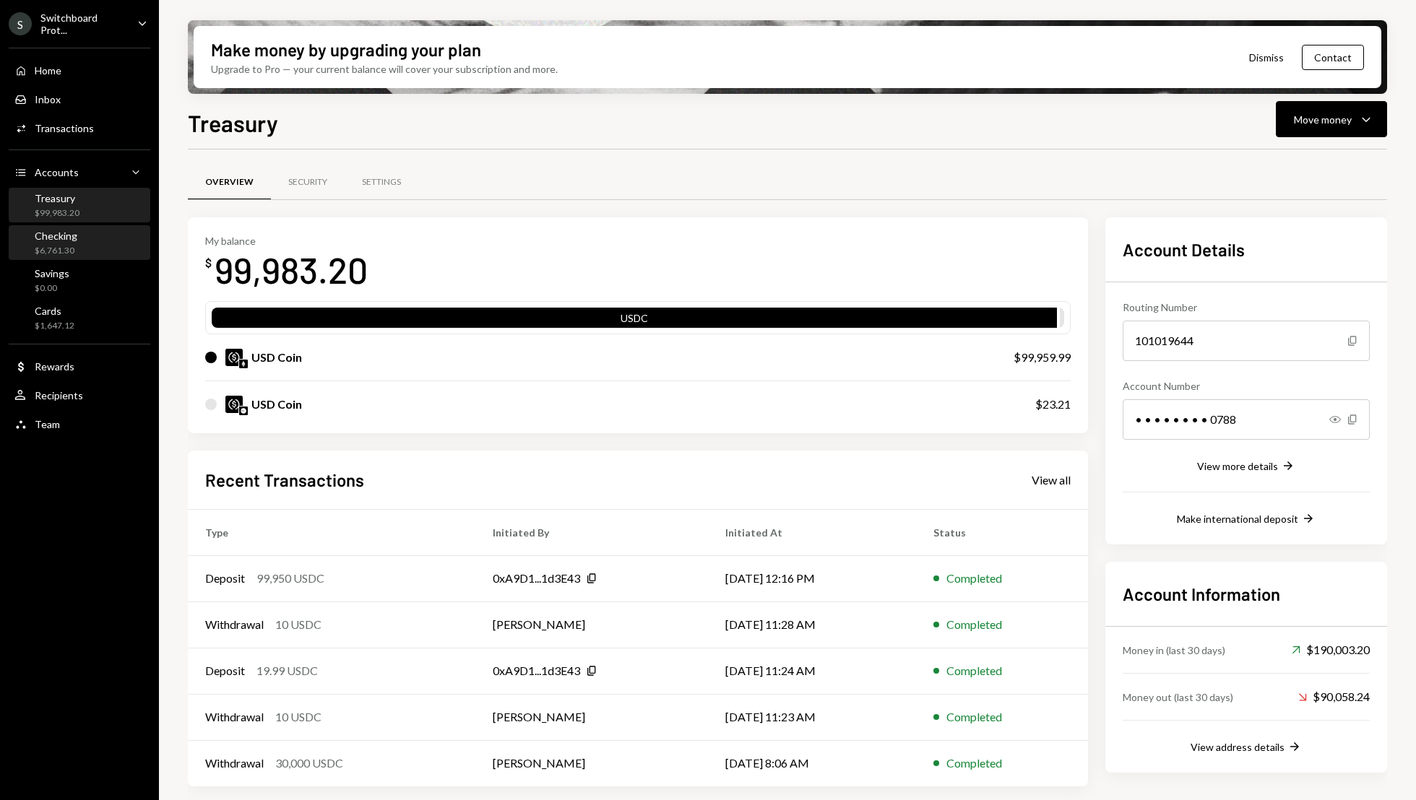
click at [100, 247] on div "Checking $6,761.30" at bounding box center [79, 243] width 130 height 27
click at [77, 259] on div "Home Home Inbox Inbox Activities Transactions Accounts Accounts Caret Down Trea…" at bounding box center [79, 239] width 159 height 401
click at [78, 240] on div "Checking $6,761.30" at bounding box center [79, 243] width 130 height 27
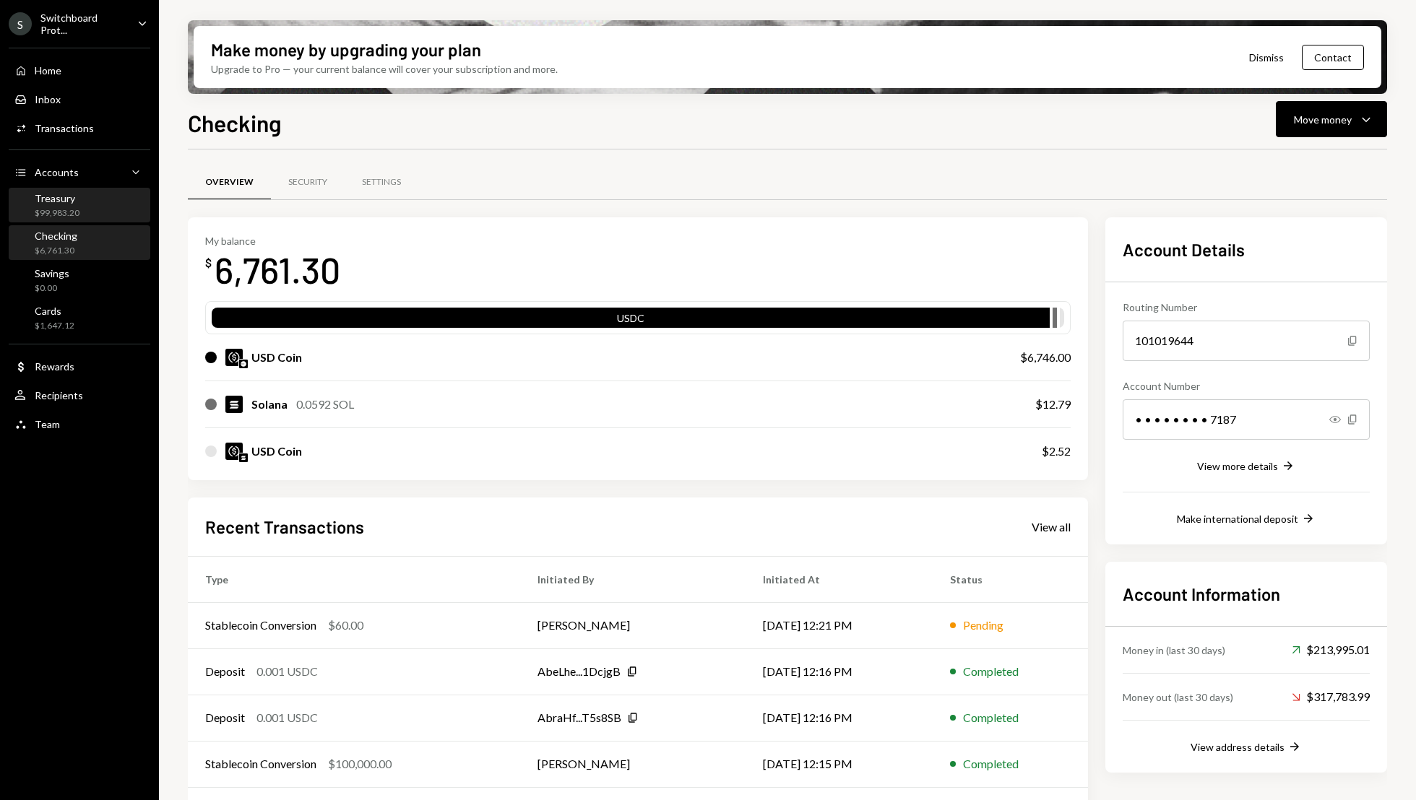
click at [81, 200] on div "Treasury $99,983.20" at bounding box center [79, 205] width 130 height 27
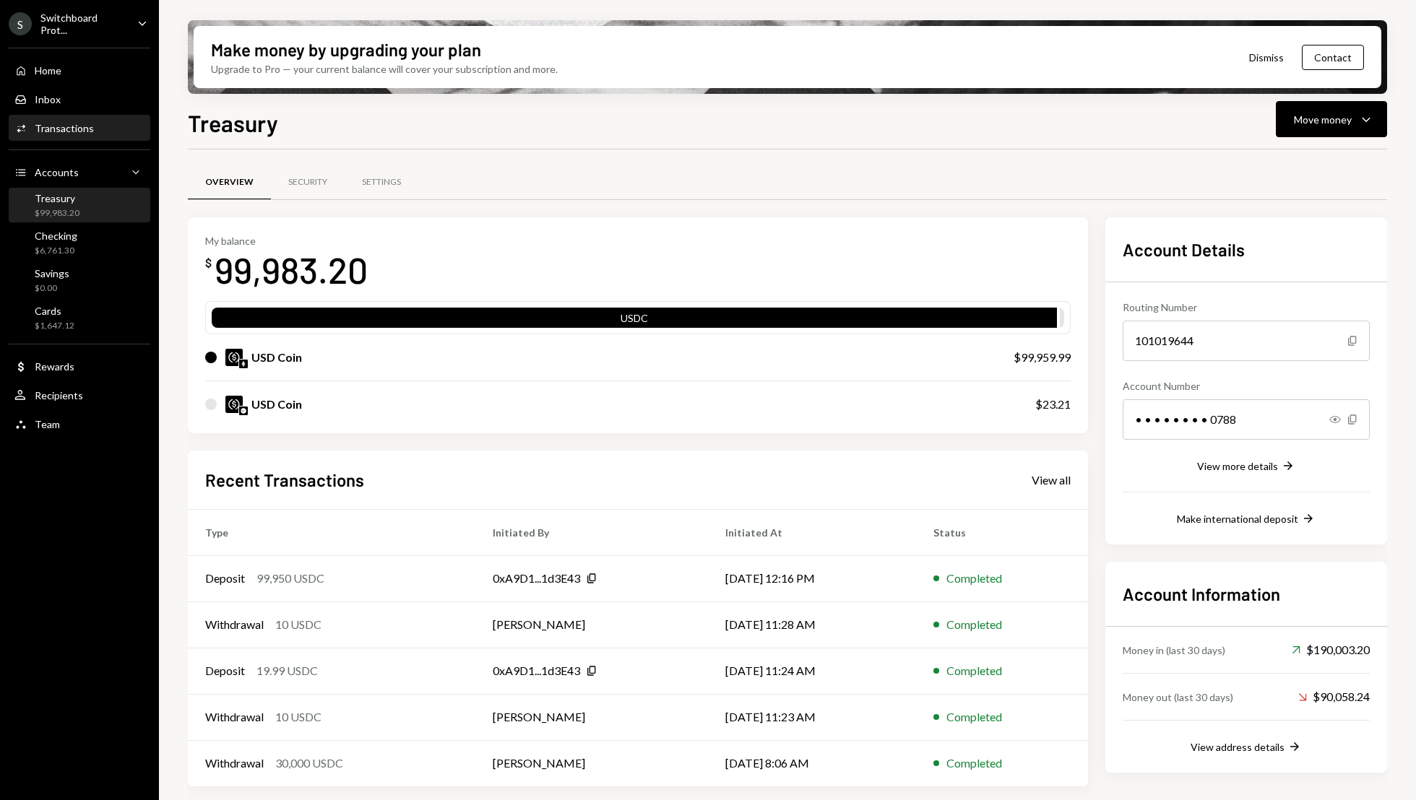
click at [82, 126] on div "Transactions" at bounding box center [64, 128] width 59 height 12
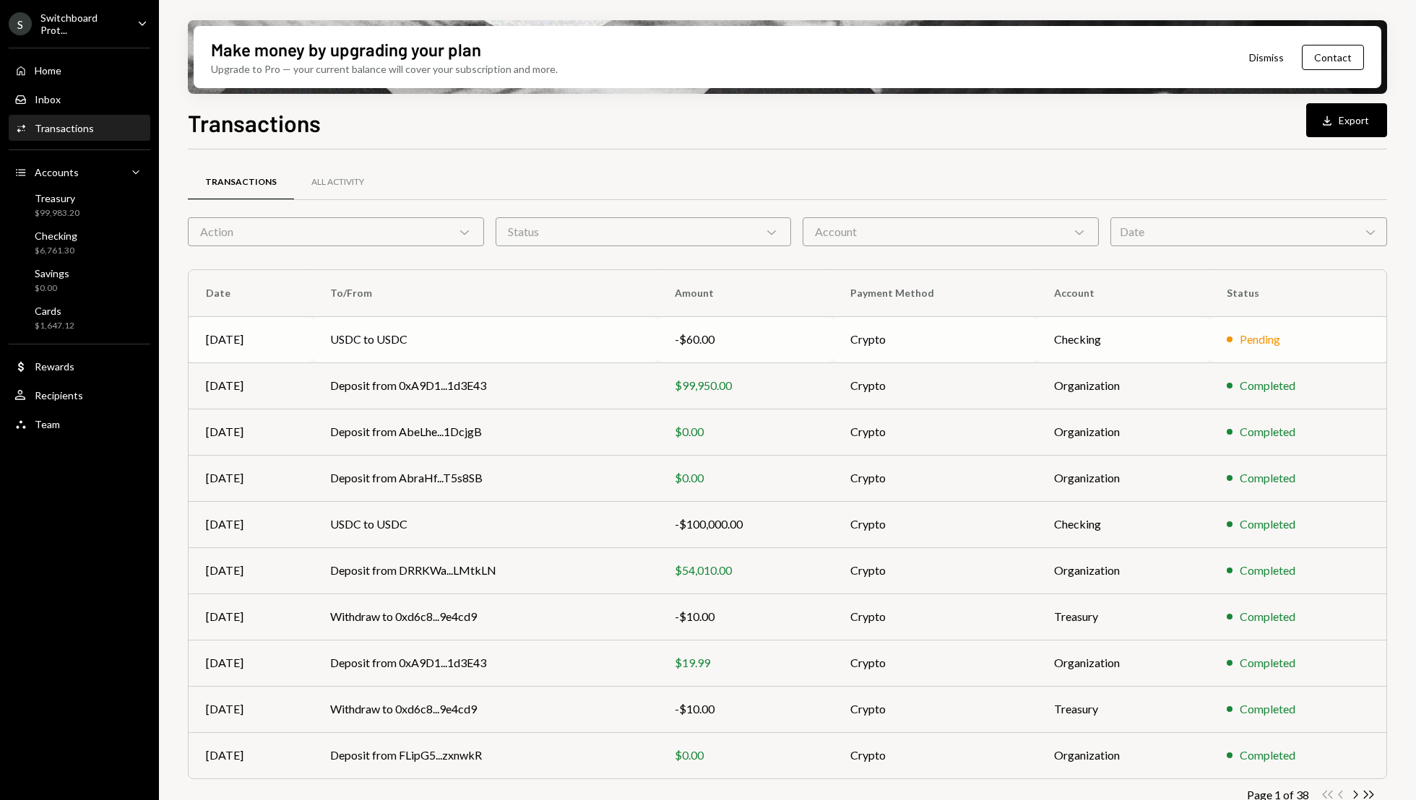
click at [1264, 353] on td "Pending" at bounding box center [1297, 339] width 177 height 46
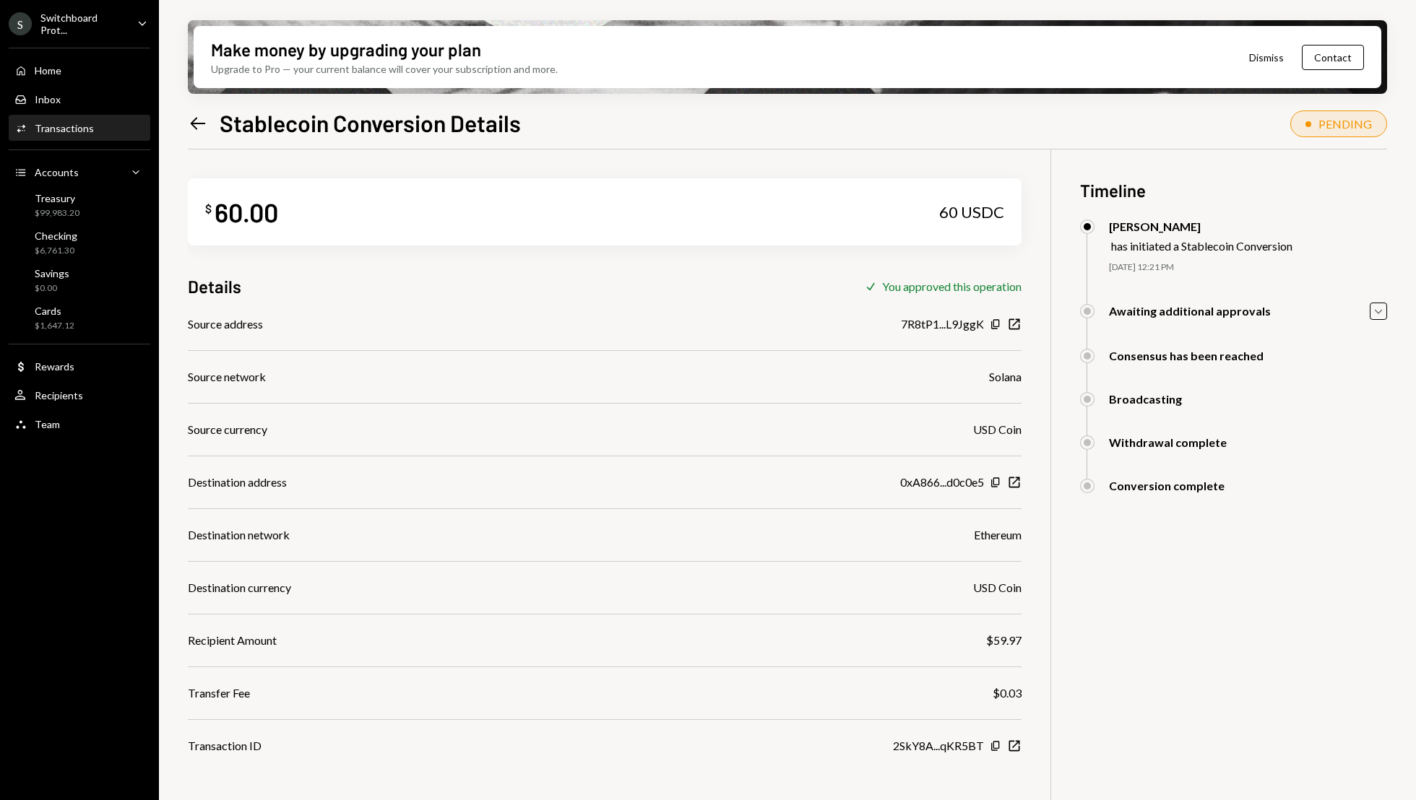
click at [1193, 615] on div "$ 60.00 60 USDC Details Check You approved this operation Source address 7R8tP1…" at bounding box center [787, 550] width 1199 height 800
click at [81, 192] on div "Treasury $99,983.20" at bounding box center [79, 205] width 130 height 27
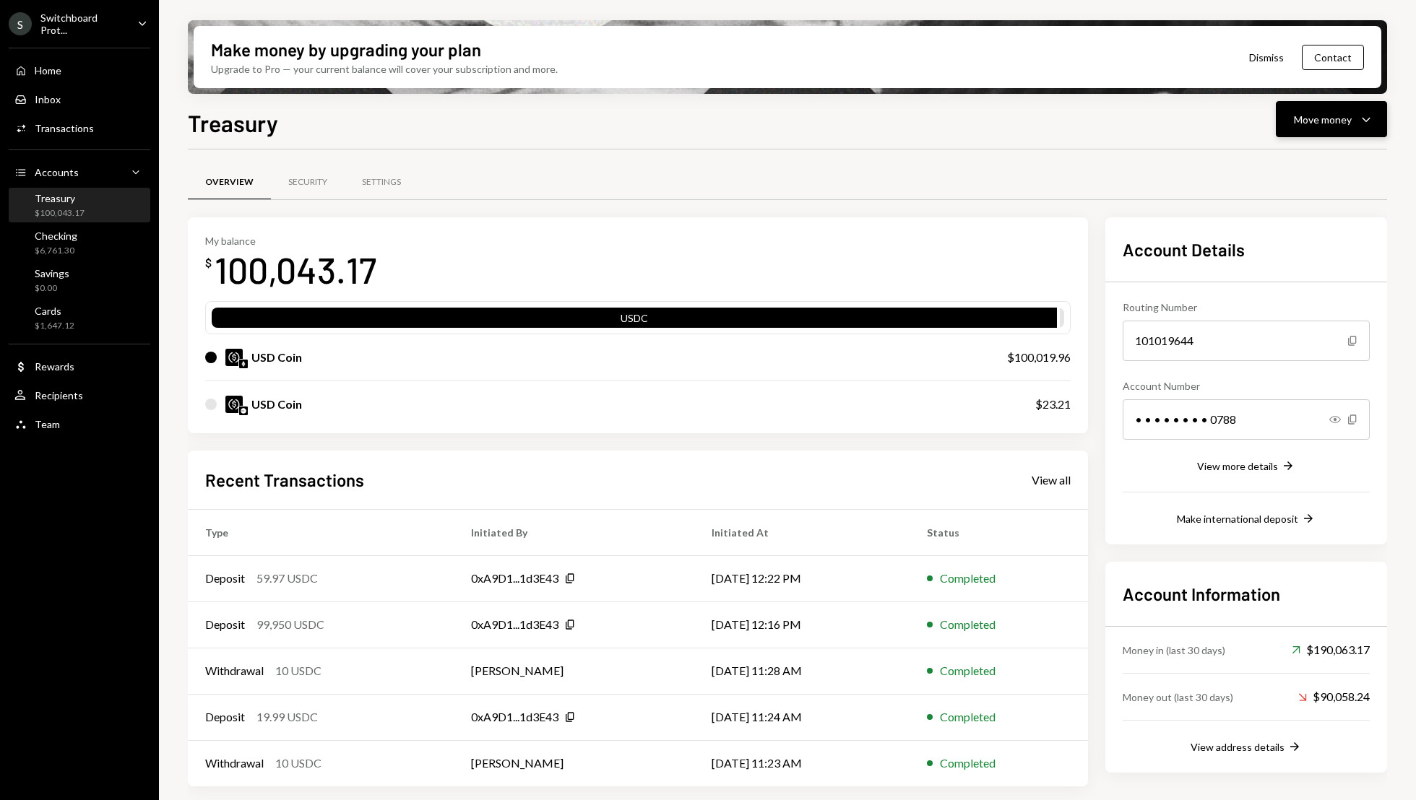
click at [1352, 116] on div "Move money Caret Down" at bounding box center [1331, 119] width 75 height 17
click at [1310, 154] on div "Withdraw Send" at bounding box center [1309, 163] width 144 height 33
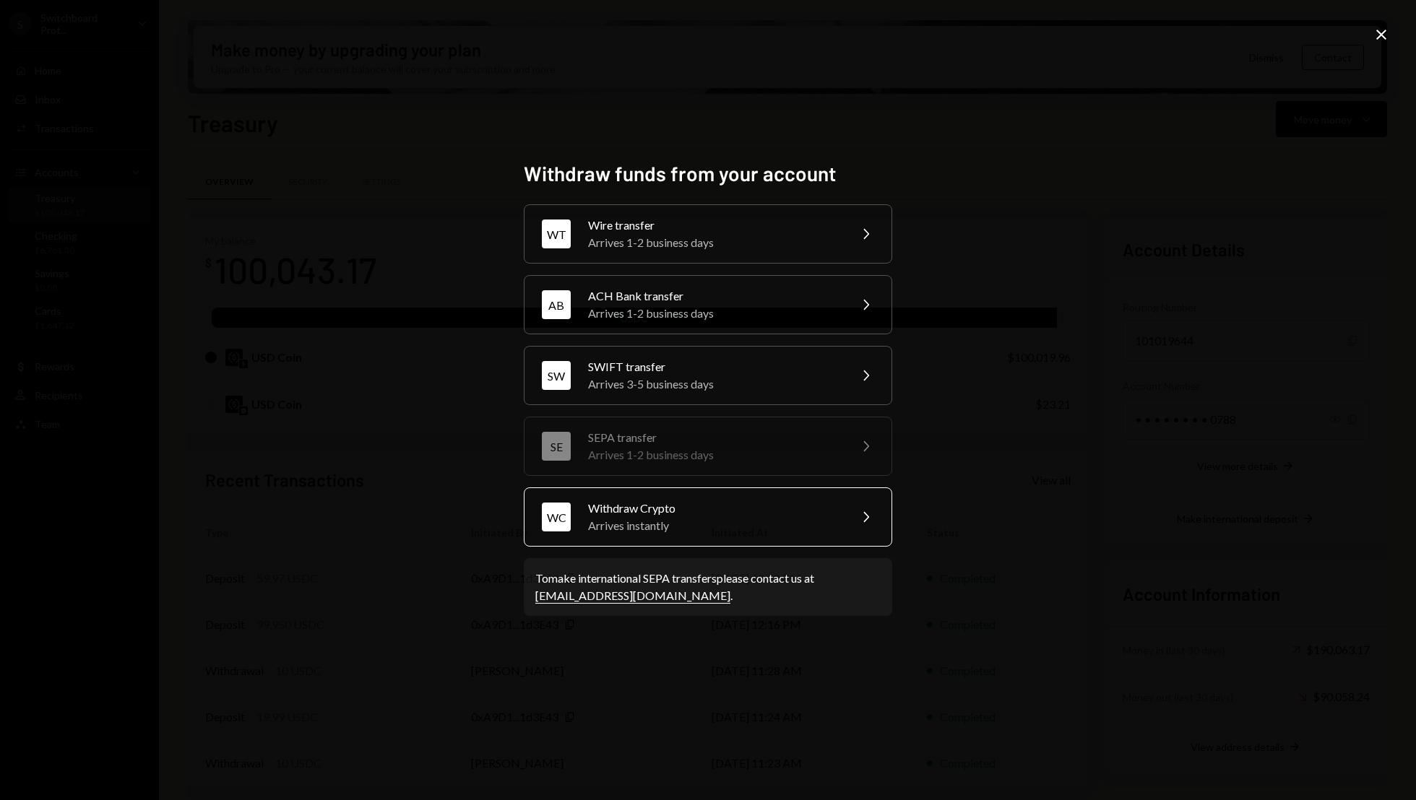
click at [741, 518] on div "Arrives instantly" at bounding box center [713, 525] width 251 height 17
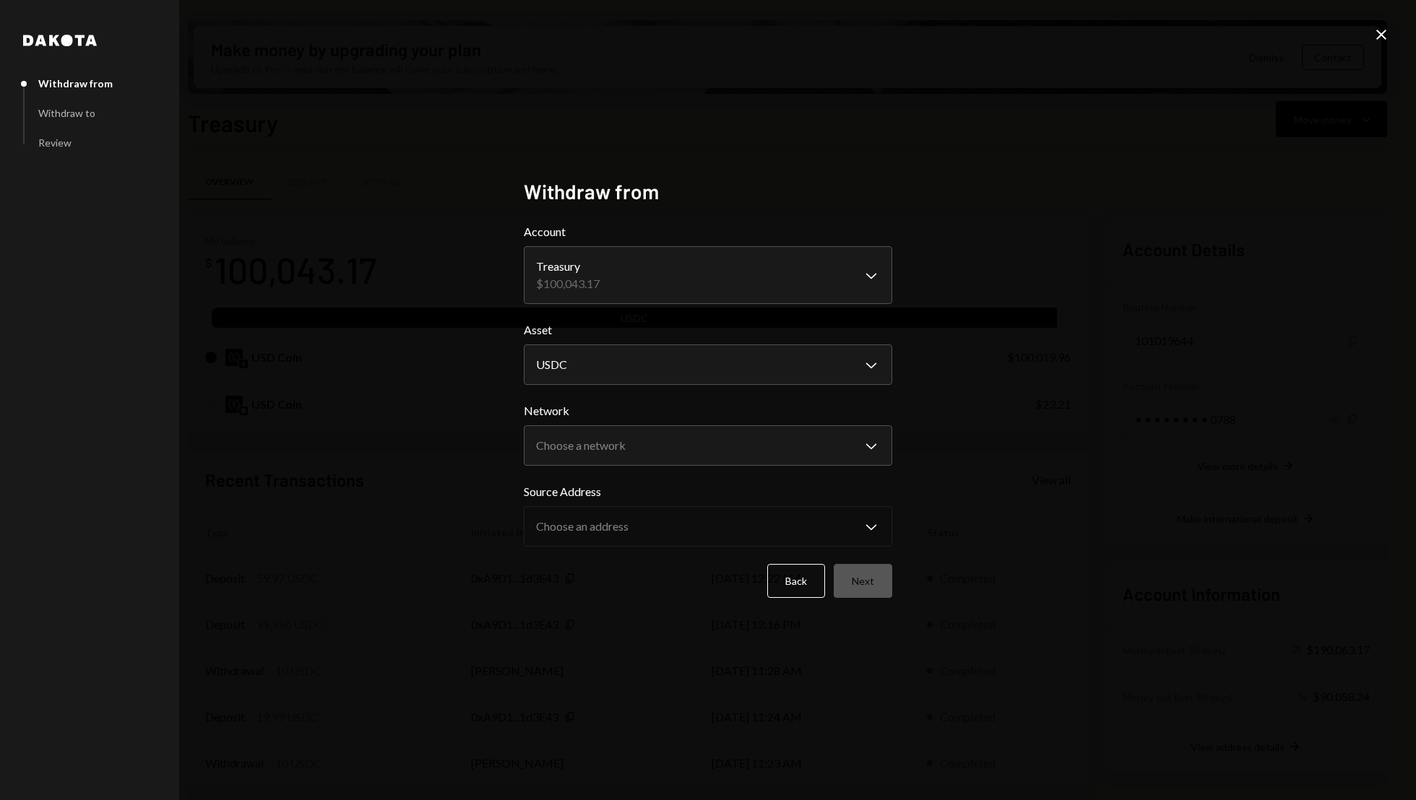
click at [580, 303] on body "S Switchboard Prot... Caret Down Home Home Inbox Inbox Activities Transactions …" at bounding box center [708, 400] width 1416 height 800
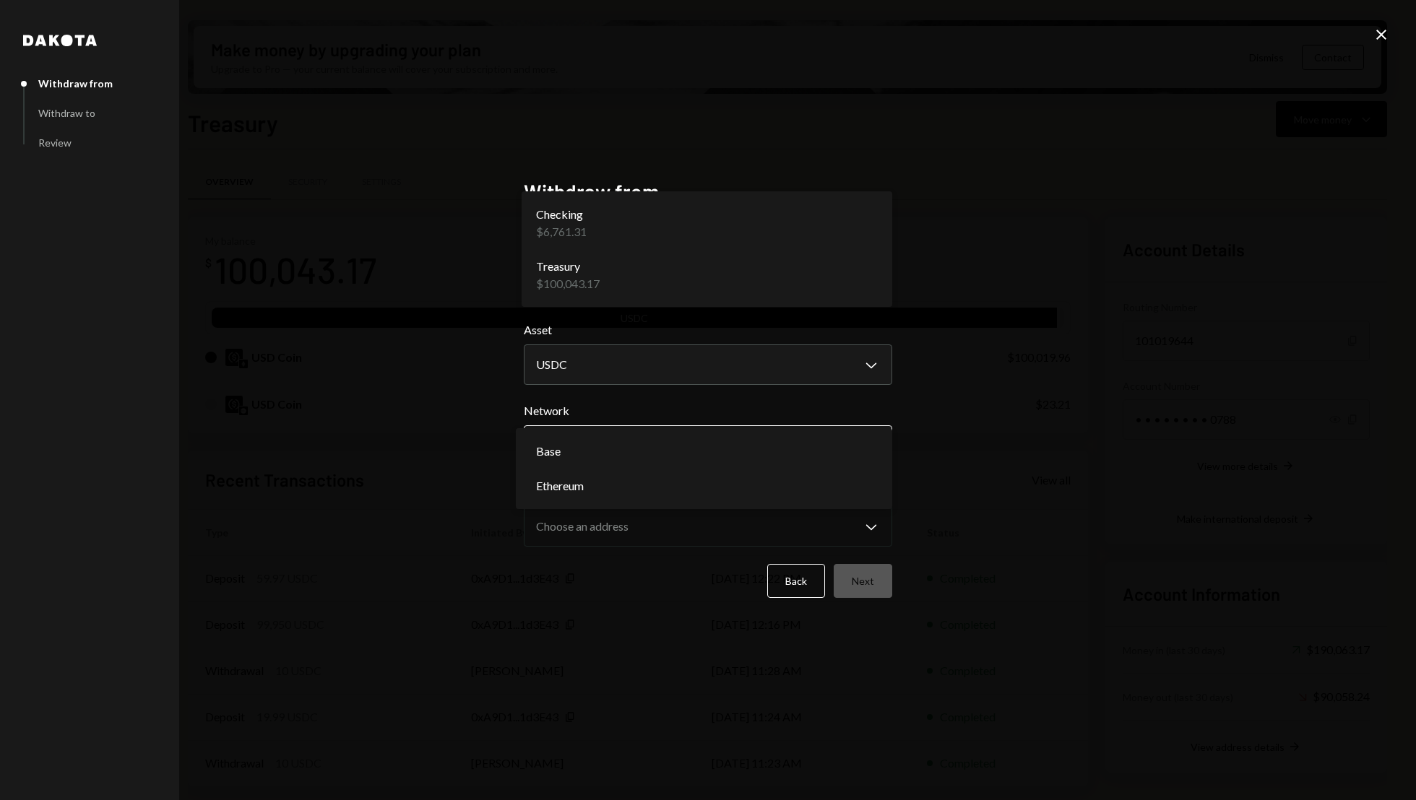
click at [621, 457] on body "S Switchboard Prot... Caret Down Home Home Inbox Inbox Activities Transactions …" at bounding box center [708, 400] width 1416 height 800
select select "**********"
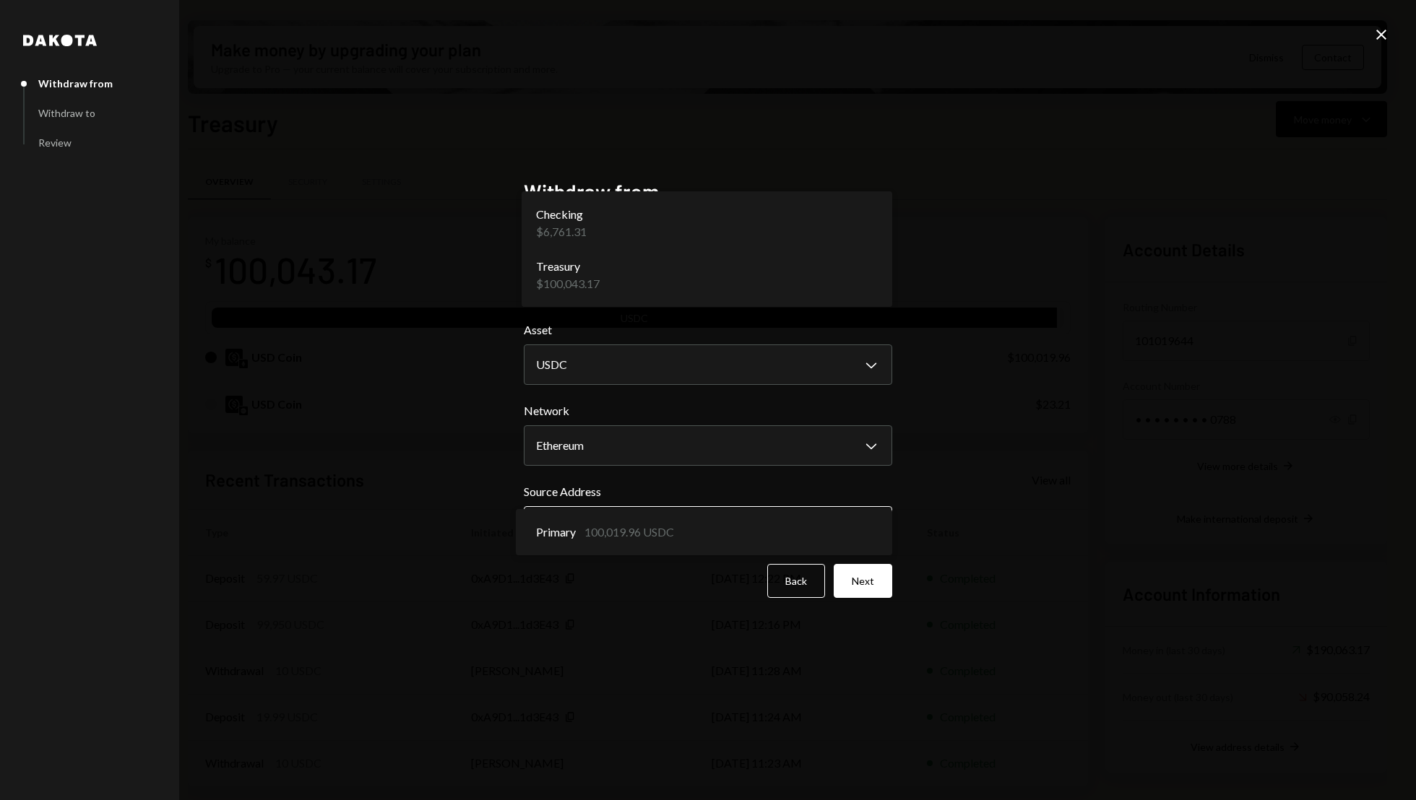
click at [601, 536] on body "S Switchboard Prot... Caret Down Home Home Inbox Inbox Activities Transactions …" at bounding box center [708, 400] width 1416 height 800
click at [875, 575] on button "Next" at bounding box center [863, 581] width 59 height 34
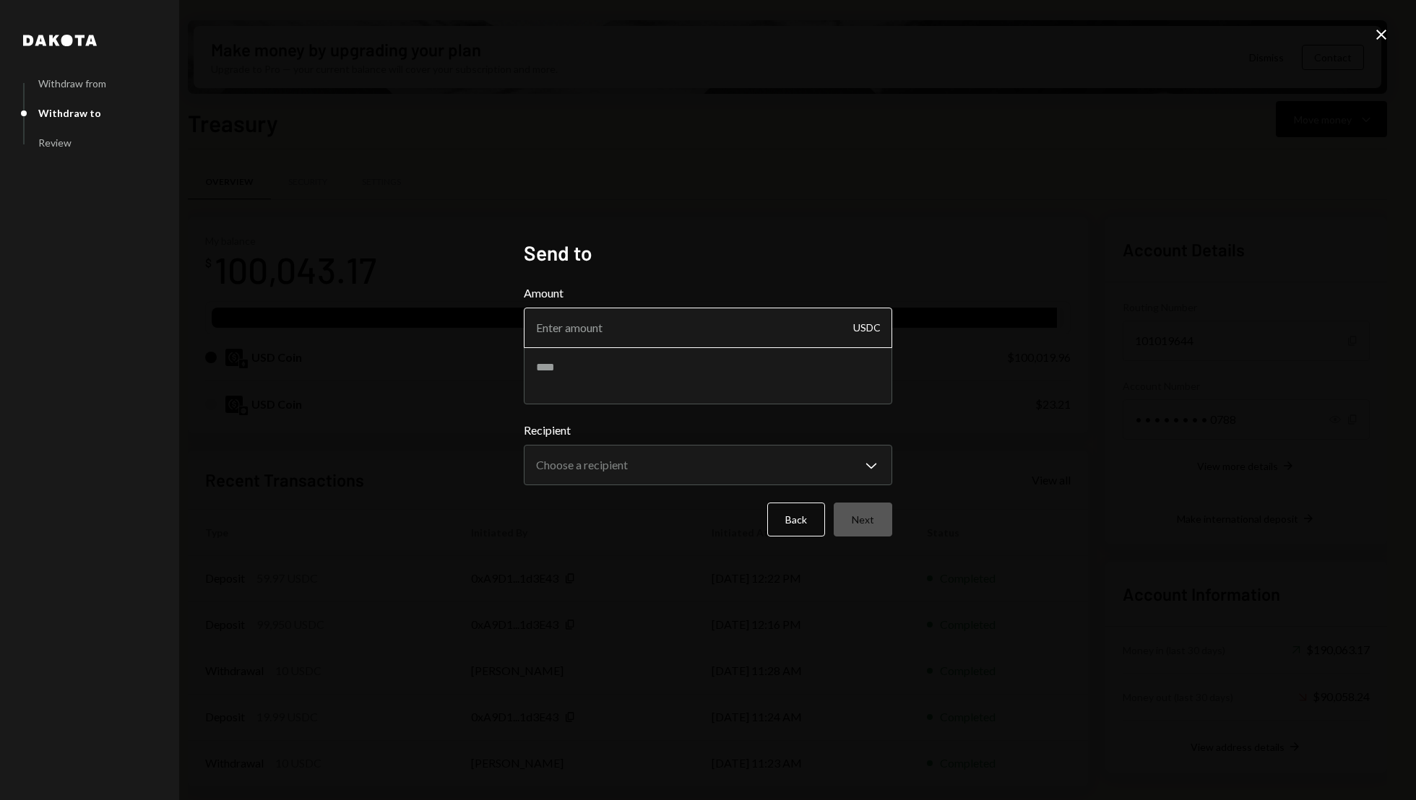
click at [607, 334] on input "Amount" at bounding box center [708, 328] width 368 height 40
type input "99990"
click at [586, 363] on textarea at bounding box center [708, 376] width 368 height 58
type textarea "*******"
click at [634, 457] on body "S Switchboard Prot... Caret Down Home Home Inbox Inbox Activities Transactions …" at bounding box center [708, 400] width 1416 height 800
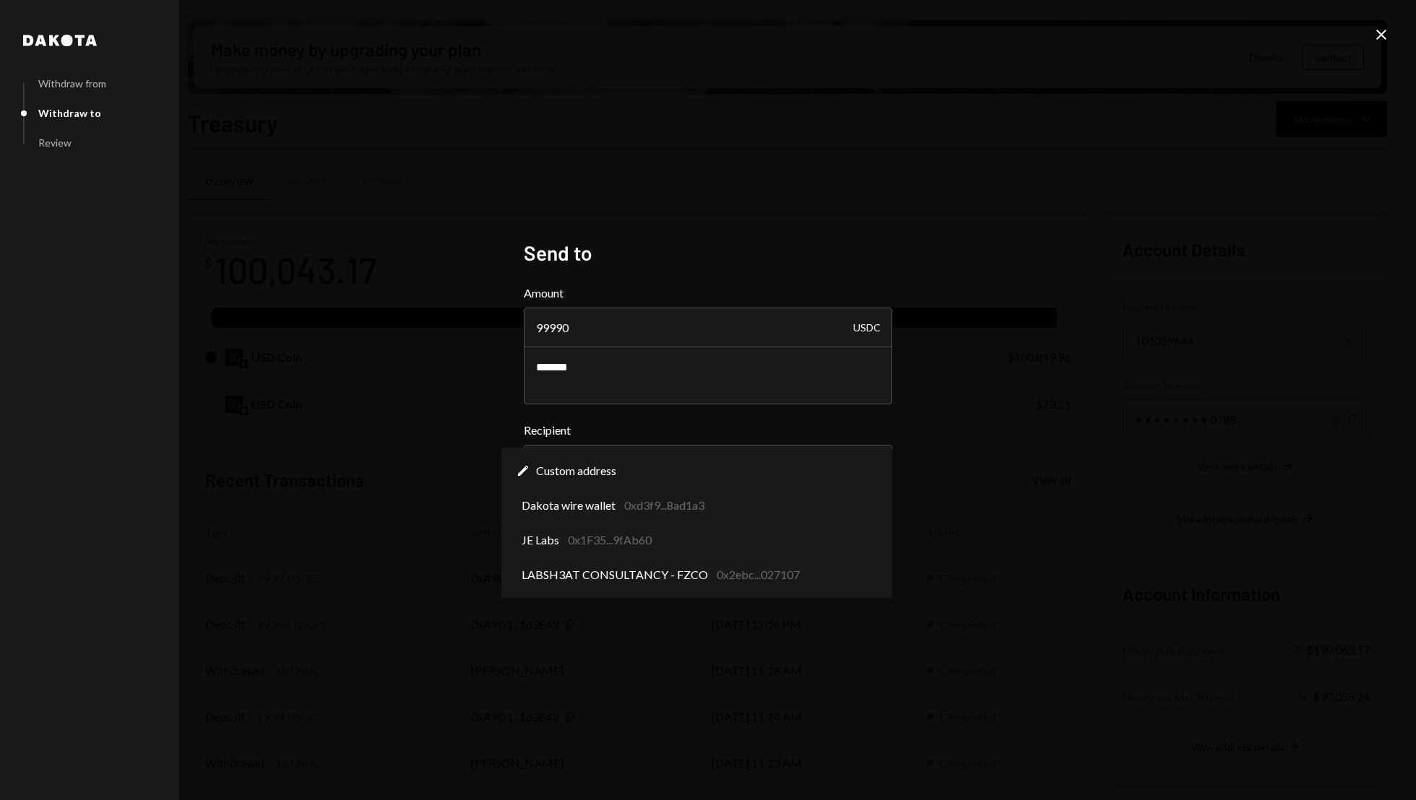
click at [1182, 475] on div "**********" at bounding box center [708, 400] width 1416 height 800
click at [608, 466] on body "S Switchboard Prot... Caret Down Home Home Inbox Inbox Activities Transactions …" at bounding box center [708, 400] width 1416 height 800
select select "**********"
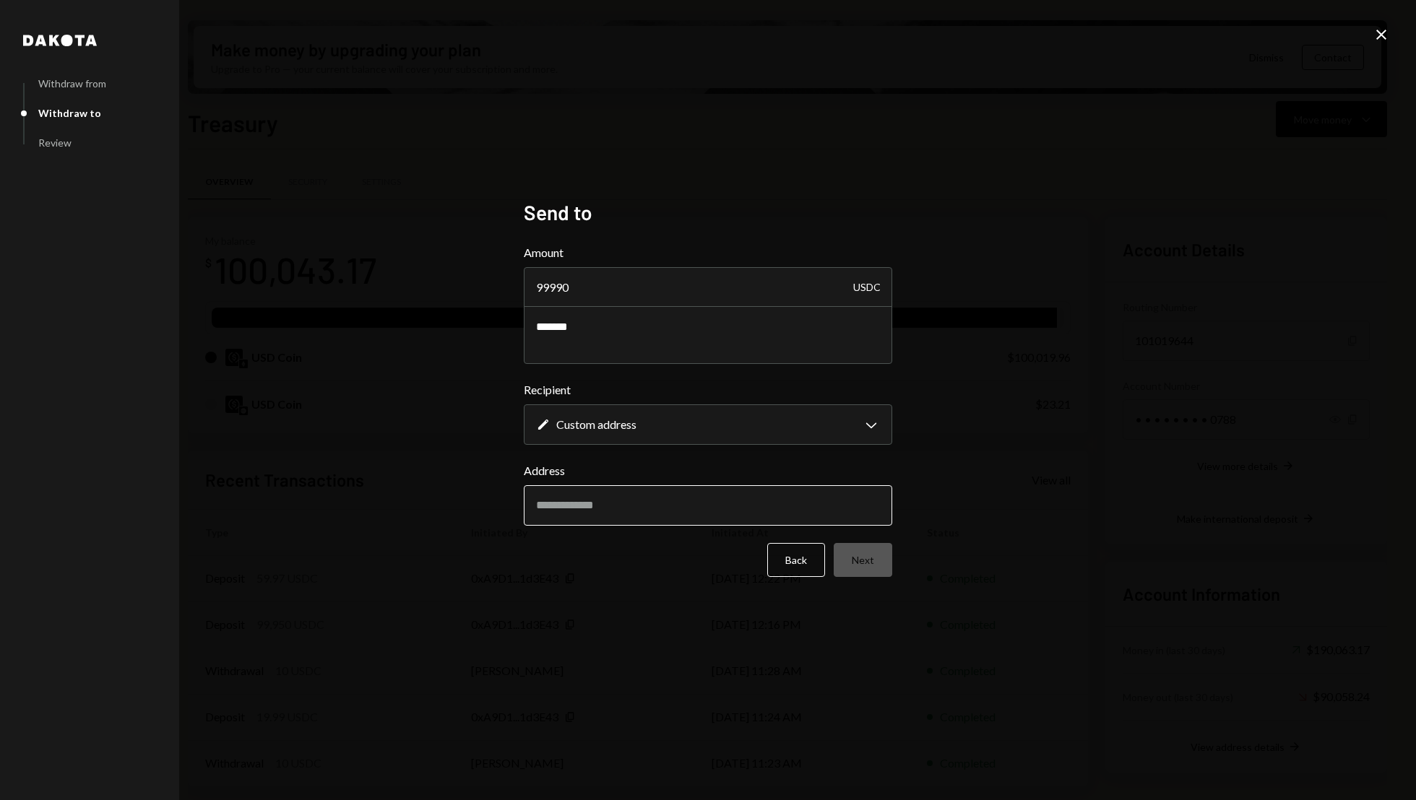
click at [619, 507] on input "Address" at bounding box center [708, 505] width 368 height 40
paste input "**********"
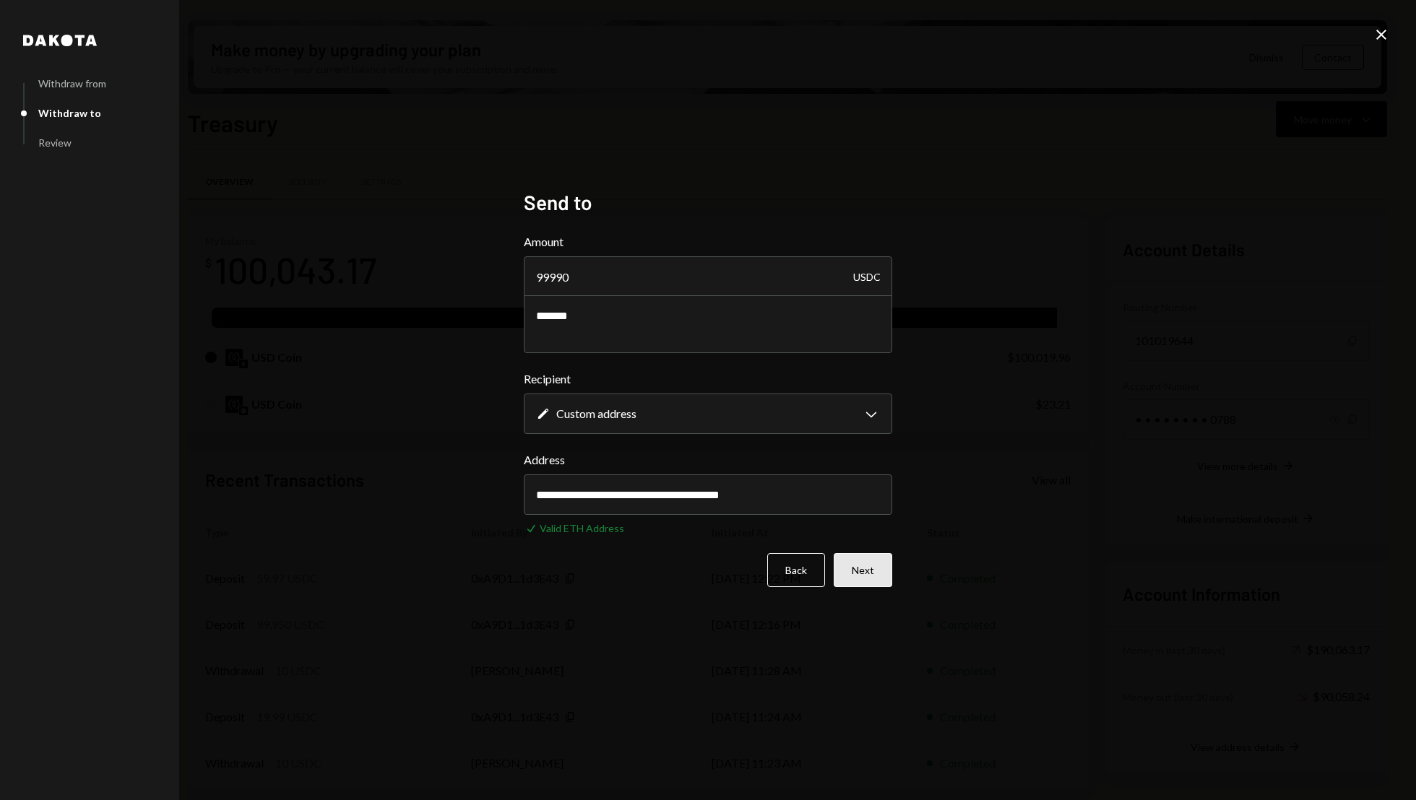
type input "**********"
click at [873, 561] on button "Next" at bounding box center [863, 570] width 59 height 34
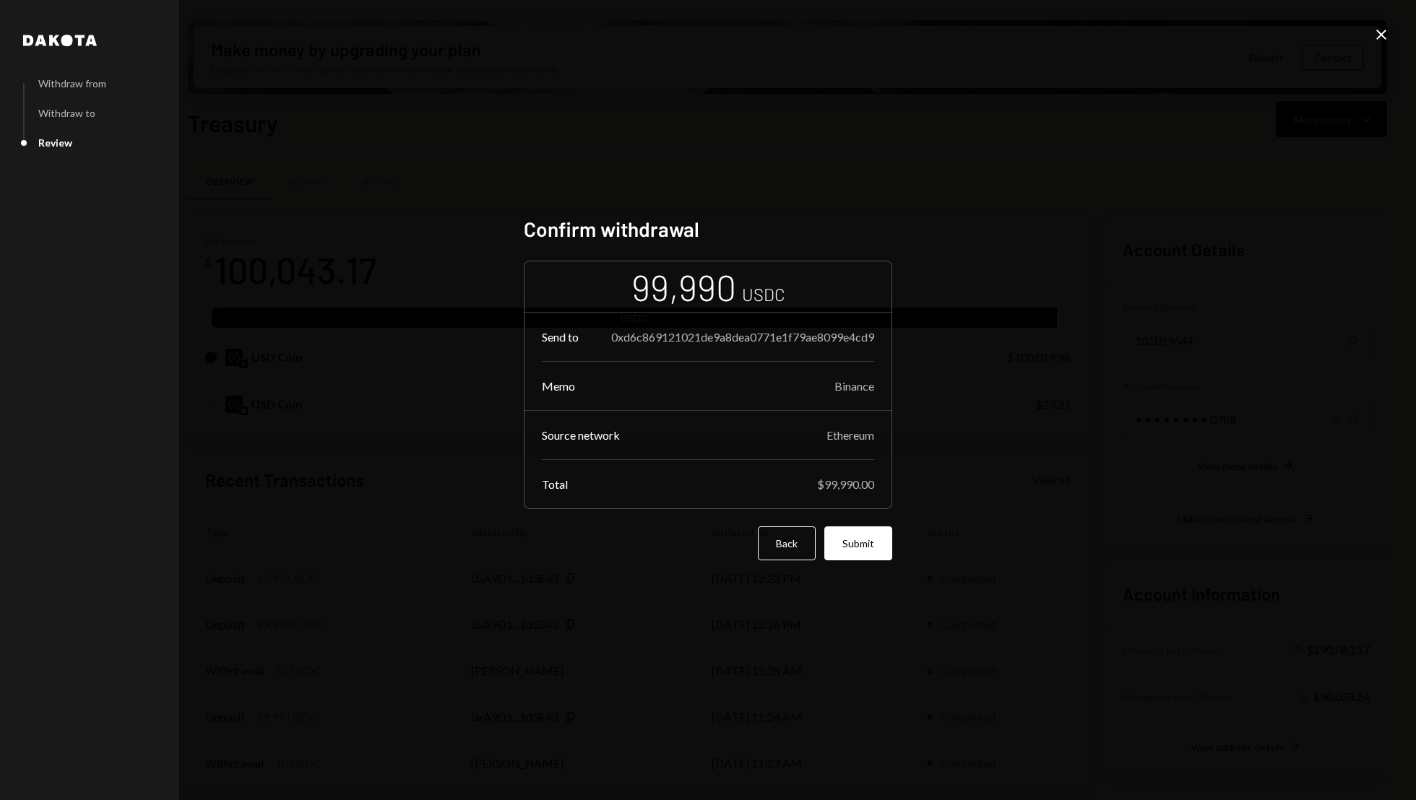
click at [1375, 30] on icon "Close" at bounding box center [1381, 34] width 17 height 17
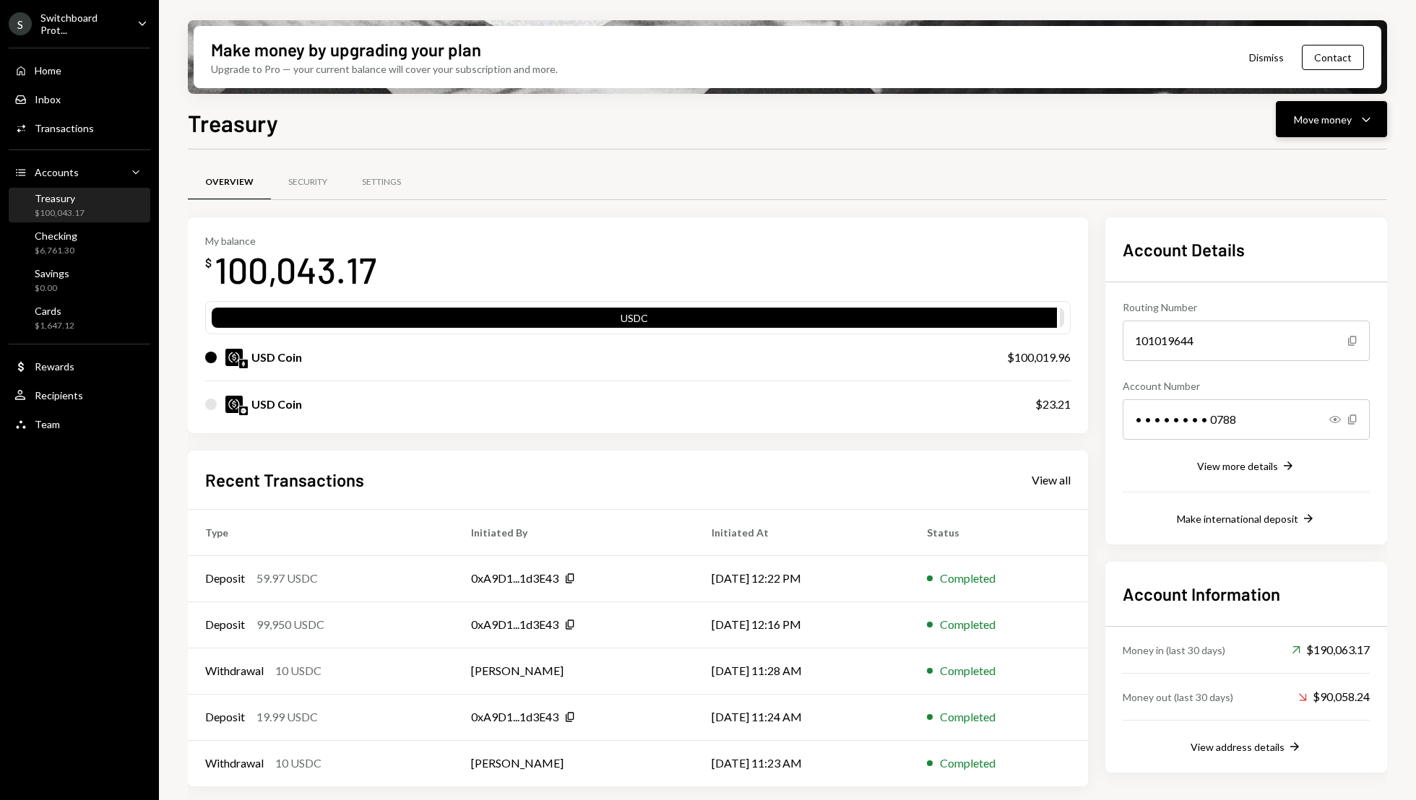
click at [1319, 125] on div "Move money" at bounding box center [1323, 119] width 58 height 15
click at [1287, 168] on div "Send" at bounding box center [1319, 162] width 105 height 15
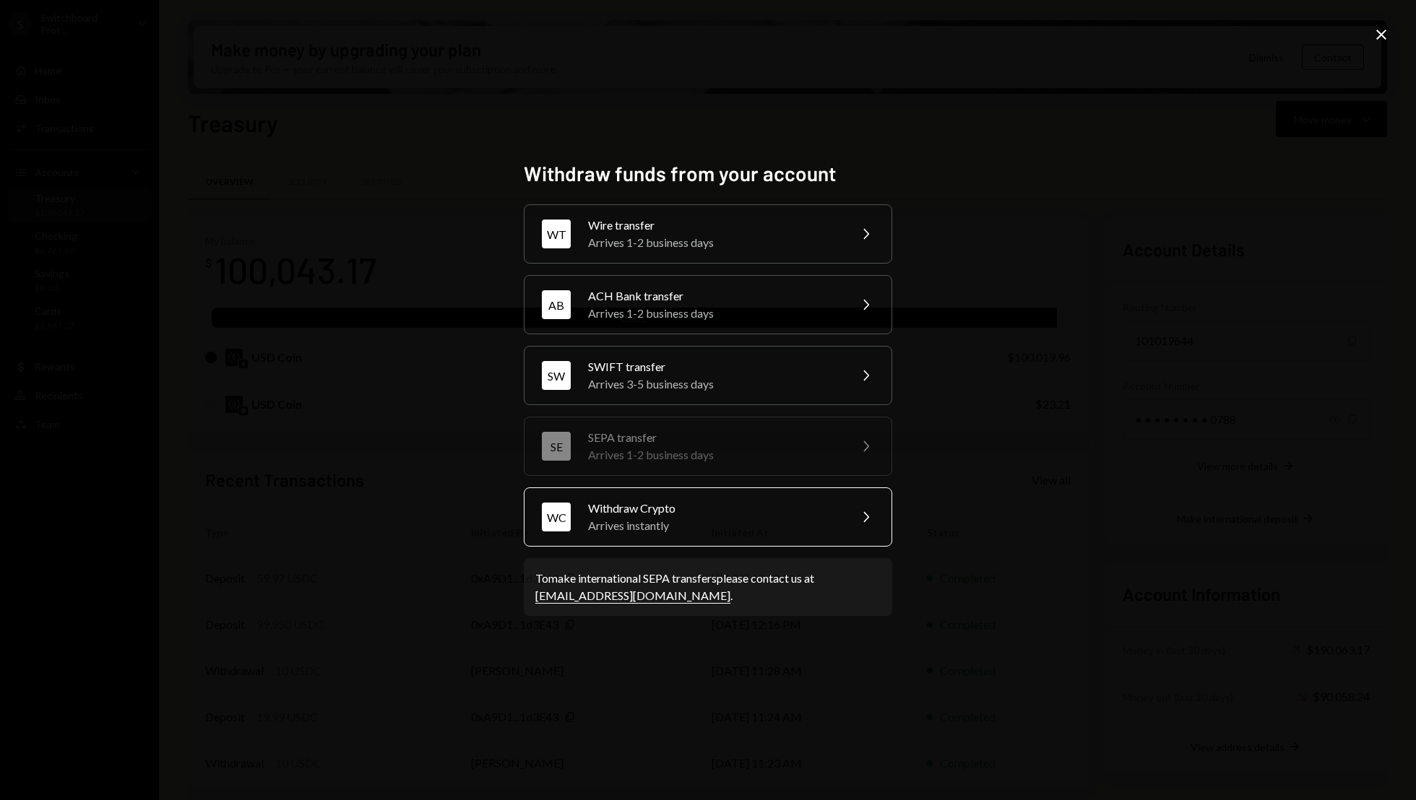
click at [694, 496] on div "WC Withdraw Crypto Arrives instantly Chevron Right" at bounding box center [708, 517] width 368 height 59
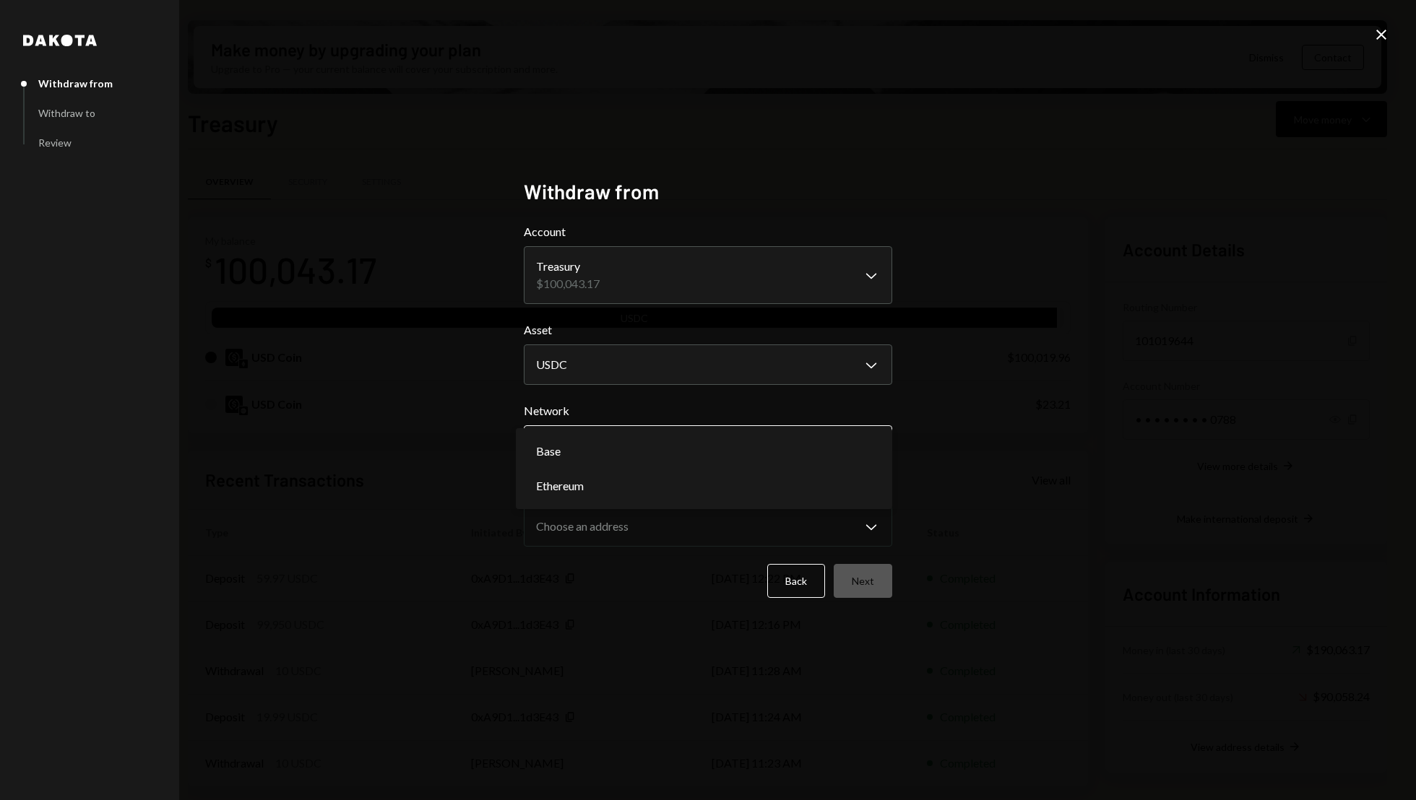
click at [621, 453] on body "S Switchboard Prot... Caret Down Home Home Inbox Inbox Activities Transactions …" at bounding box center [708, 400] width 1416 height 800
select select "**********"
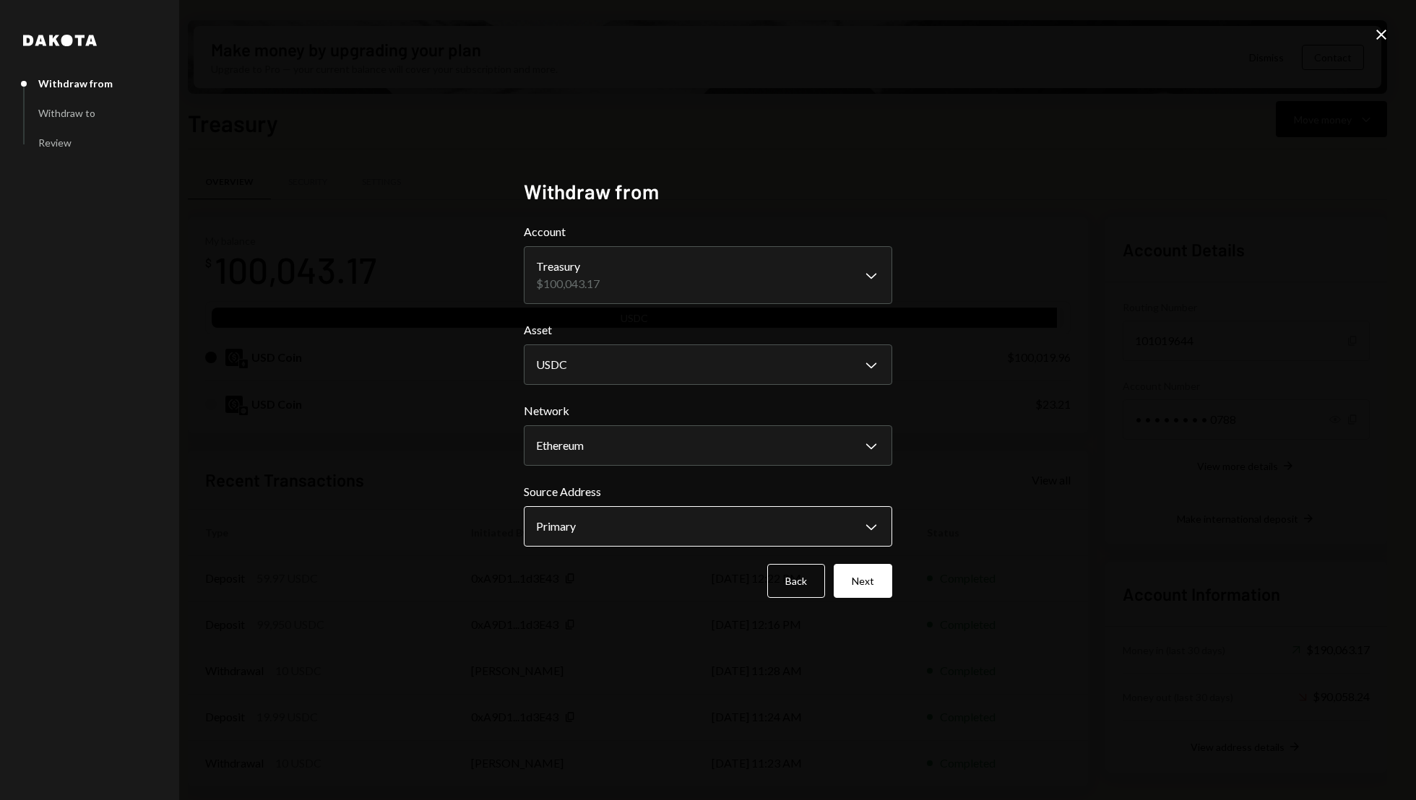
click at [828, 533] on body "S Switchboard Prot... Caret Down Home Home Inbox Inbox Activities Transactions …" at bounding box center [708, 400] width 1416 height 800
click at [880, 582] on button "Next" at bounding box center [863, 581] width 59 height 34
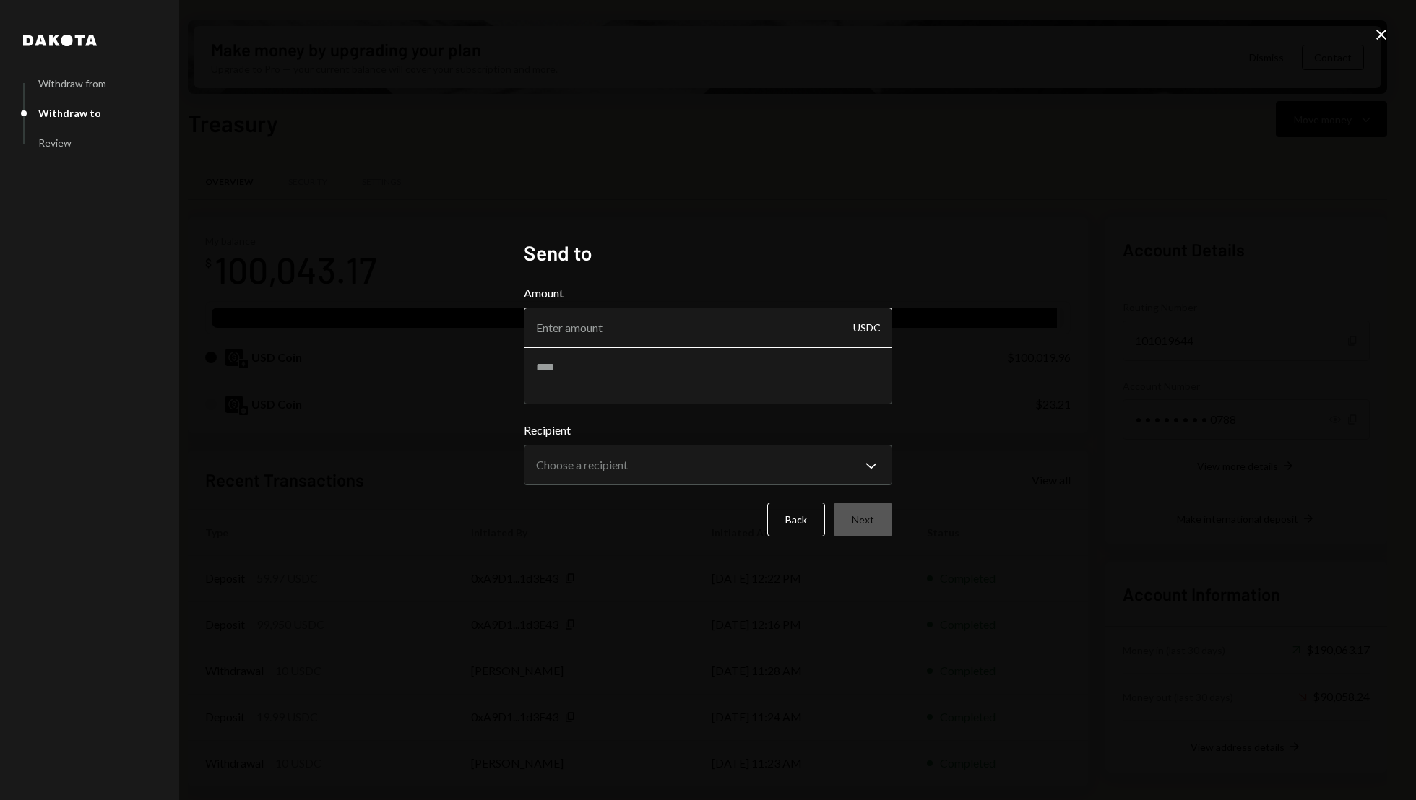
click at [622, 322] on input "Amount" at bounding box center [708, 328] width 368 height 40
type input "99990"
click at [605, 367] on textarea at bounding box center [708, 376] width 368 height 58
type textarea "*******"
click at [607, 475] on body "S Switchboard Prot... Caret Down Home Home Inbox Inbox Activities Transactions …" at bounding box center [708, 400] width 1416 height 800
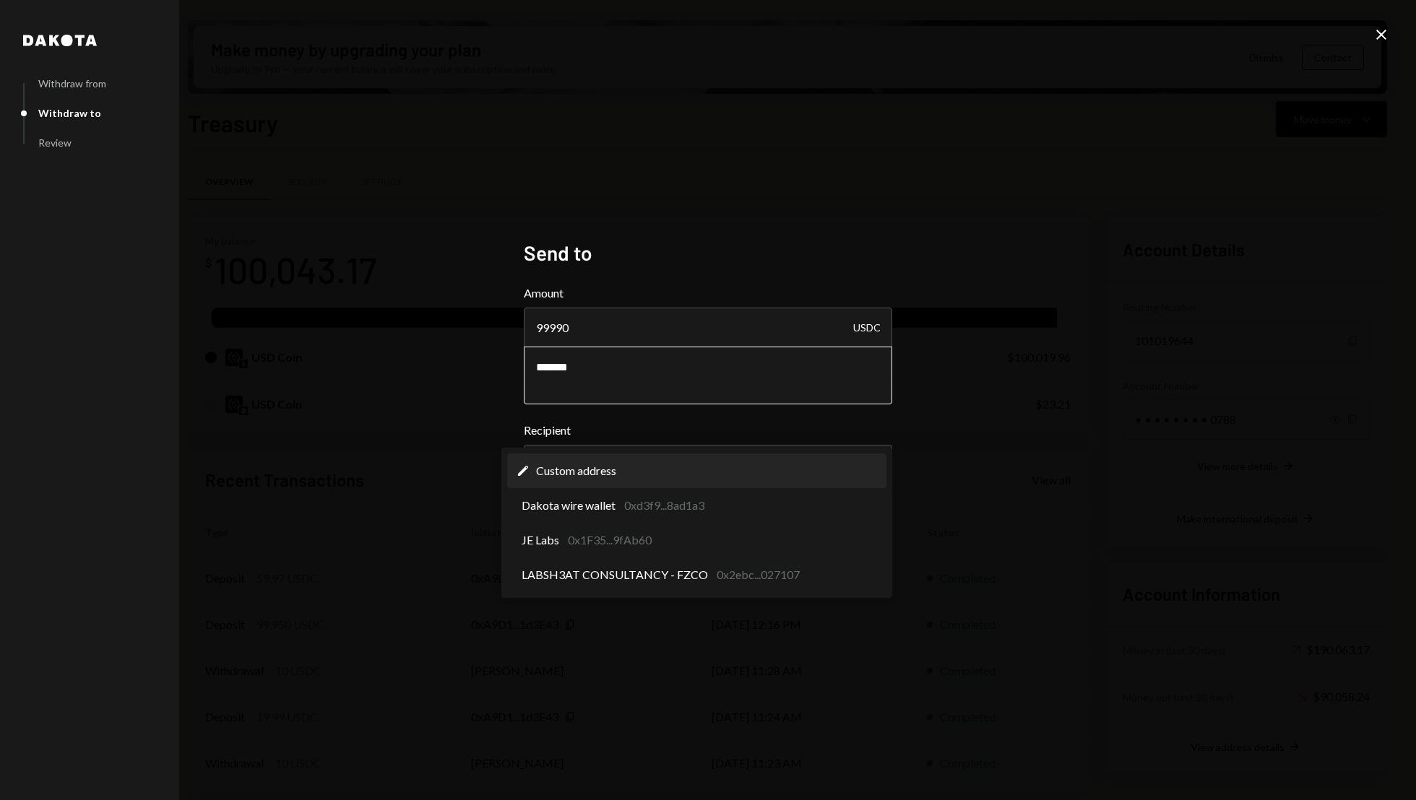
select select "**********"
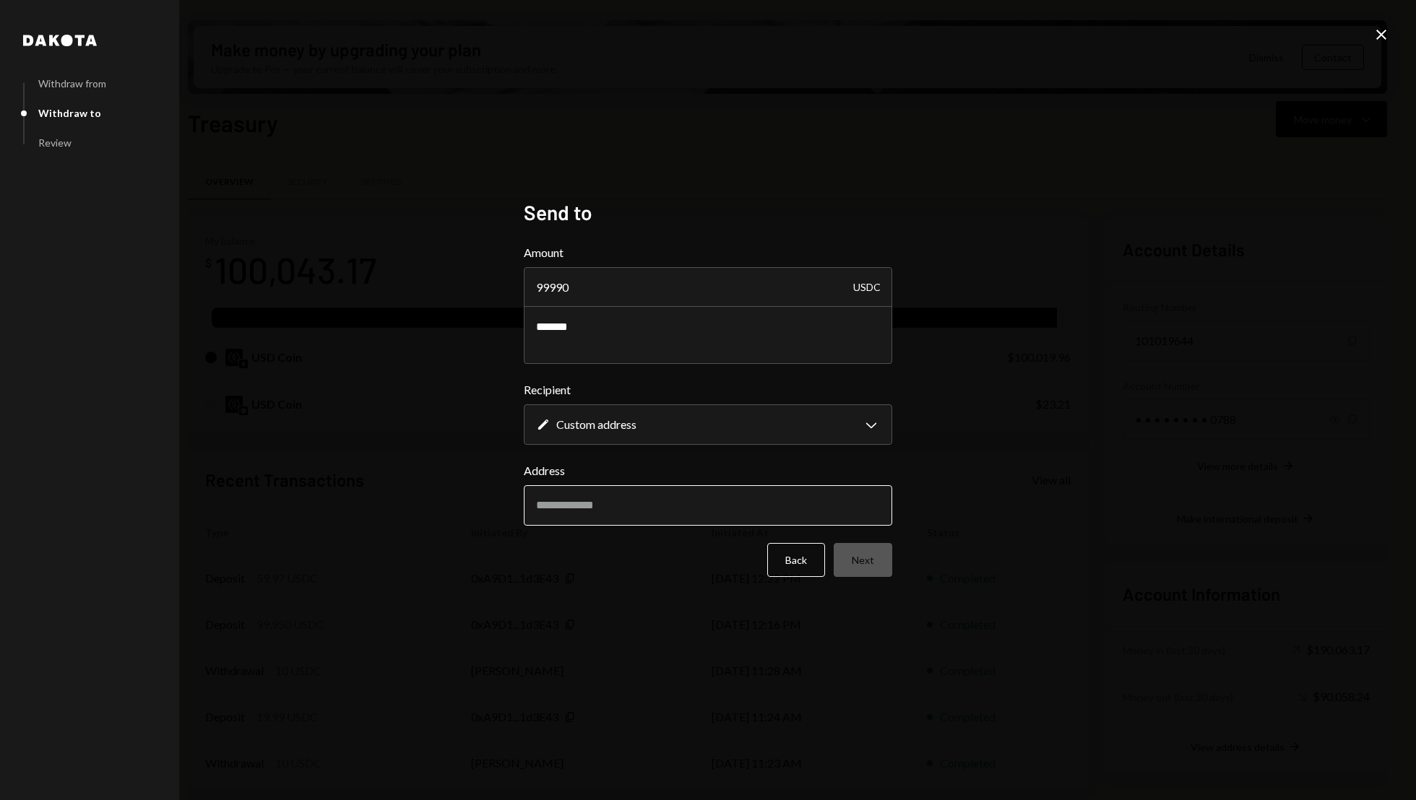
click at [597, 503] on input "Address" at bounding box center [708, 505] width 368 height 40
paste input "**********"
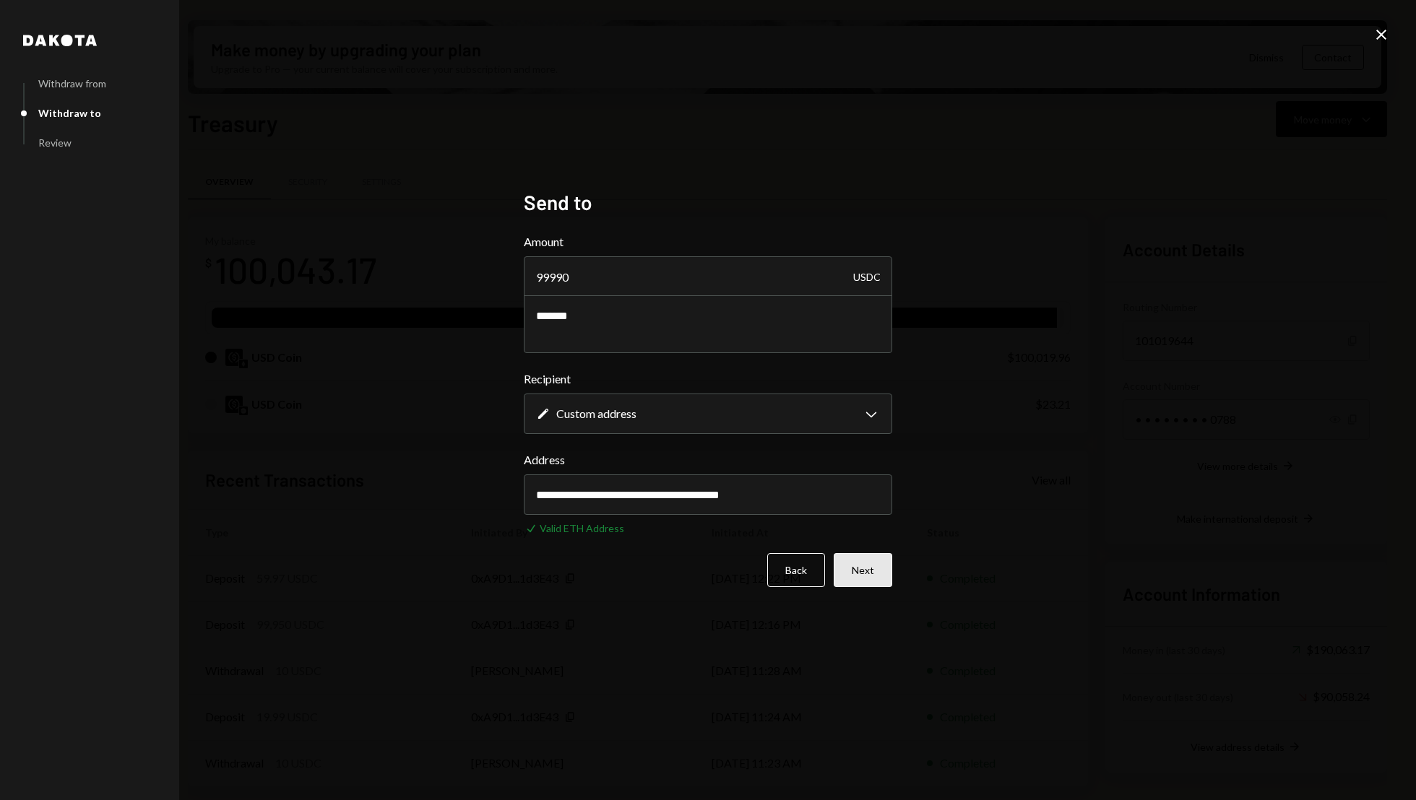
type input "**********"
click at [862, 564] on button "Next" at bounding box center [863, 570] width 59 height 34
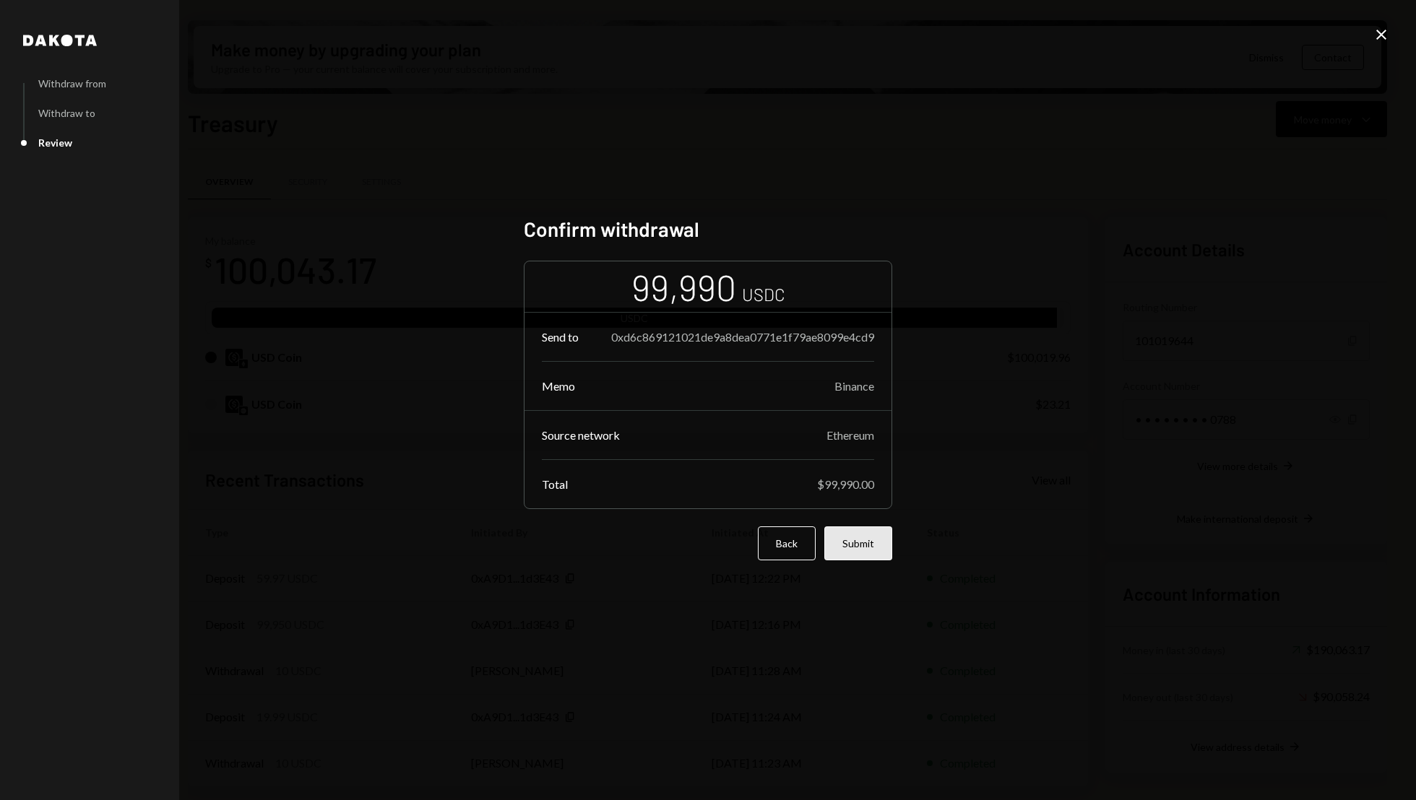
click at [864, 547] on button "Submit" at bounding box center [858, 544] width 68 height 34
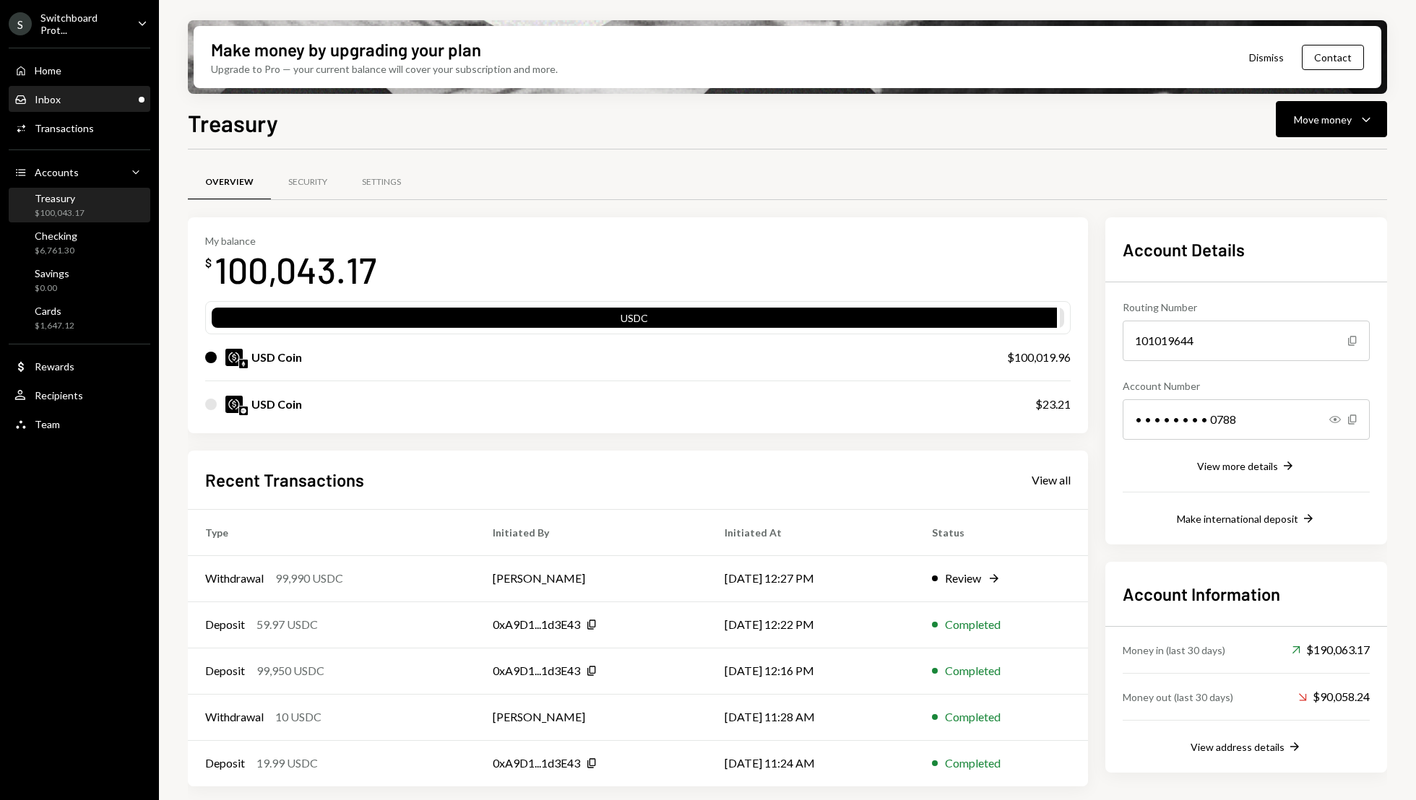
click at [103, 105] on div "Inbox Inbox" at bounding box center [79, 99] width 130 height 25
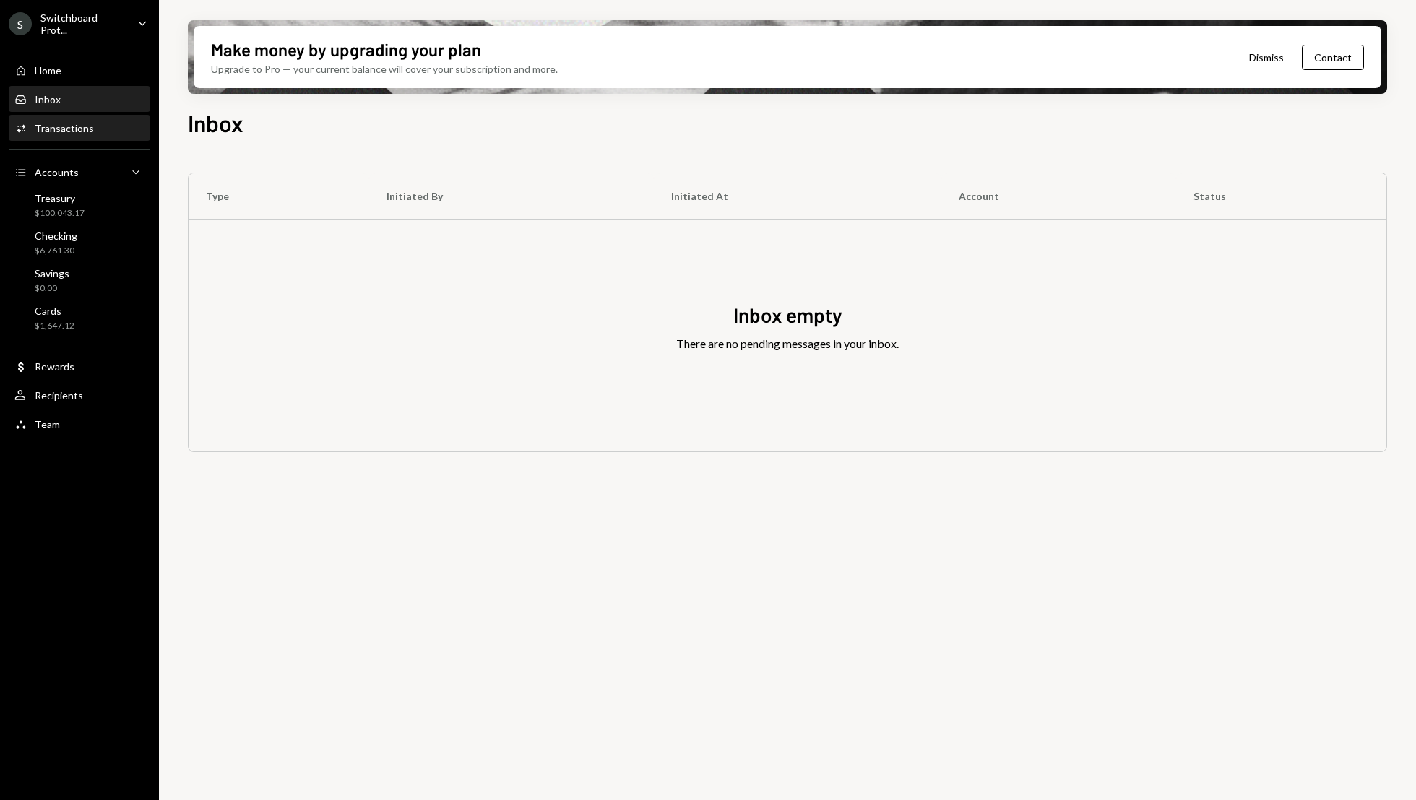
click at [99, 132] on div "Activities Transactions" at bounding box center [79, 128] width 130 height 13
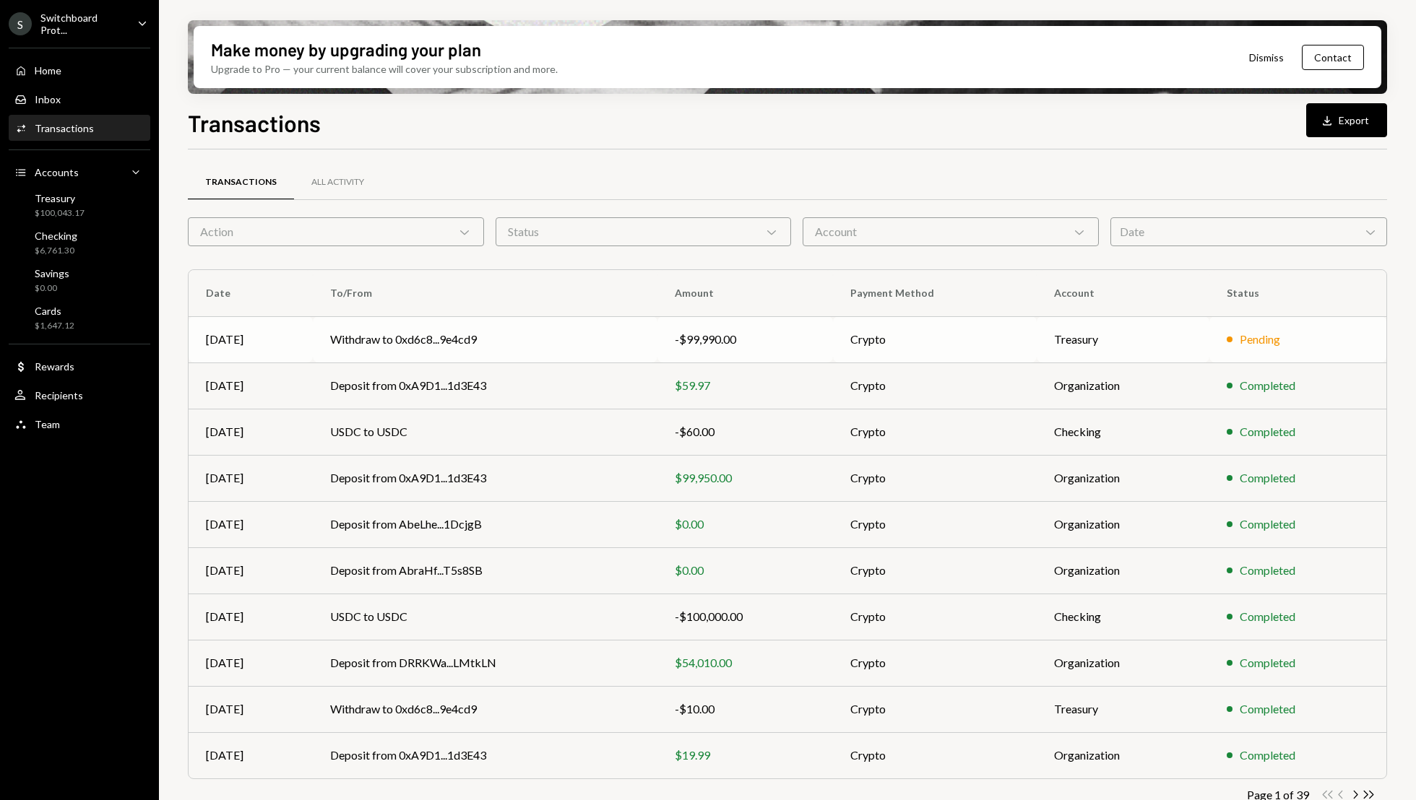
click at [796, 352] on td "-$99,990.00" at bounding box center [745, 339] width 176 height 46
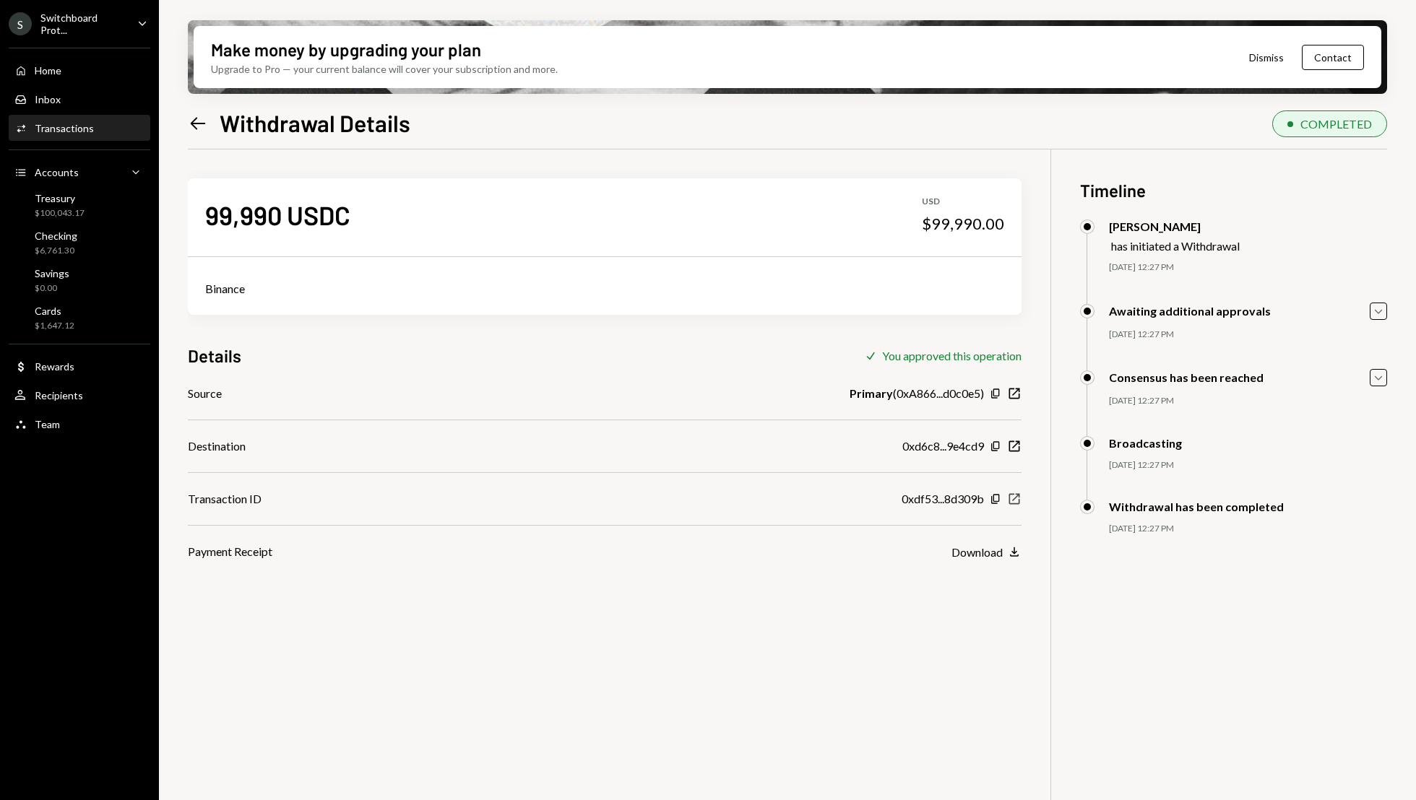
click at [1013, 500] on icon "button" at bounding box center [1014, 499] width 11 height 11
